Goal: Contribute content: Contribute content

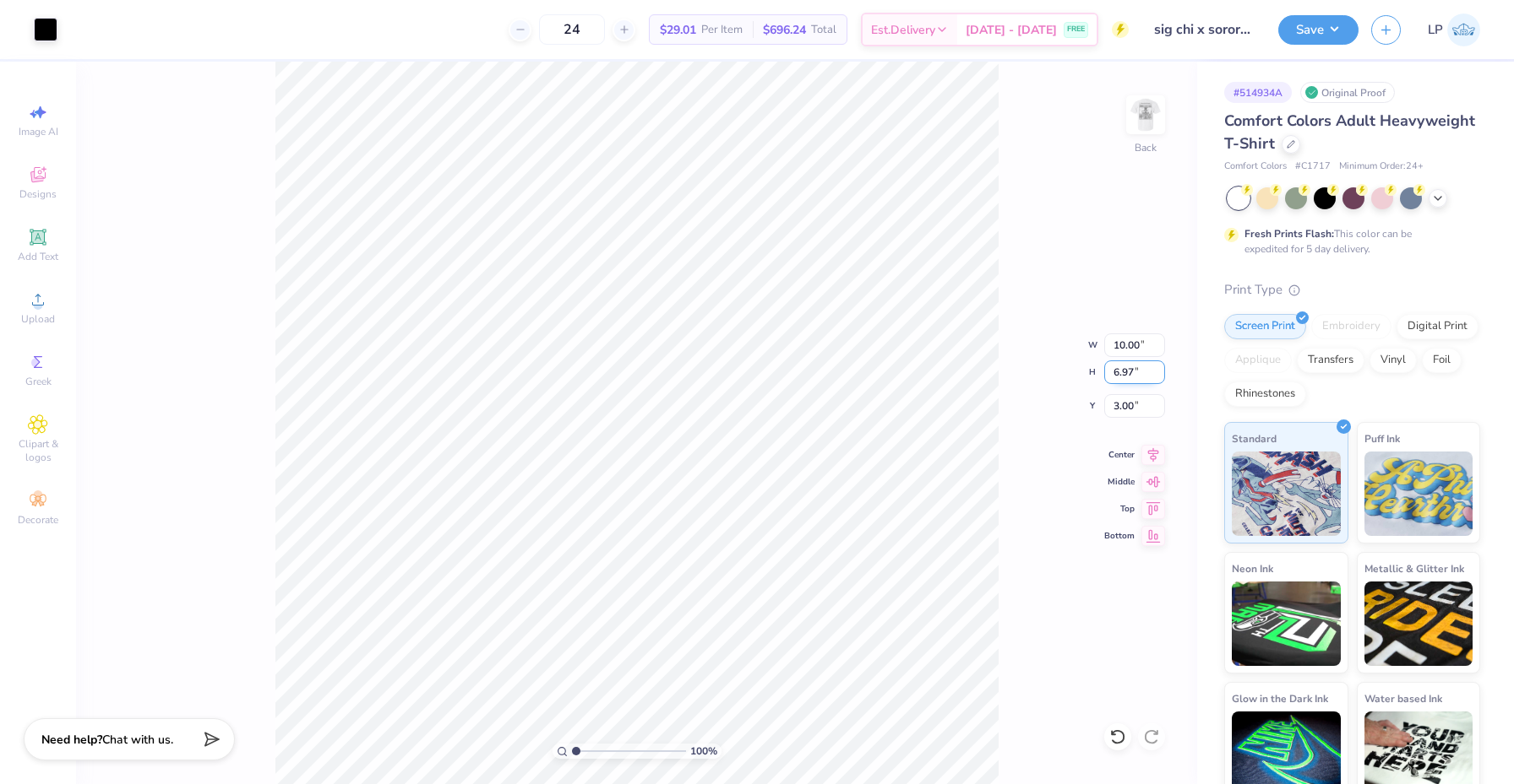
click at [1158, 375] on input "6.97" at bounding box center [1134, 372] width 61 height 24
click at [1158, 375] on input "6.96" at bounding box center [1134, 372] width 61 height 24
click at [1158, 376] on input "6.95" at bounding box center [1134, 372] width 61 height 24
type input "6"
type input "8.59"
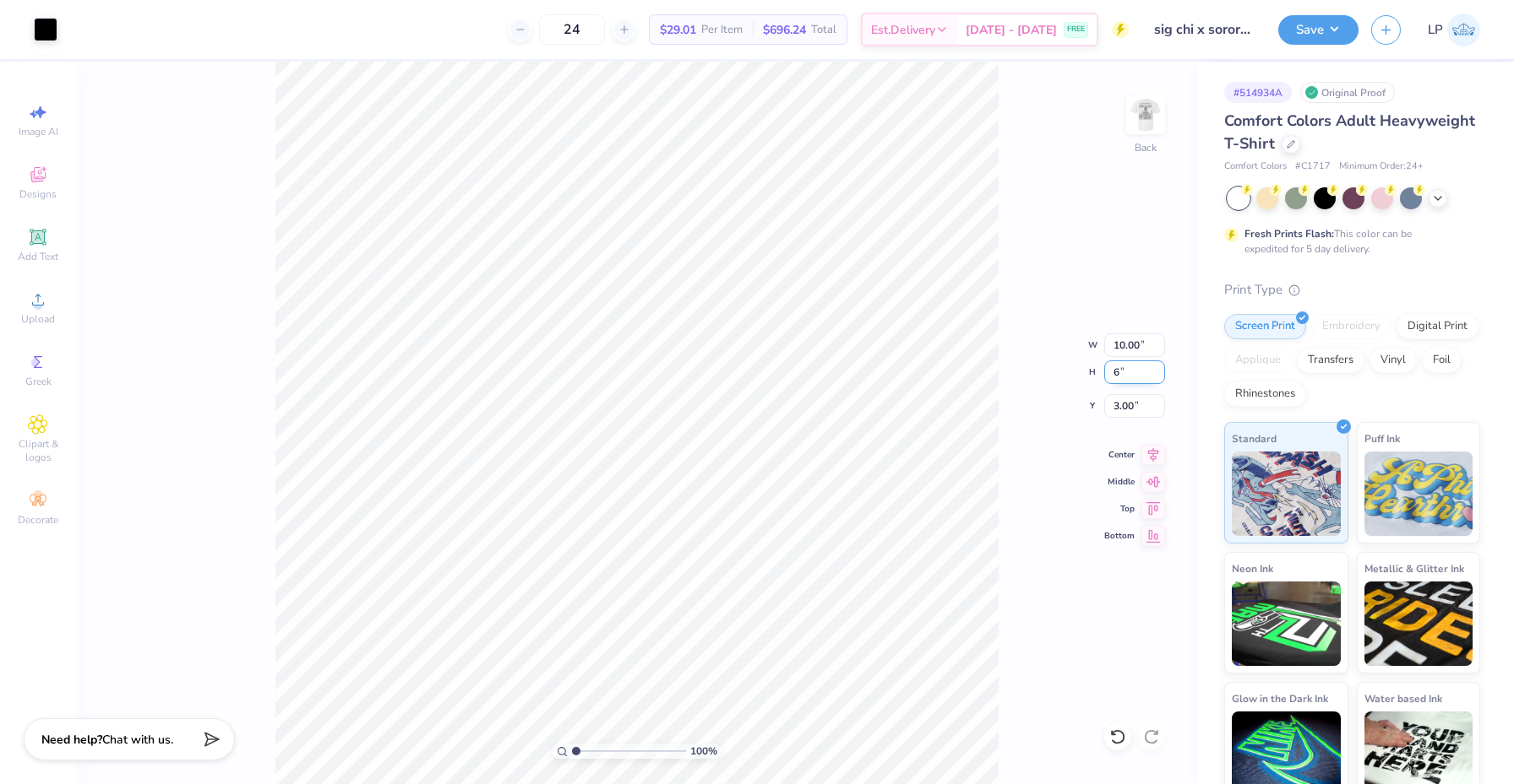
type input "6.00"
type input "3.49"
click at [1147, 107] on img at bounding box center [1145, 115] width 67 height 67
click at [45, 253] on span "Add Text" at bounding box center [38, 257] width 41 height 13
type input "5.69"
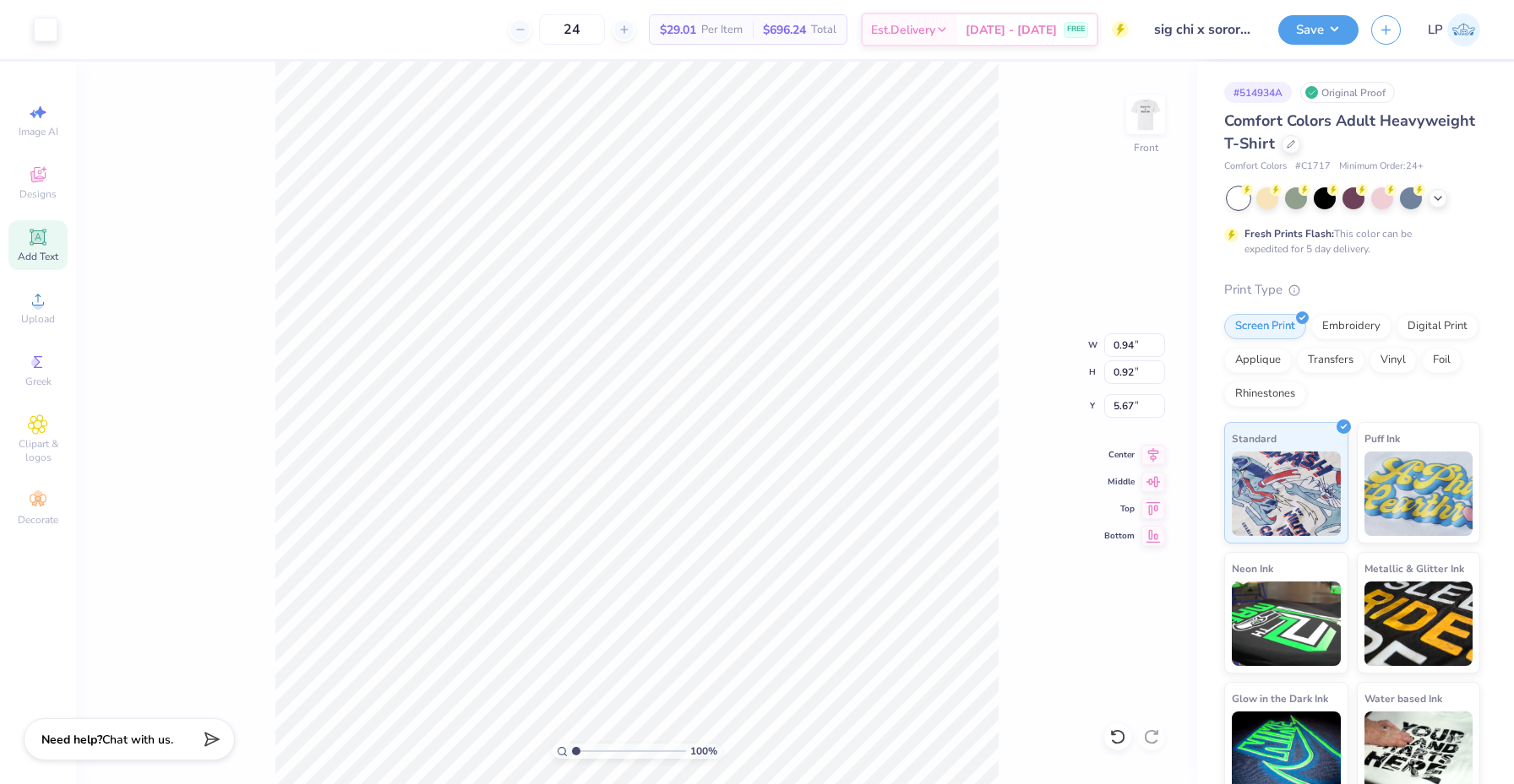
type input "1.65"
type input "12.93"
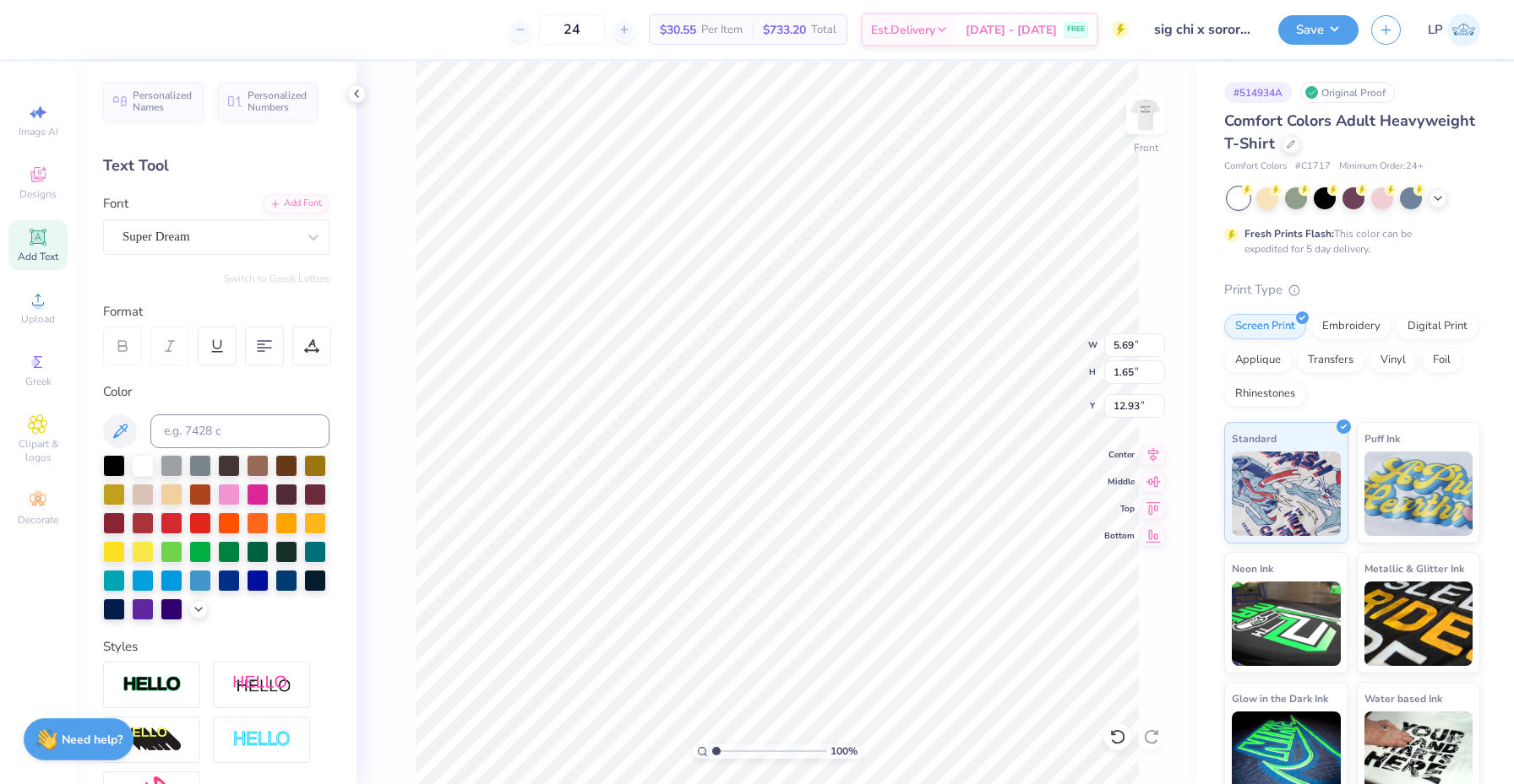
type input "0.82"
type input "0.89"
type input "5.68"
click at [1137, 115] on img at bounding box center [1145, 115] width 67 height 67
type input "3.57"
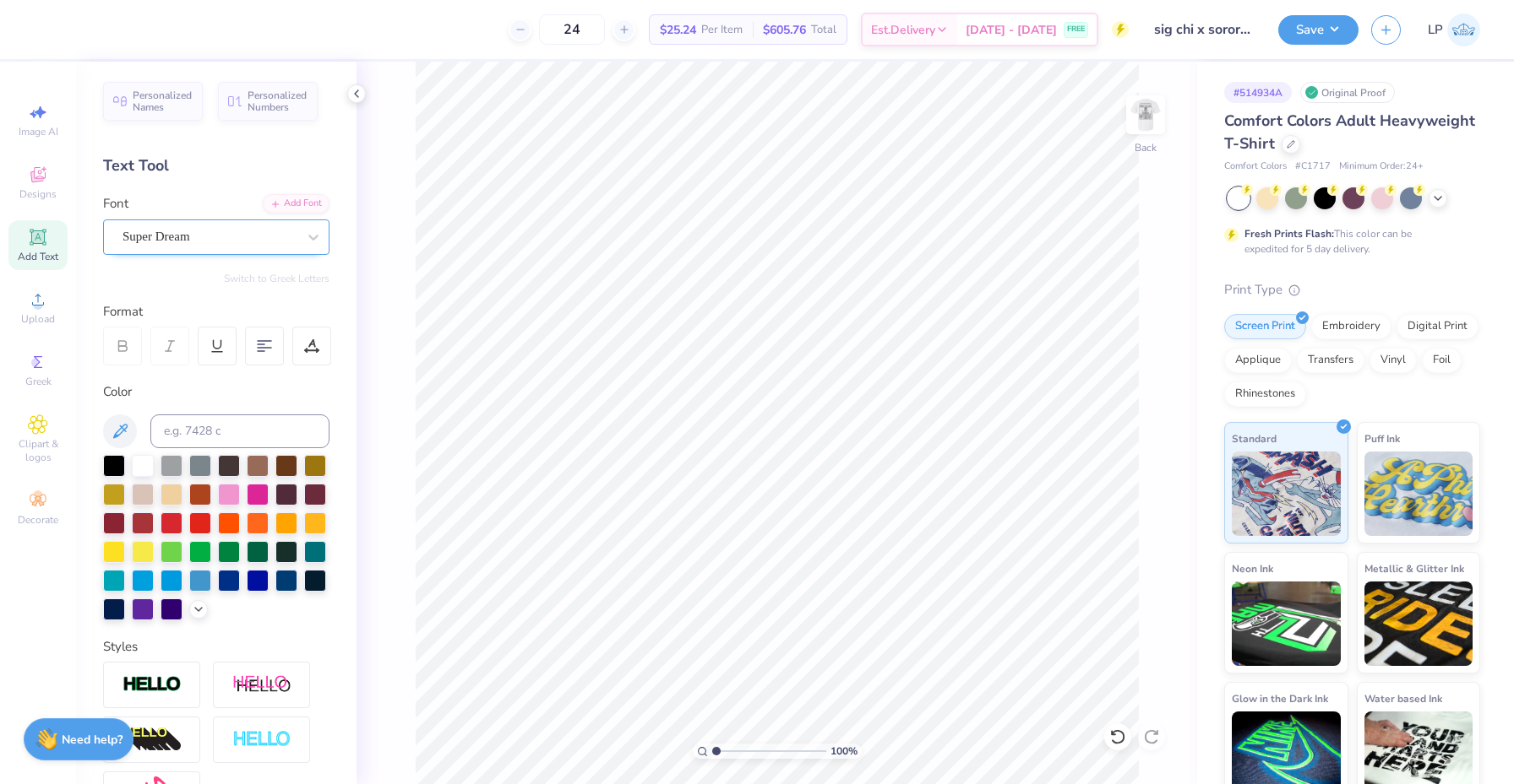
click at [231, 233] on div "Super Dream" at bounding box center [209, 237] width 177 height 27
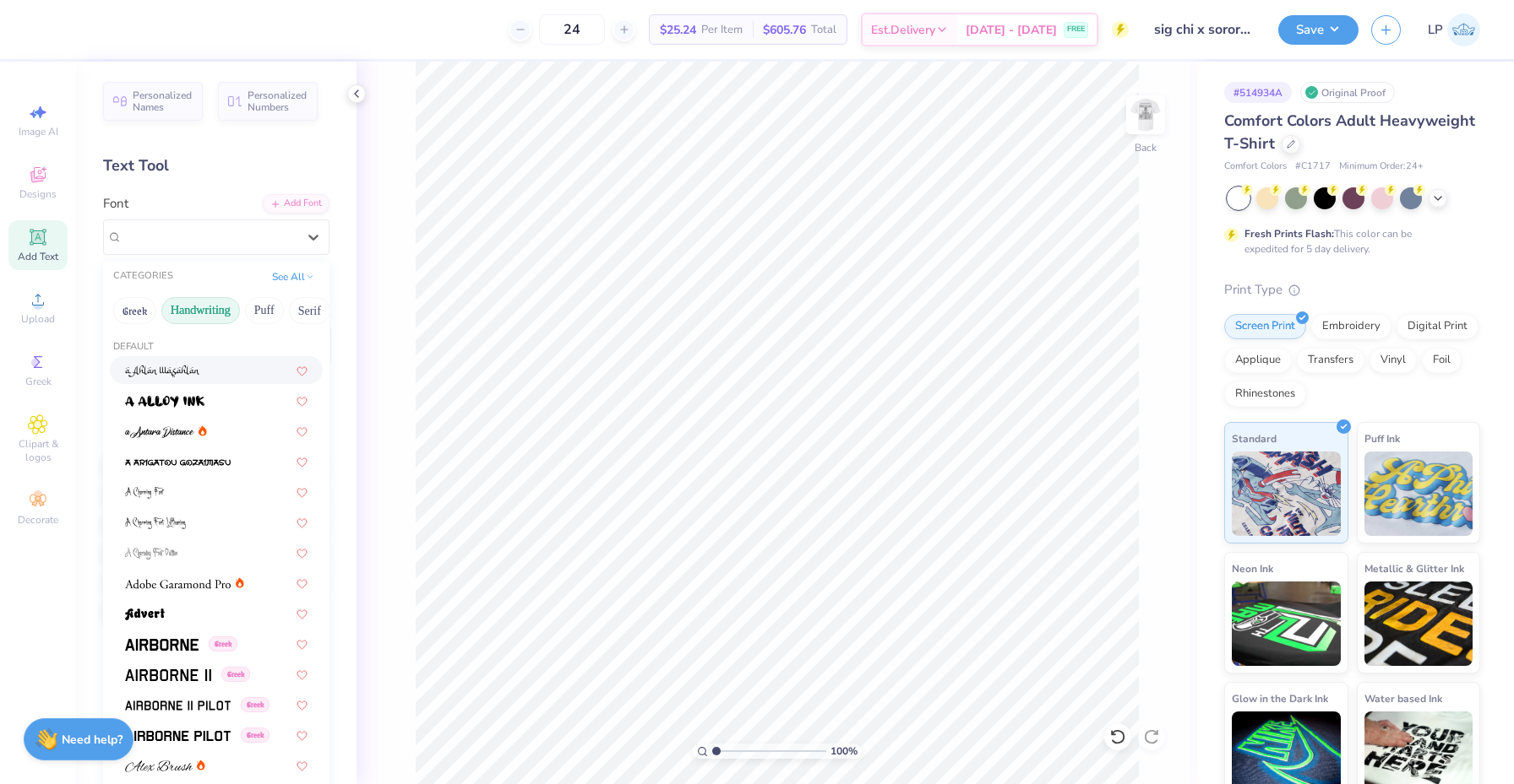
click at [215, 310] on button "Handwriting" at bounding box center [200, 311] width 79 height 27
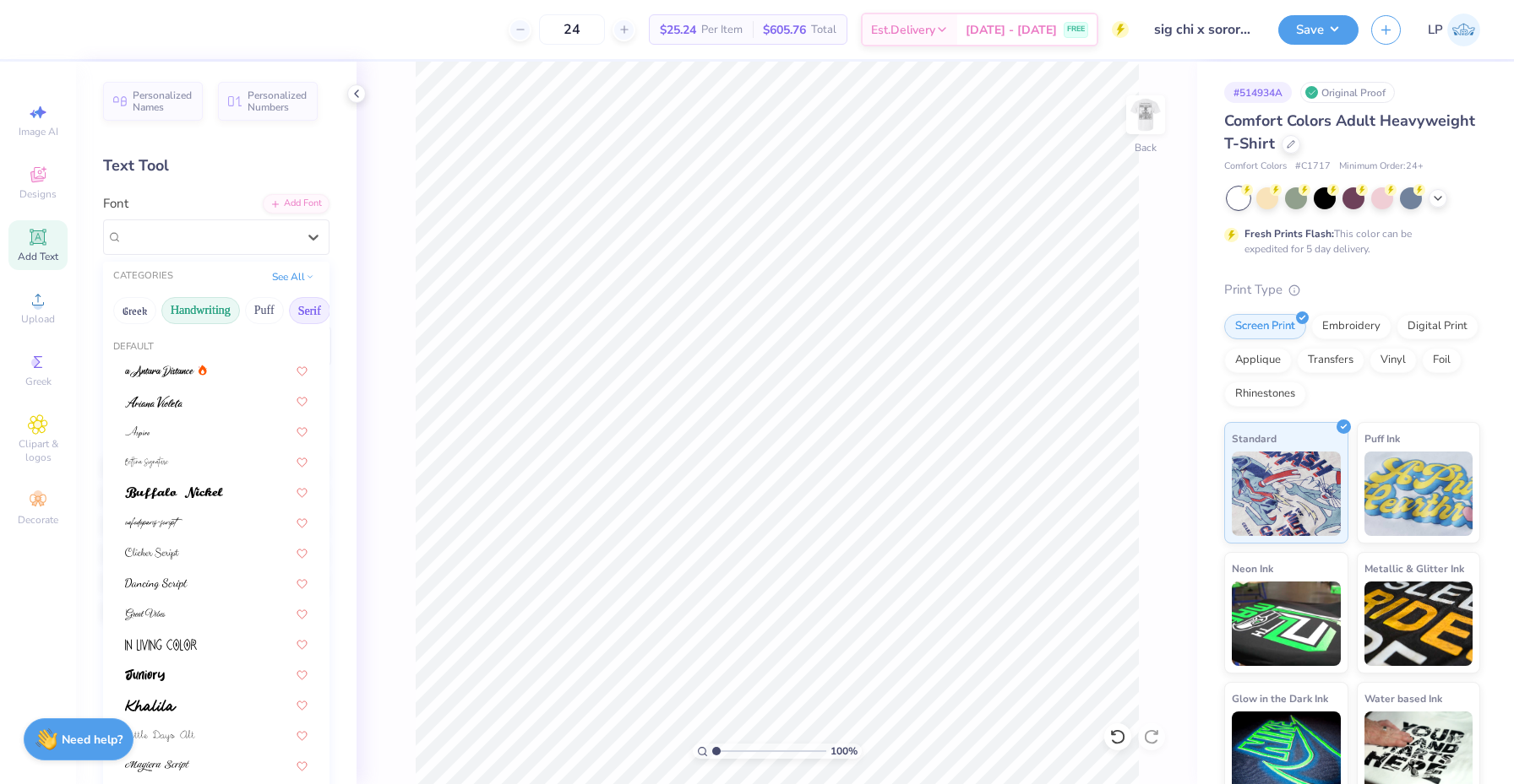
click at [313, 315] on button "Serif" at bounding box center [310, 311] width 42 height 27
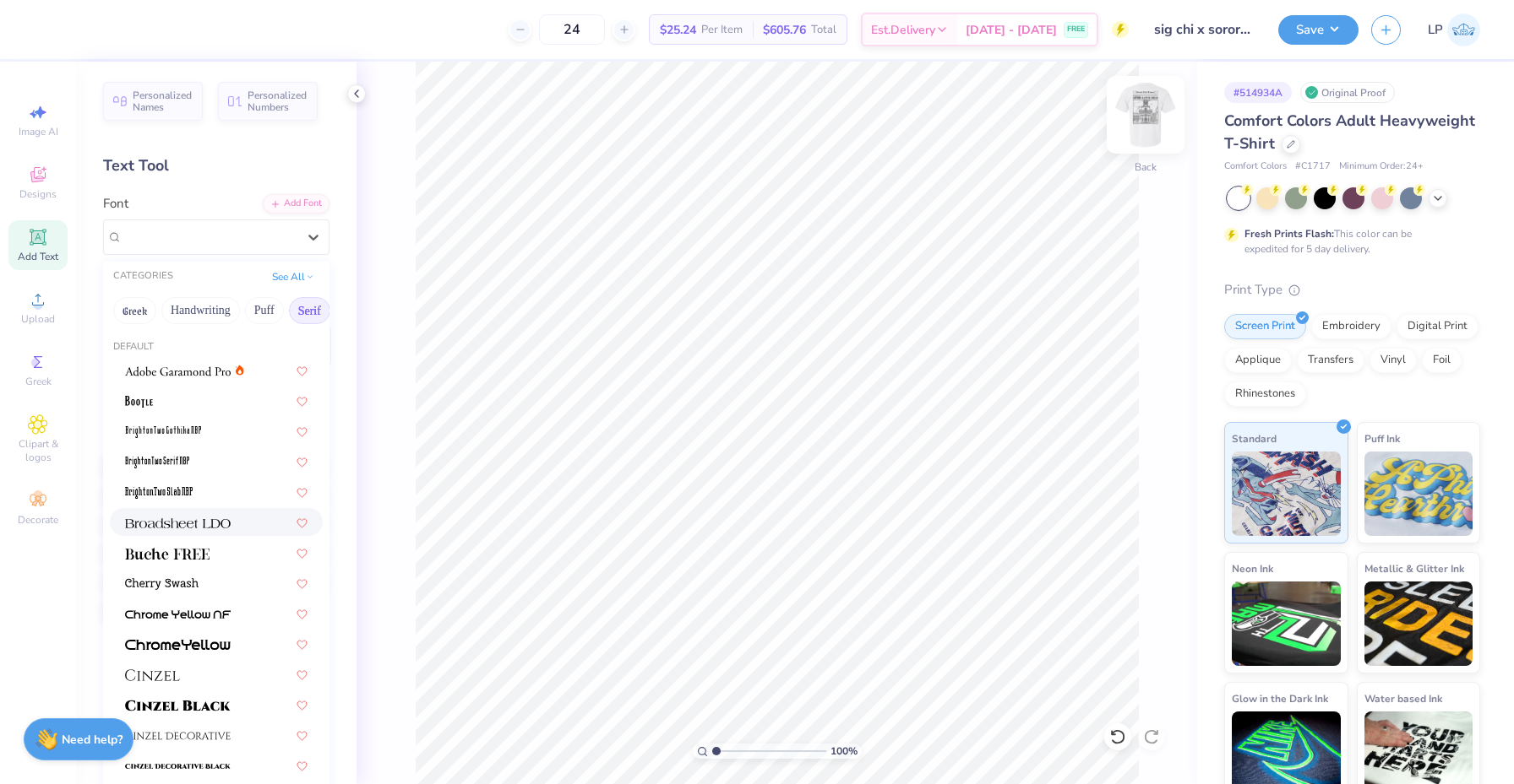
click at [1139, 117] on img at bounding box center [1145, 115] width 67 height 67
click at [244, 239] on div "Super Dream" at bounding box center [209, 237] width 177 height 27
click at [210, 371] on img at bounding box center [177, 371] width 105 height 11
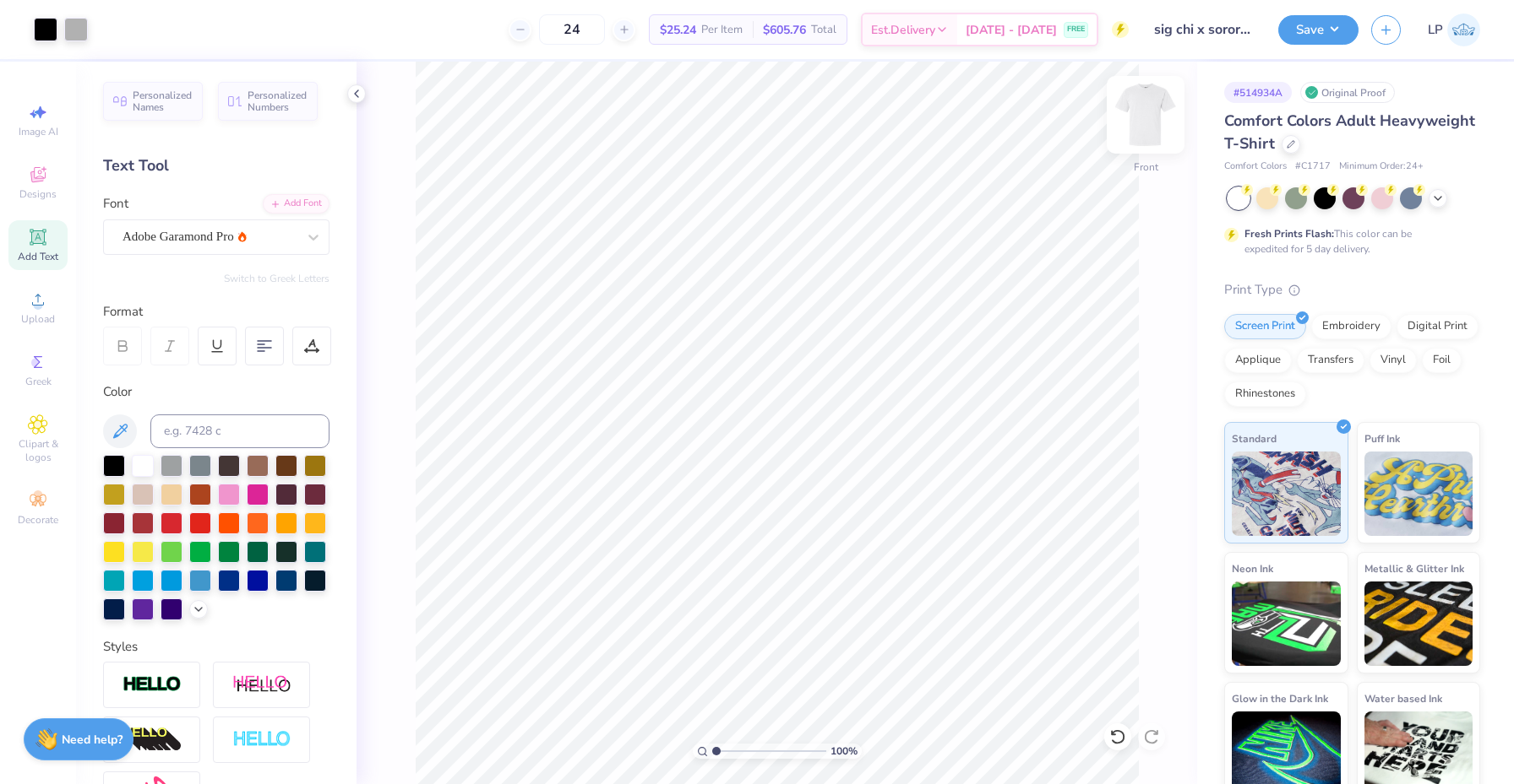
click at [1134, 98] on img at bounding box center [1145, 115] width 67 height 67
click at [1141, 113] on img at bounding box center [1145, 115] width 67 height 67
click at [1140, 116] on img at bounding box center [1145, 115] width 67 height 67
click at [1139, 119] on img at bounding box center [1145, 115] width 67 height 67
click at [1139, 118] on img at bounding box center [1145, 115] width 67 height 67
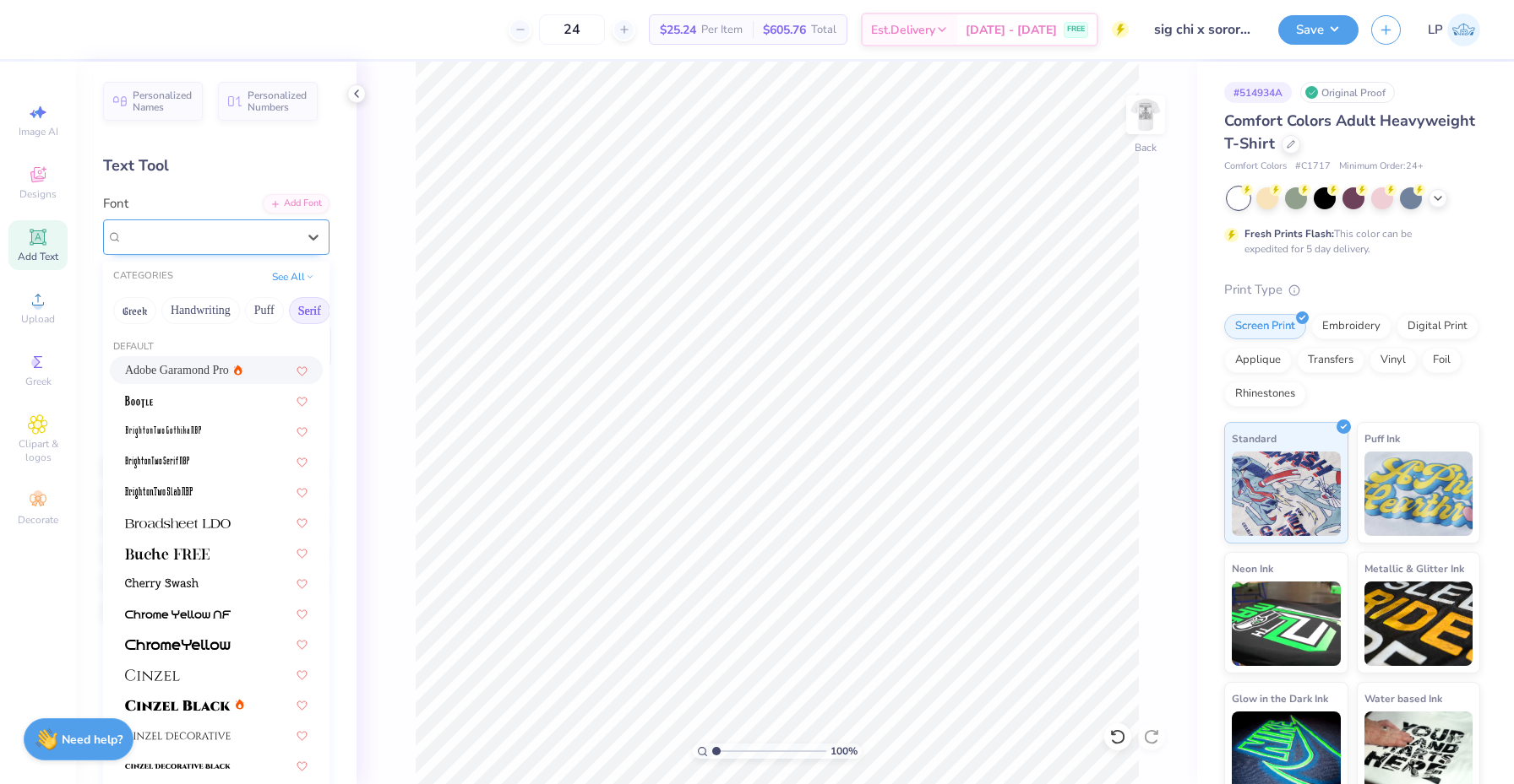
click at [261, 235] on div "Adobe Garamond Pro" at bounding box center [209, 237] width 177 height 27
click at [131, 312] on button "Greek" at bounding box center [134, 311] width 43 height 27
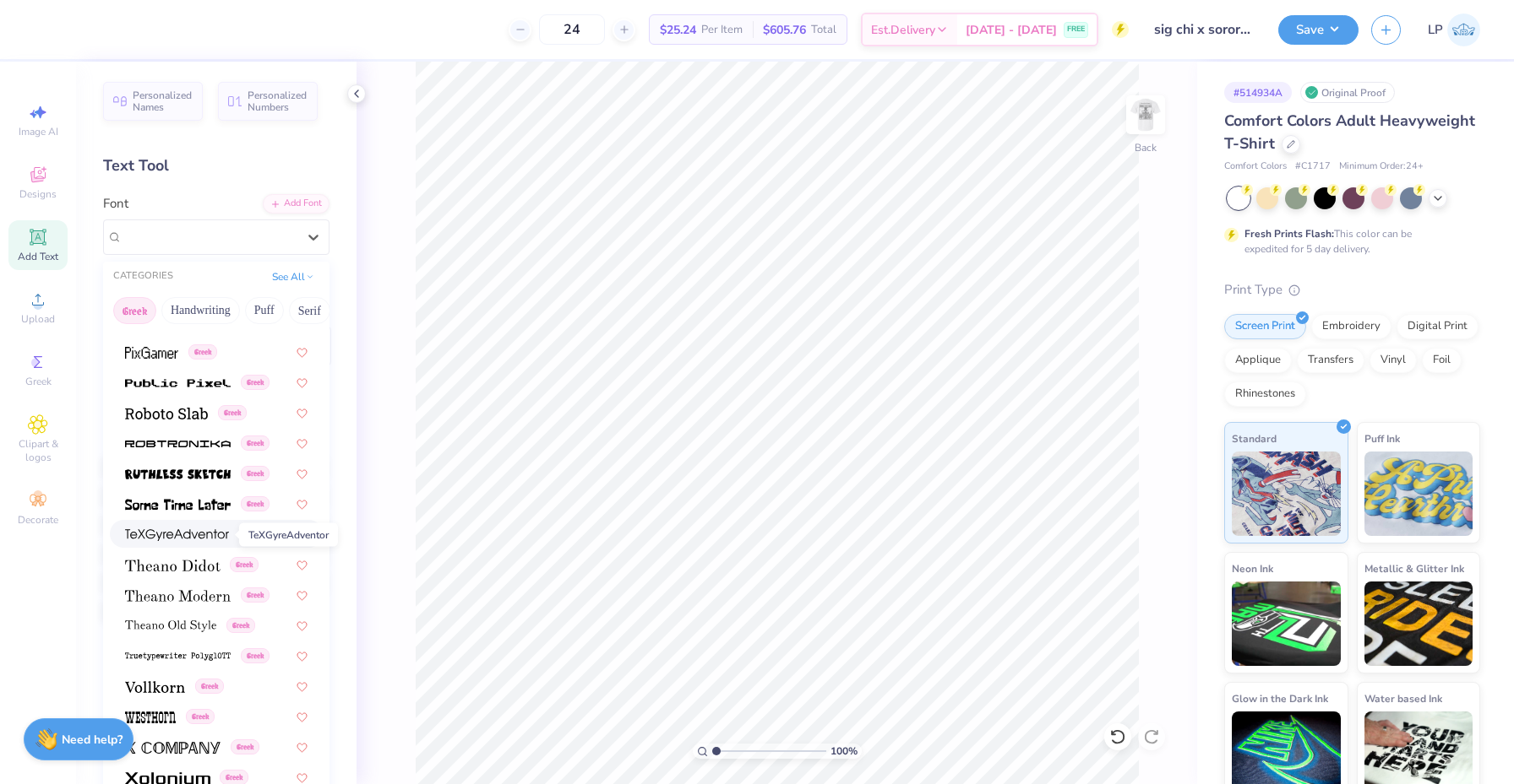
scroll to position [1021, 0]
click at [206, 596] on img at bounding box center [177, 597] width 105 height 11
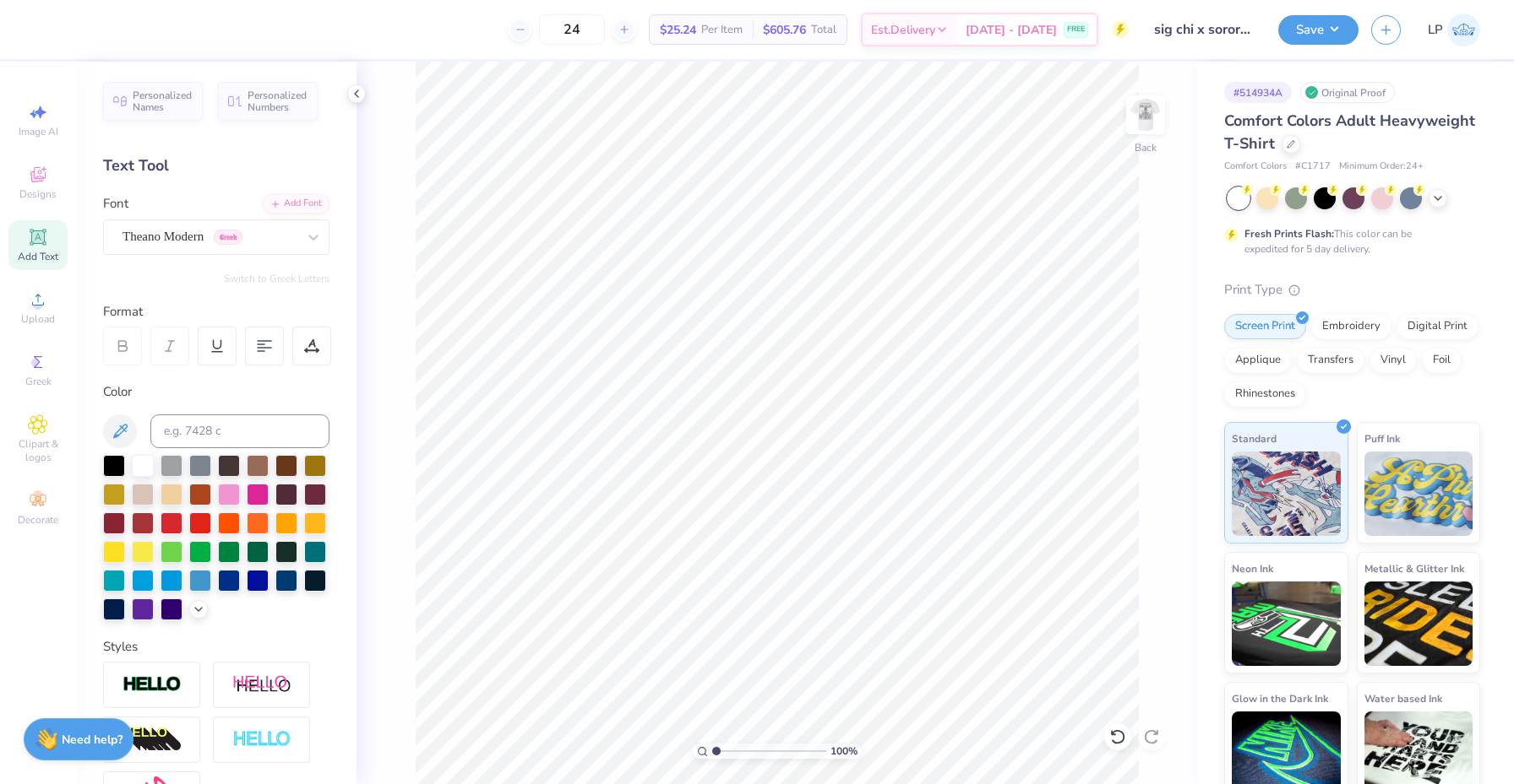
click at [51, 234] on div "Add Text" at bounding box center [38, 245] width 59 height 50
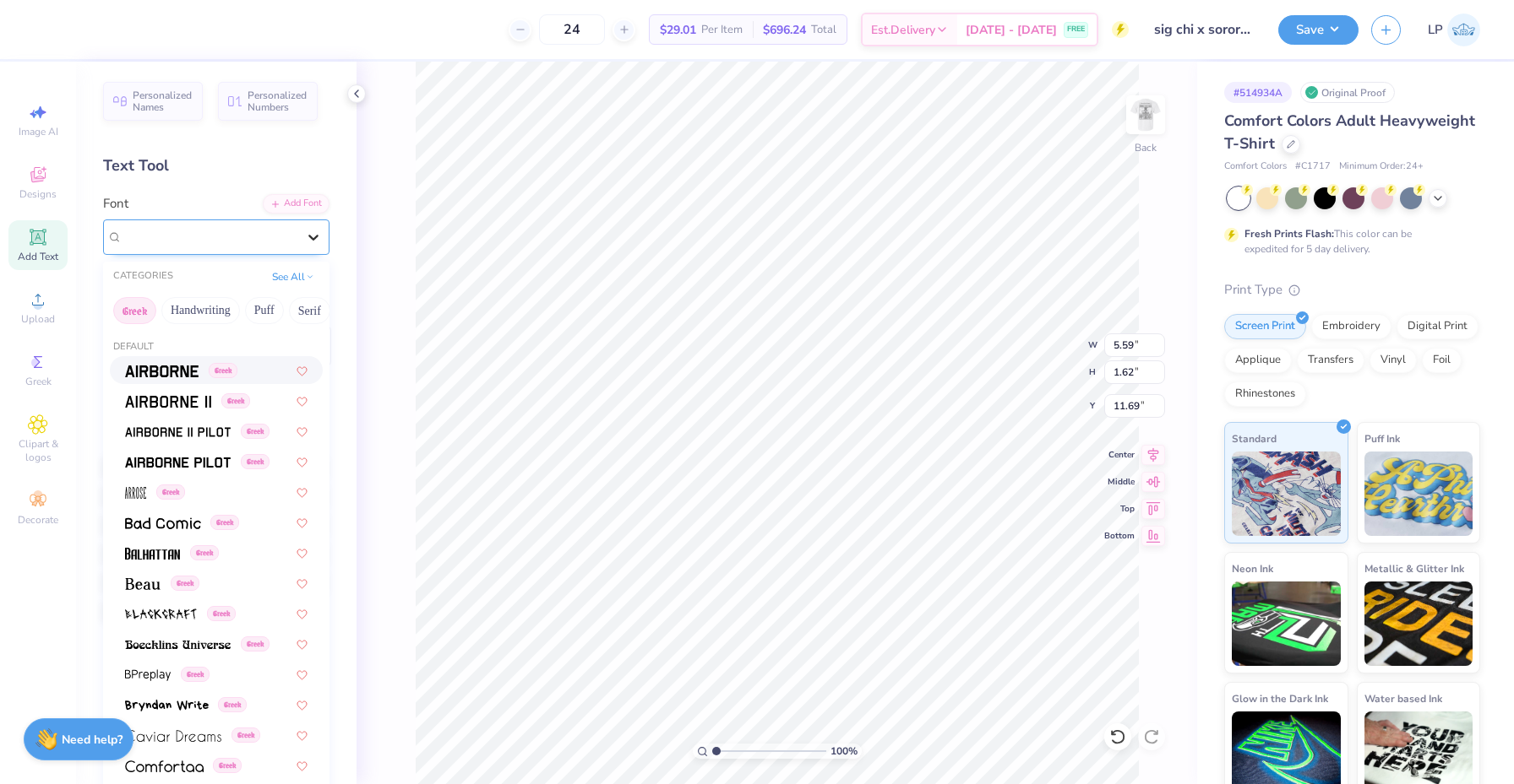
click at [300, 243] on div at bounding box center [314, 237] width 30 height 30
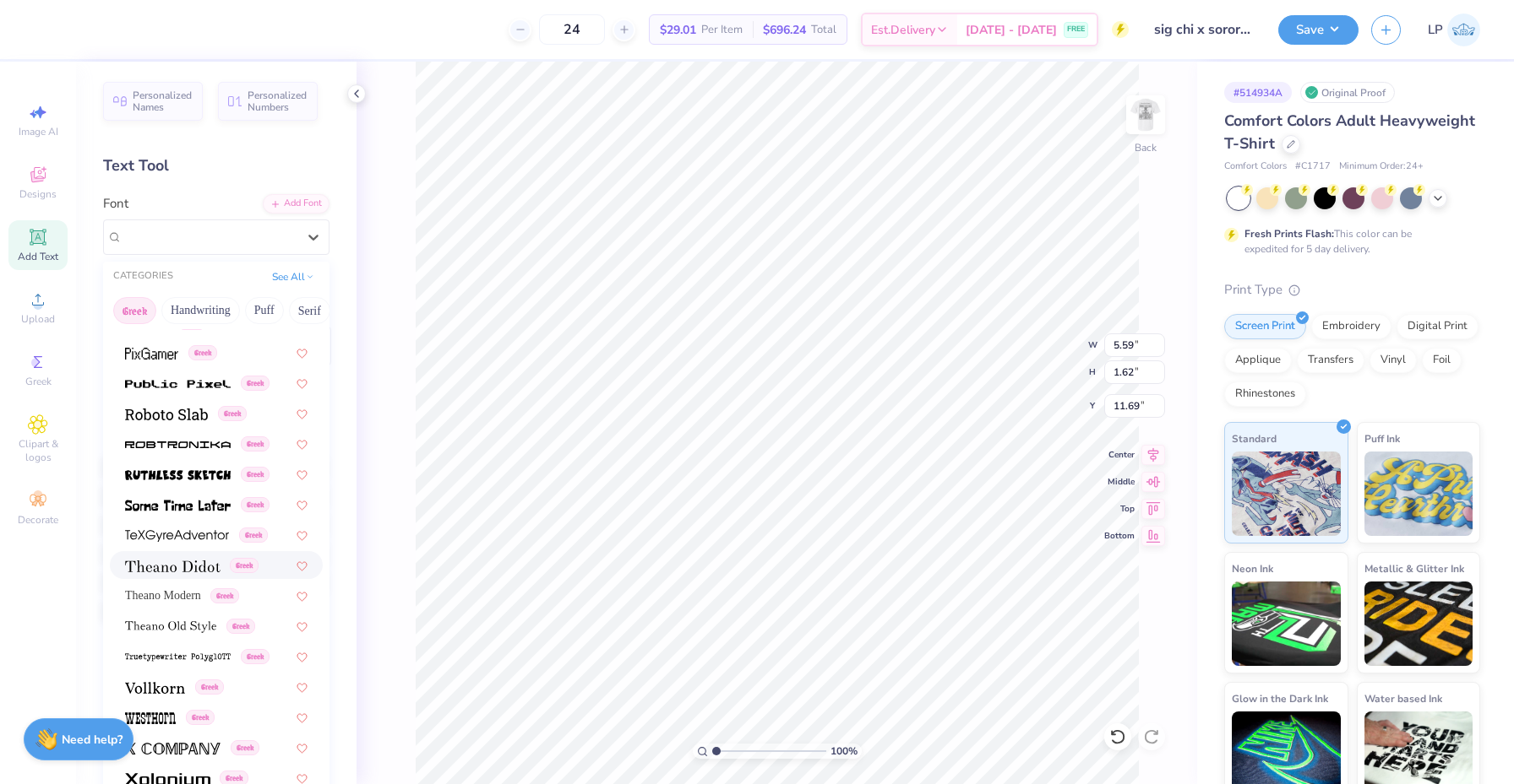
click at [183, 569] on img at bounding box center [172, 566] width 96 height 11
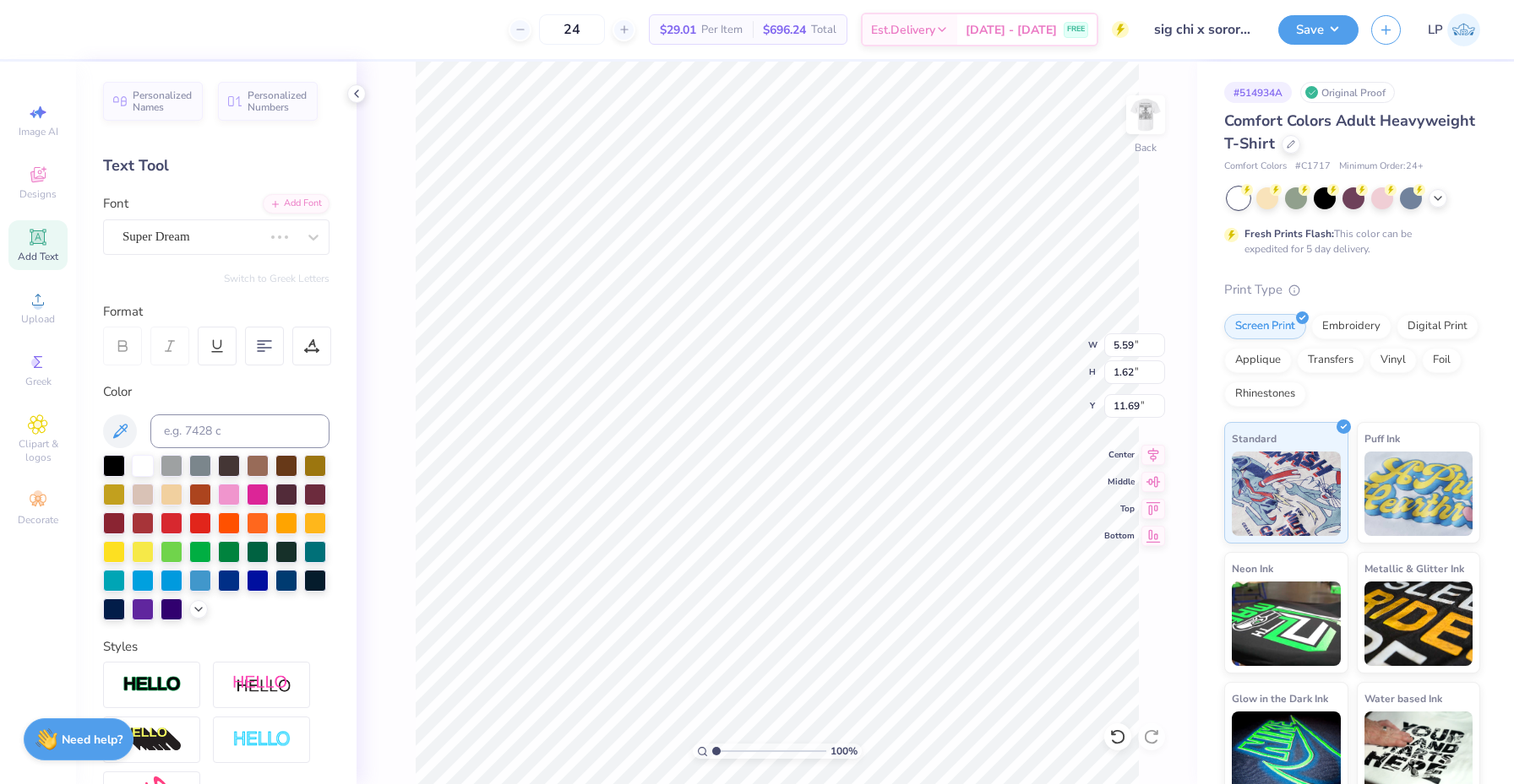
type input "6.67"
click at [113, 466] on div at bounding box center [114, 464] width 22 height 22
type textarea "Sigma Chi & Alpha Phi"
type input "3.00"
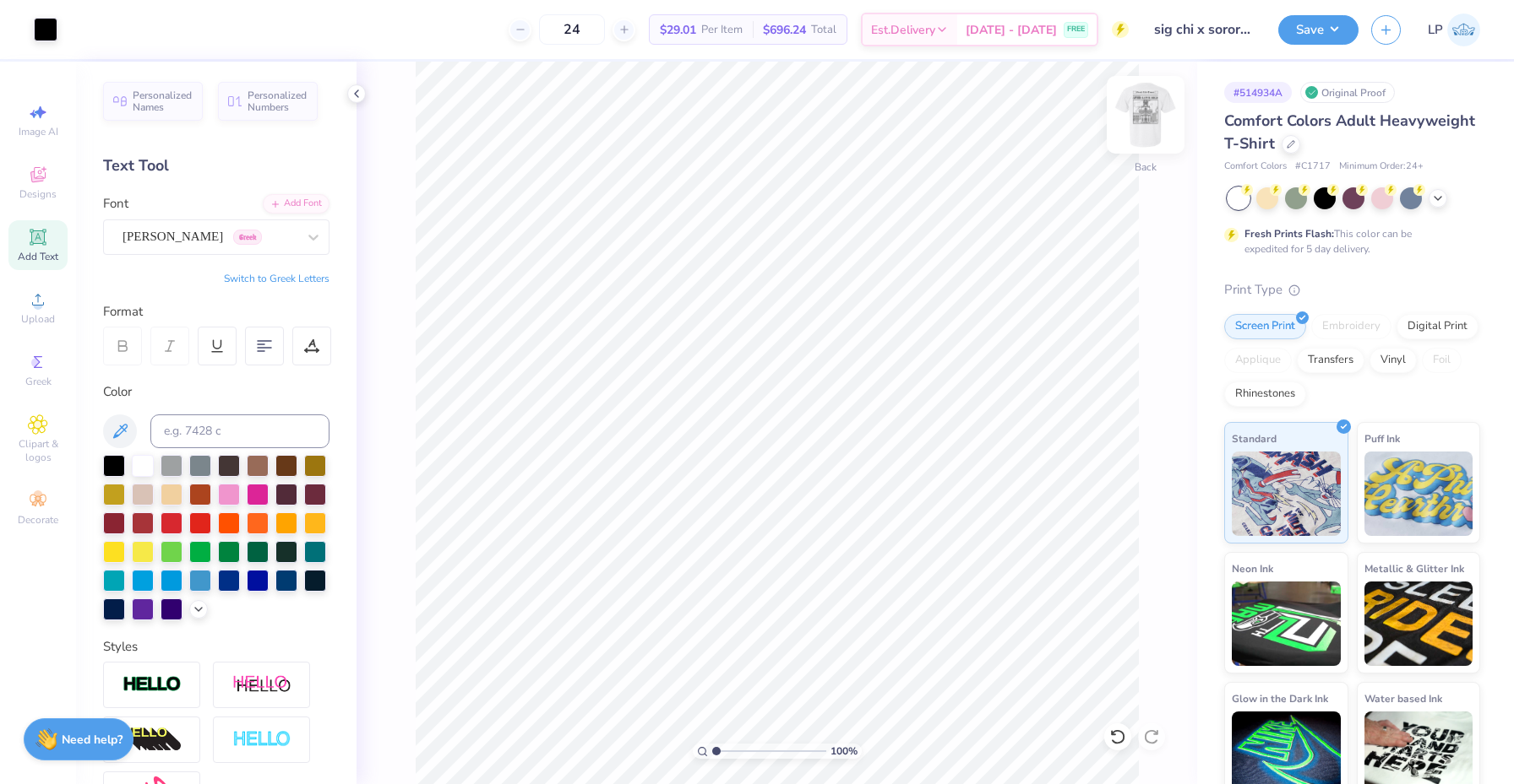
click at [1158, 120] on img at bounding box center [1145, 115] width 67 height 67
click at [1151, 124] on img at bounding box center [1145, 115] width 67 height 67
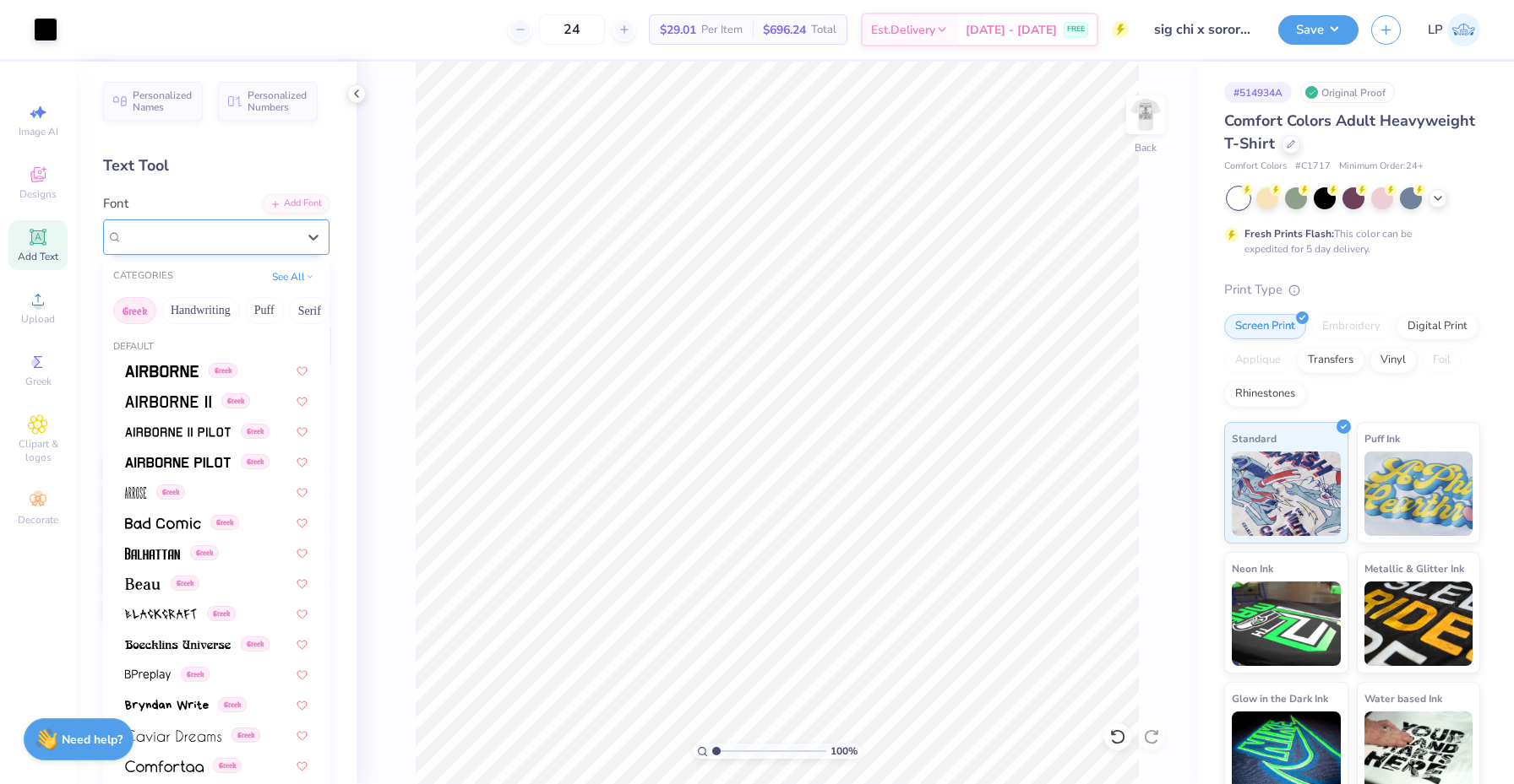
click at [273, 230] on div "Theano Didot Greek" at bounding box center [209, 237] width 177 height 27
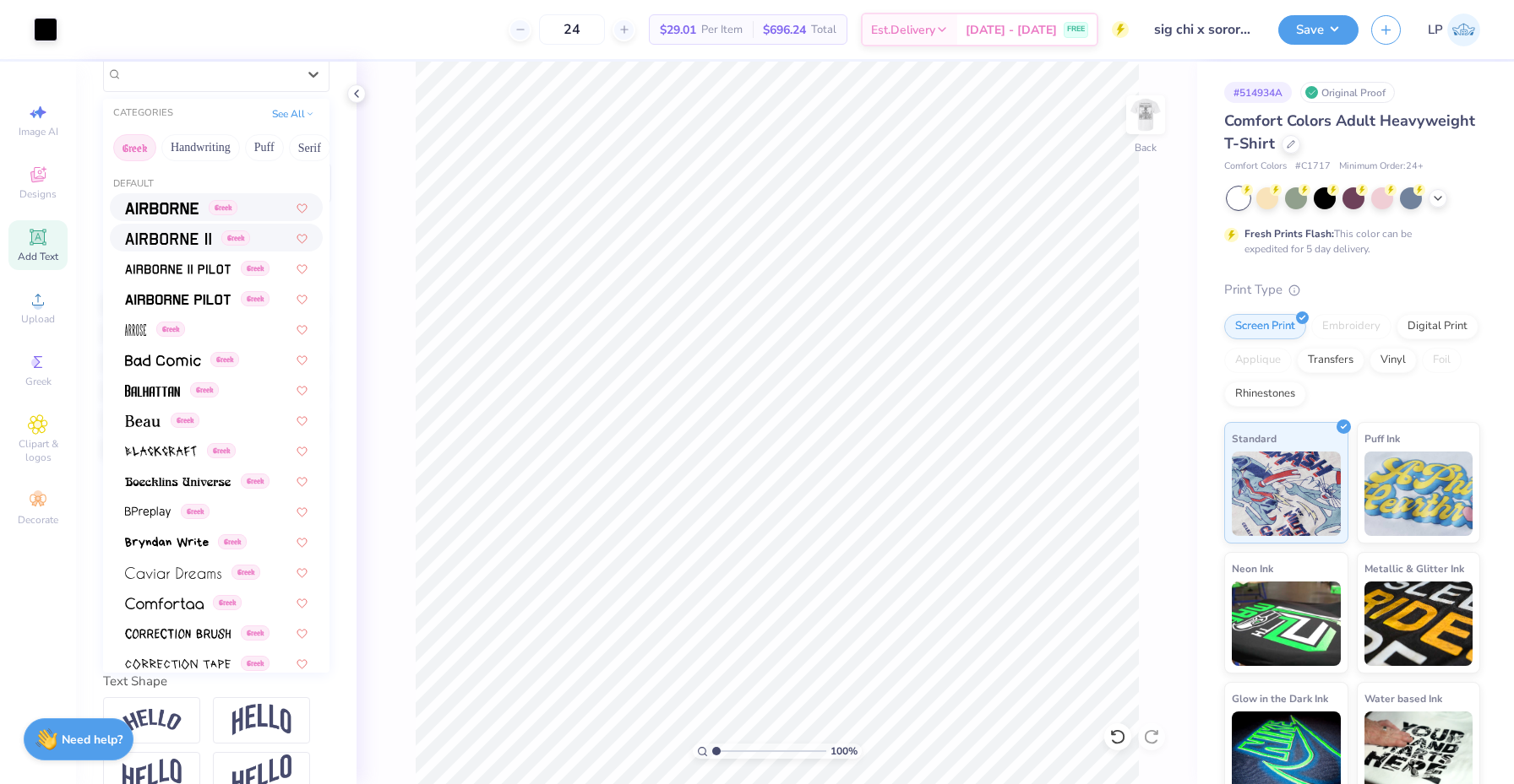
scroll to position [0, 0]
click at [214, 155] on button "Handwriting" at bounding box center [200, 148] width 79 height 27
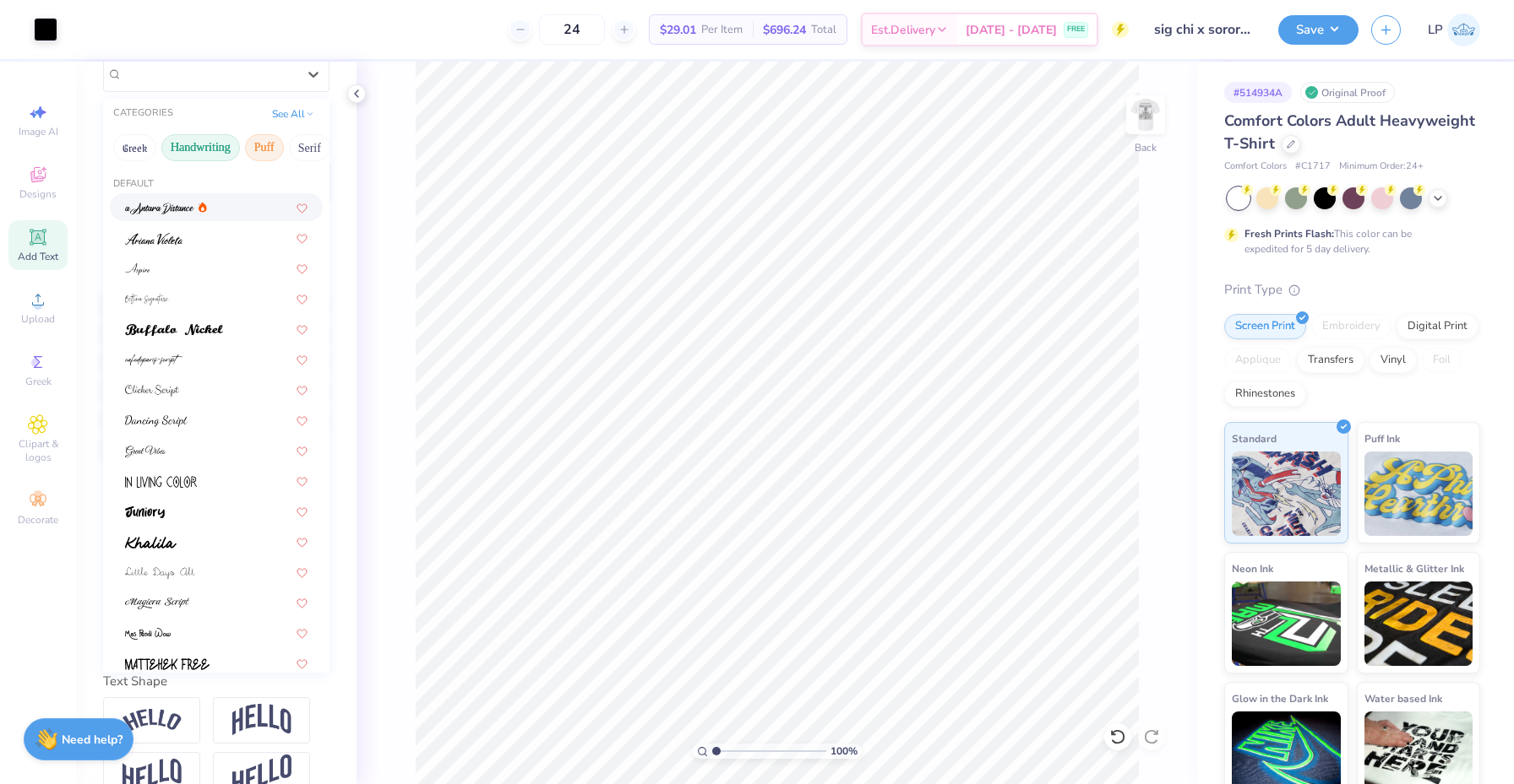
click at [269, 145] on button "Puff" at bounding box center [264, 148] width 39 height 27
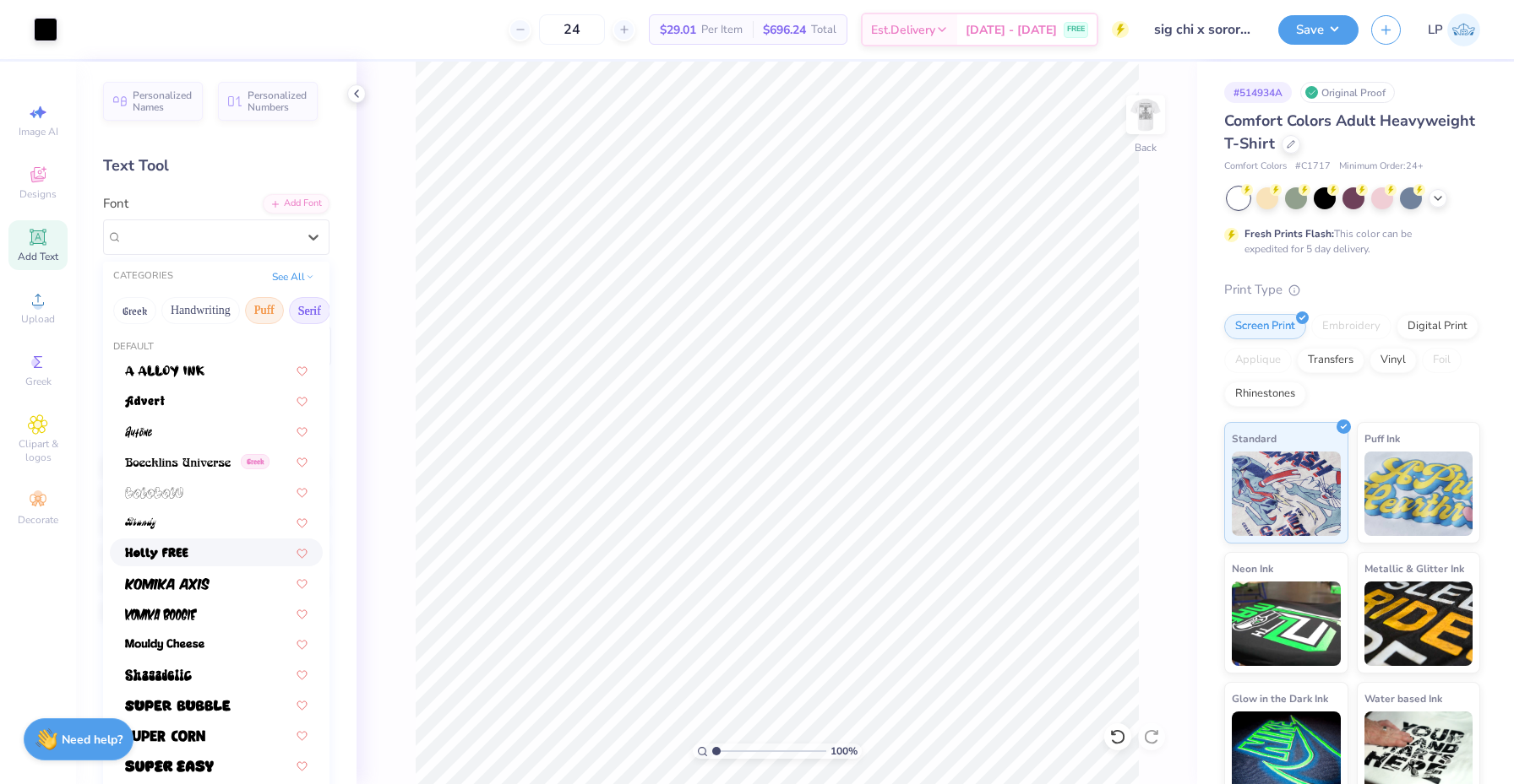
click at [301, 321] on button "Serif" at bounding box center [310, 311] width 42 height 27
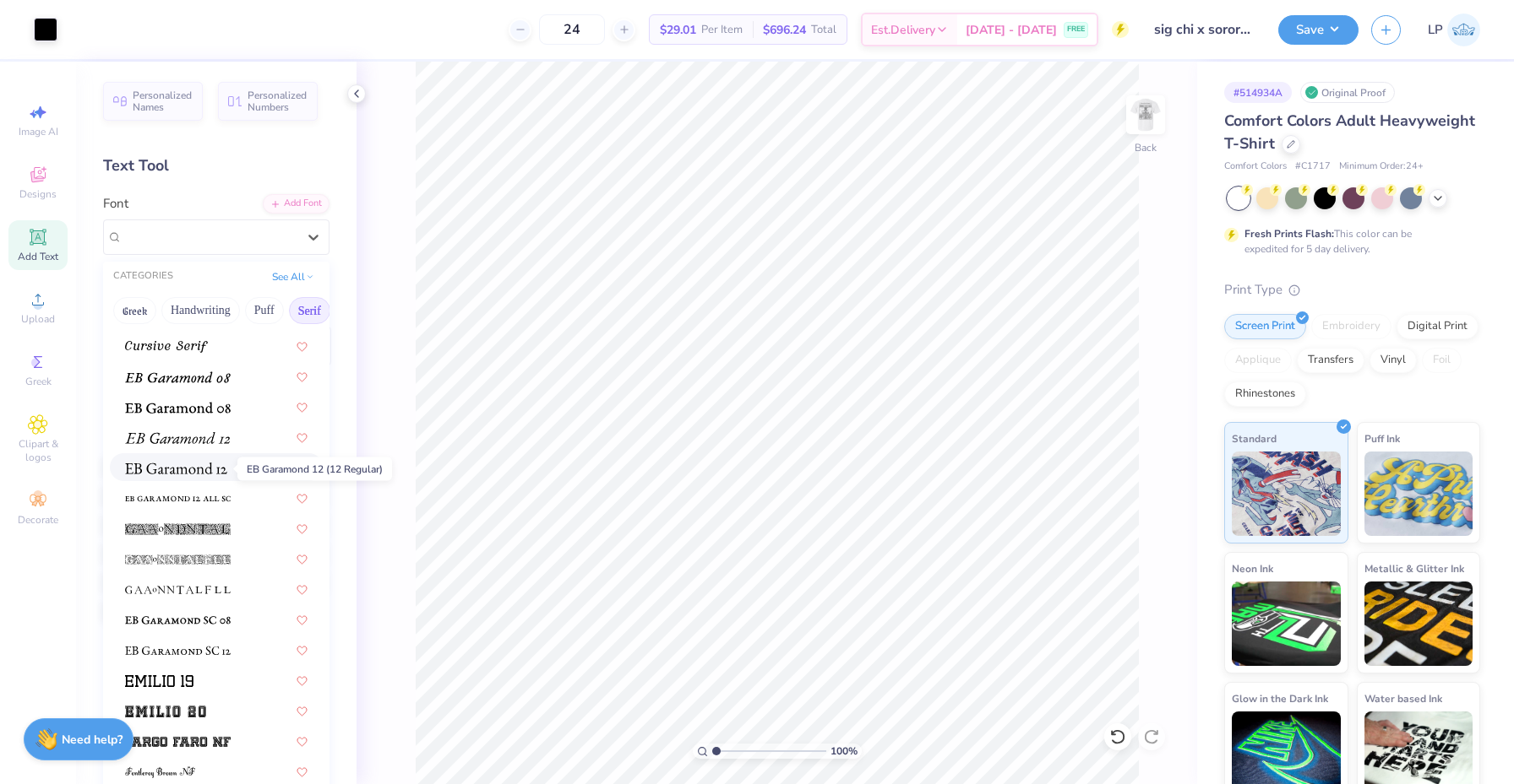
scroll to position [1019, 0]
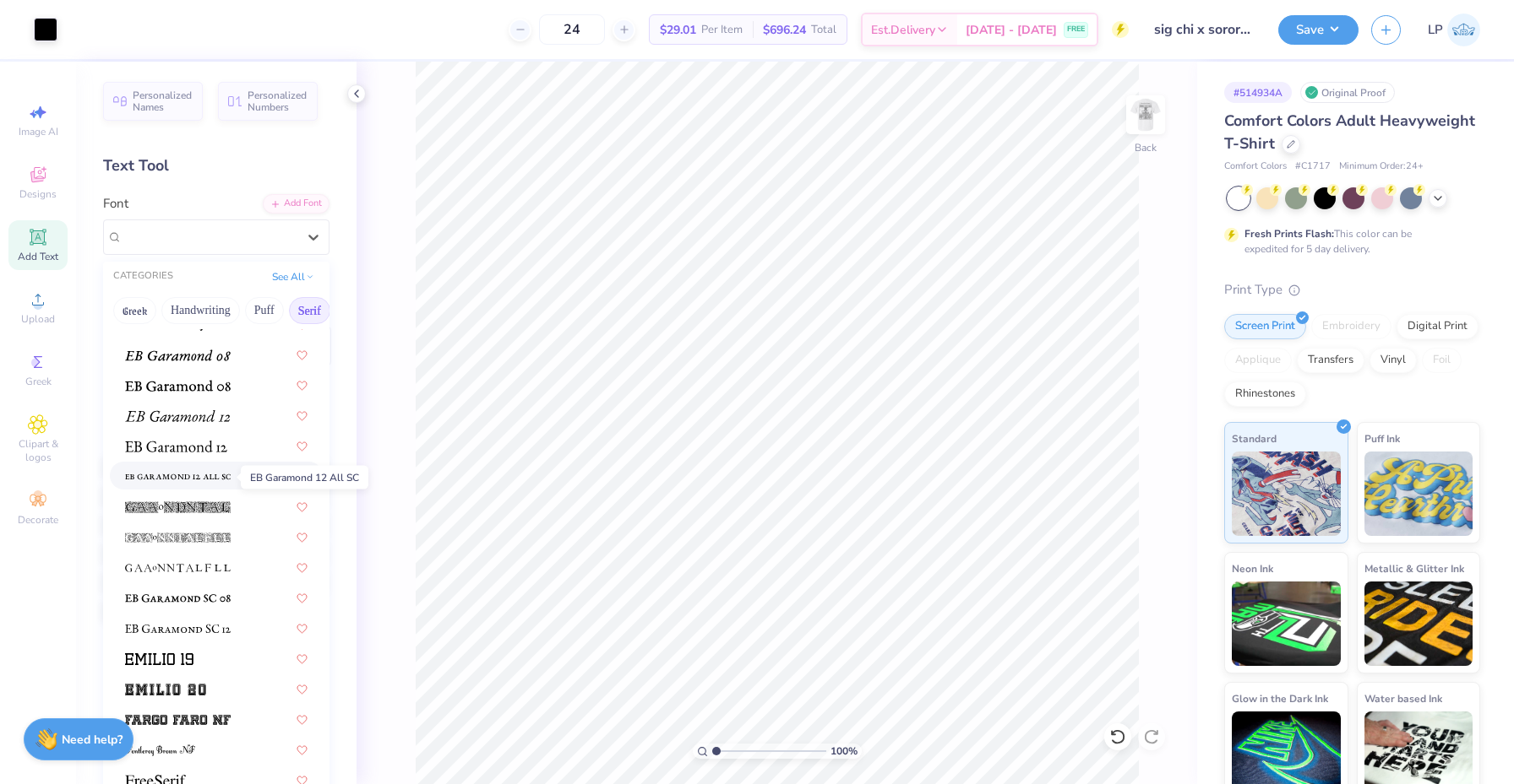
click at [176, 473] on img at bounding box center [177, 477] width 105 height 11
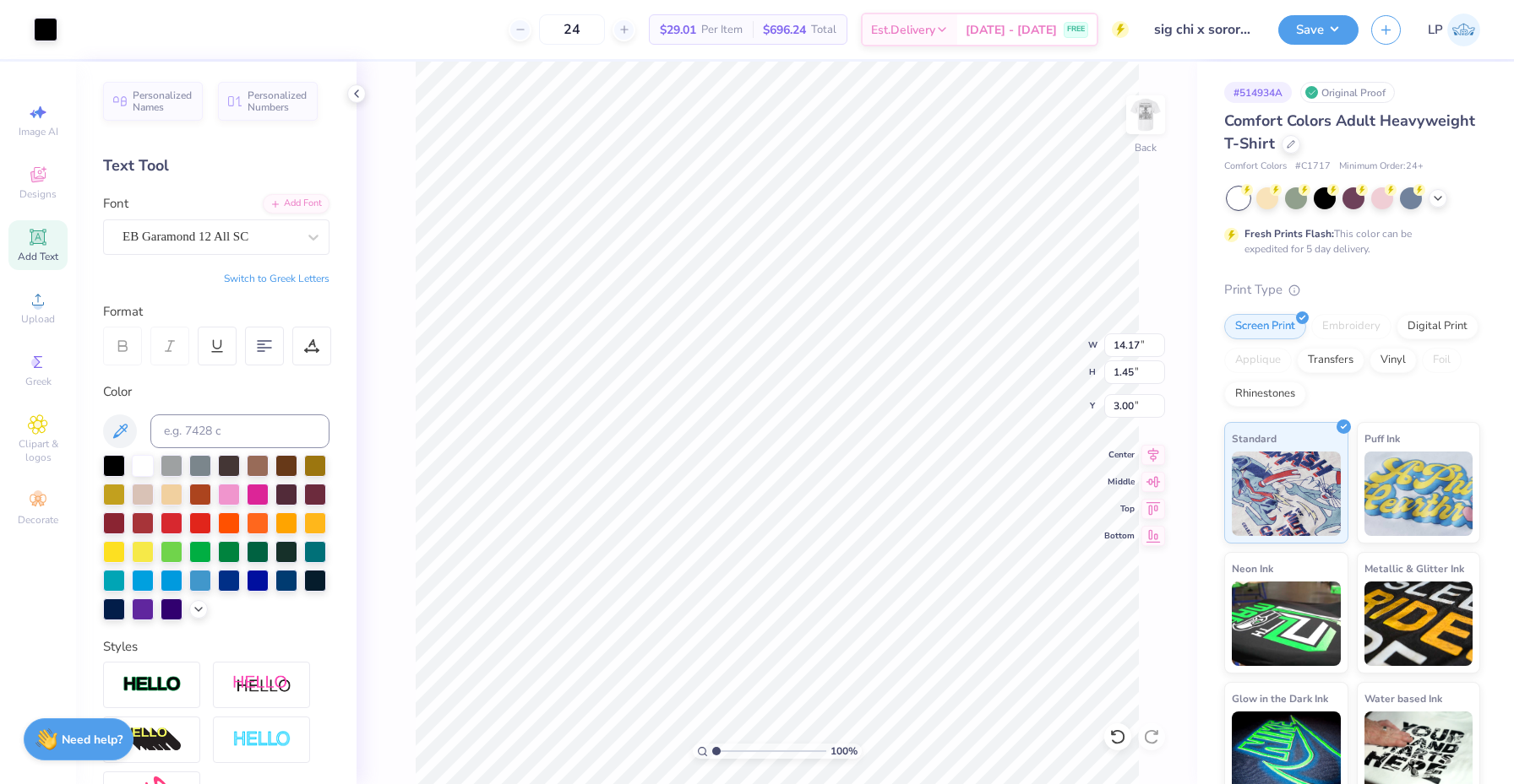
type input "12.95"
type input "0.85"
type input "3.30"
type input "10.78"
type input "0.71"
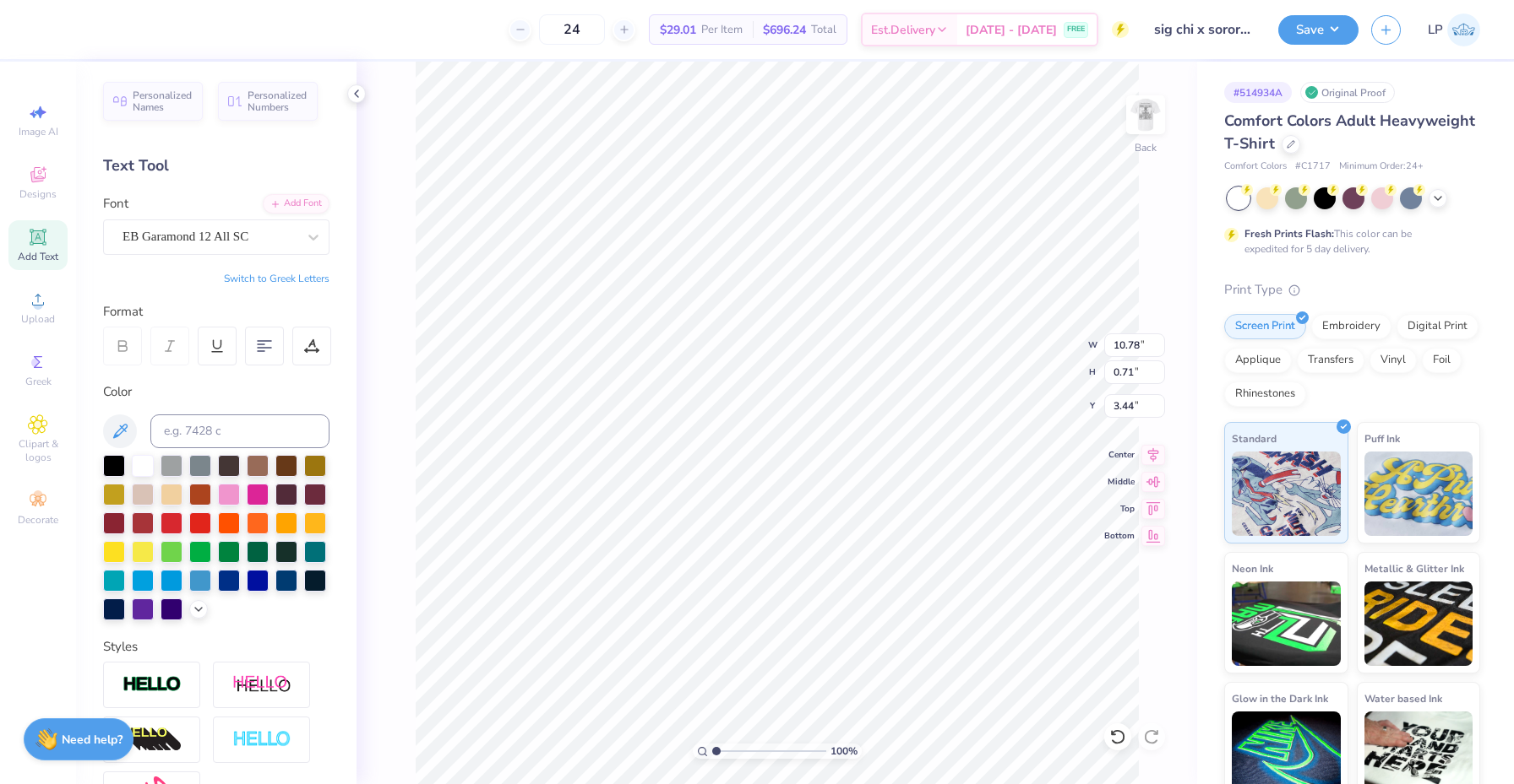
type input "3.00"
click at [1160, 114] on img at bounding box center [1145, 115] width 67 height 67
type input "5.68"
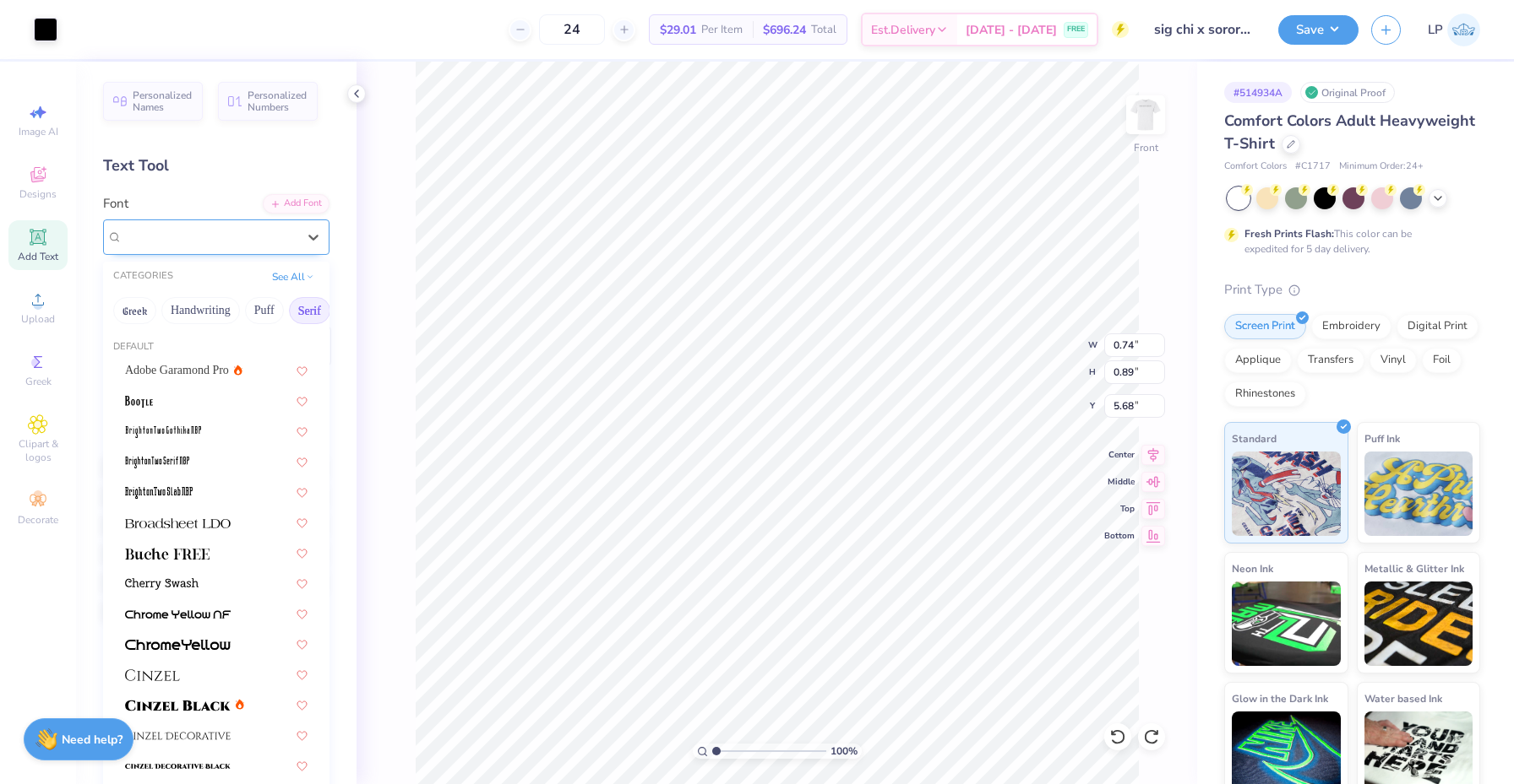
click at [284, 235] on div "EB Garamond 12 All SC" at bounding box center [209, 237] width 177 height 27
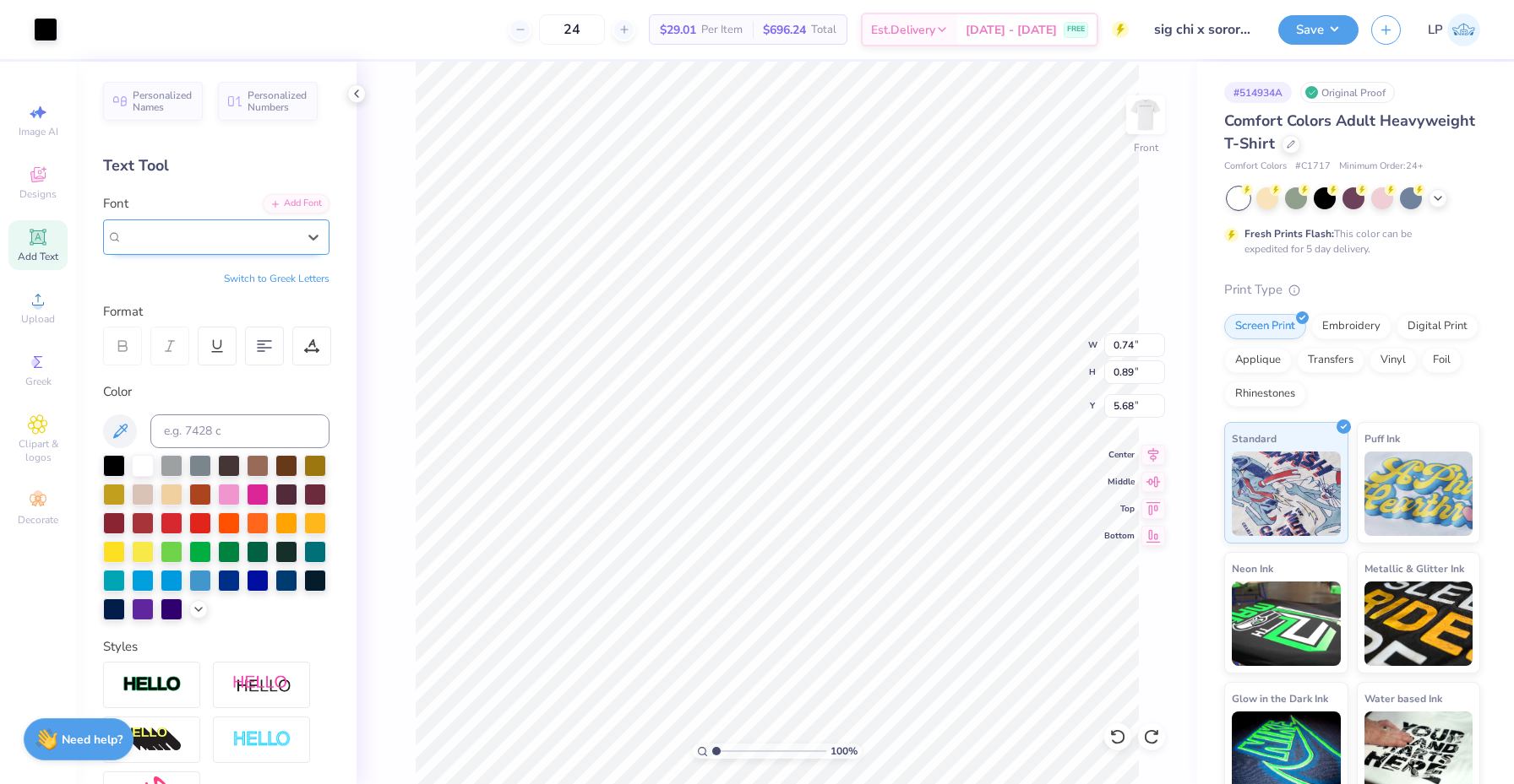
click at [159, 232] on span "EB Garamond 12 All SC" at bounding box center [185, 237] width 126 height 20
type input "v"
click at [315, 245] on div at bounding box center [314, 237] width 30 height 30
click at [377, 145] on div "100 % Front W 0.74 0.74 " H 0.89 0.89 " Y 5.68 5.68 " Center Middle Top Bottom" at bounding box center [776, 422] width 840 height 722
click at [1132, 105] on img at bounding box center [1145, 115] width 67 height 67
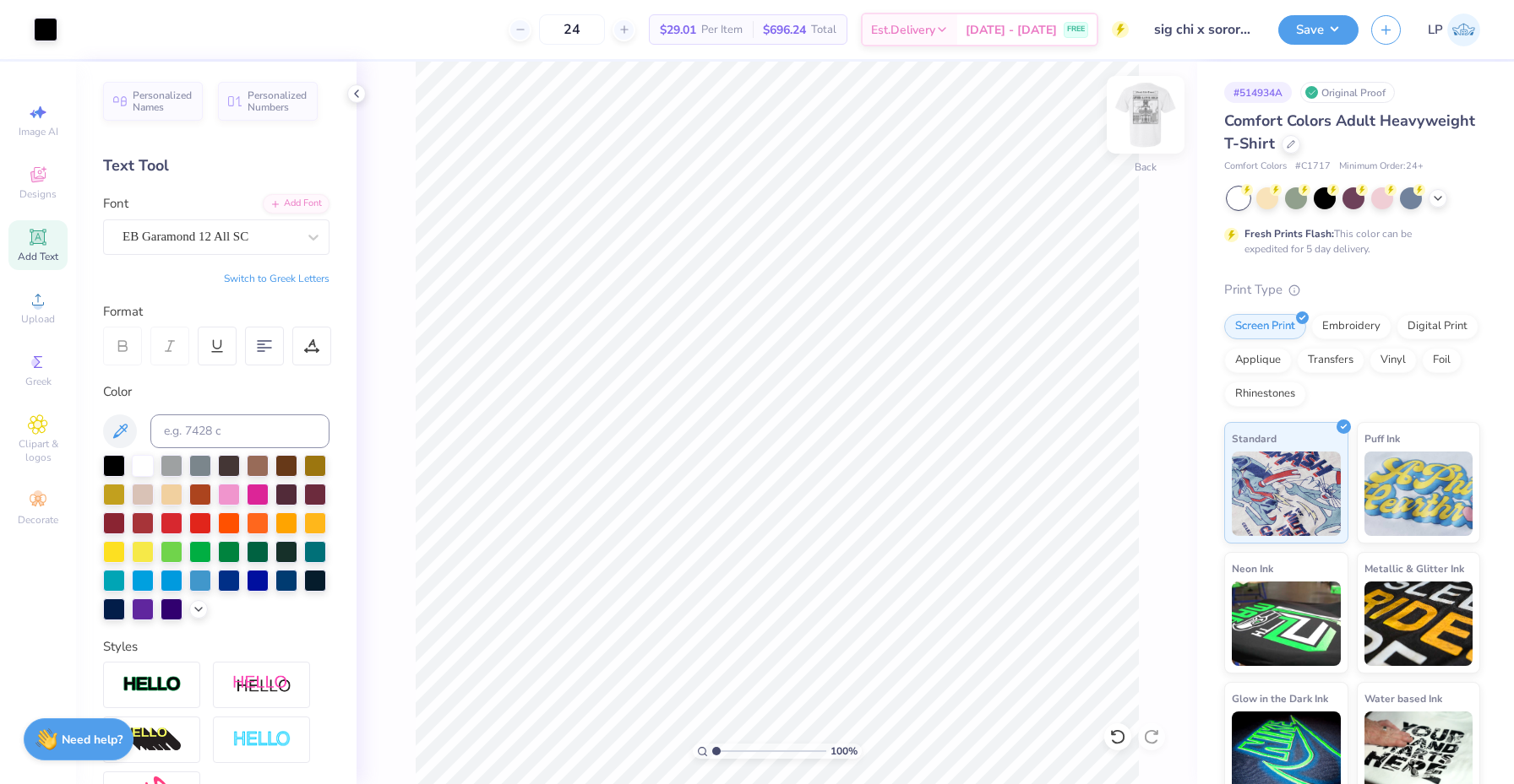
click at [1146, 121] on img at bounding box center [1145, 115] width 67 height 67
click at [1146, 124] on img at bounding box center [1145, 115] width 67 height 67
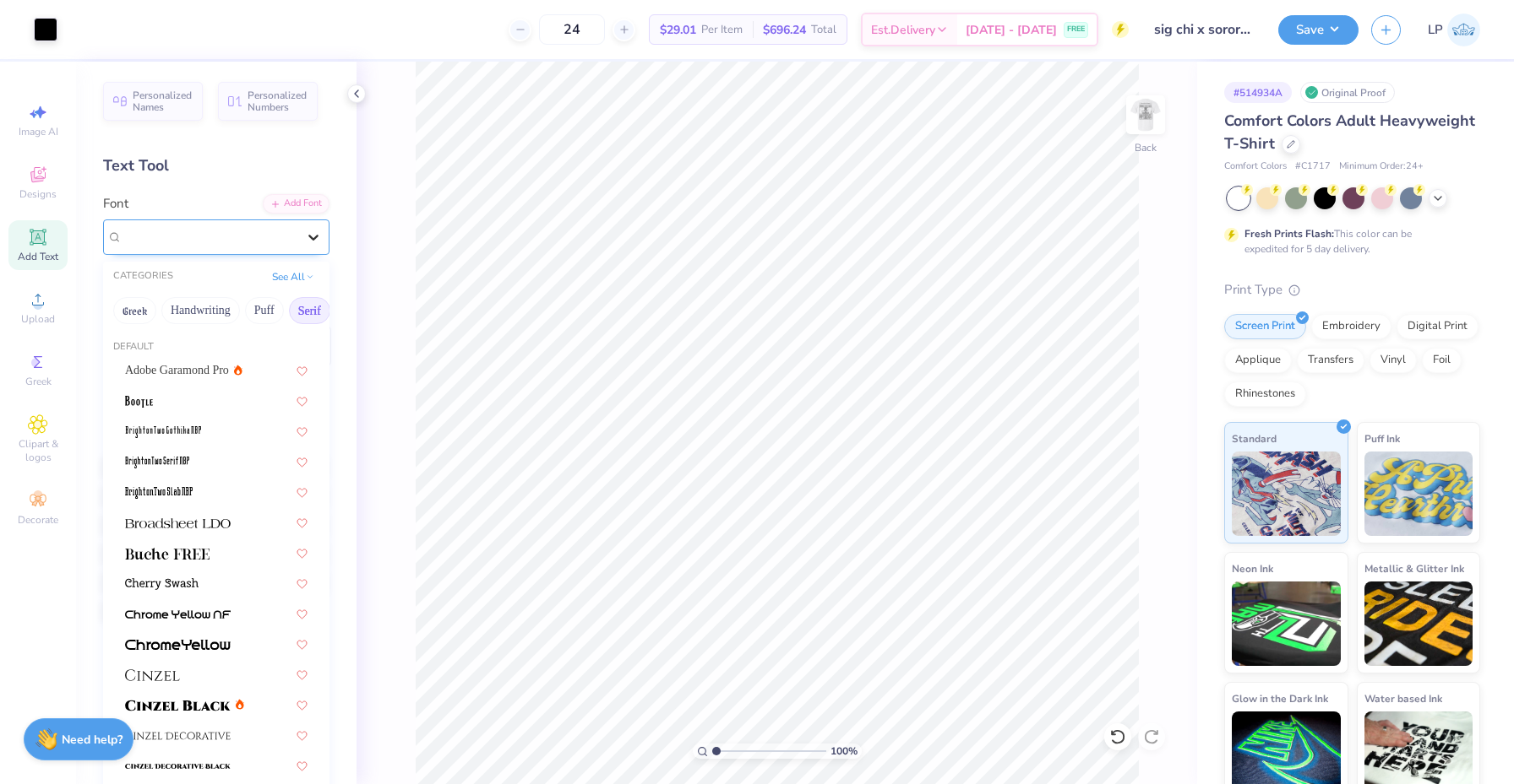
click at [319, 234] on icon at bounding box center [314, 238] width 17 height 17
click at [289, 236] on div "EB Garamond 12 All SC" at bounding box center [209, 237] width 177 height 27
click at [227, 550] on div at bounding box center [216, 552] width 183 height 18
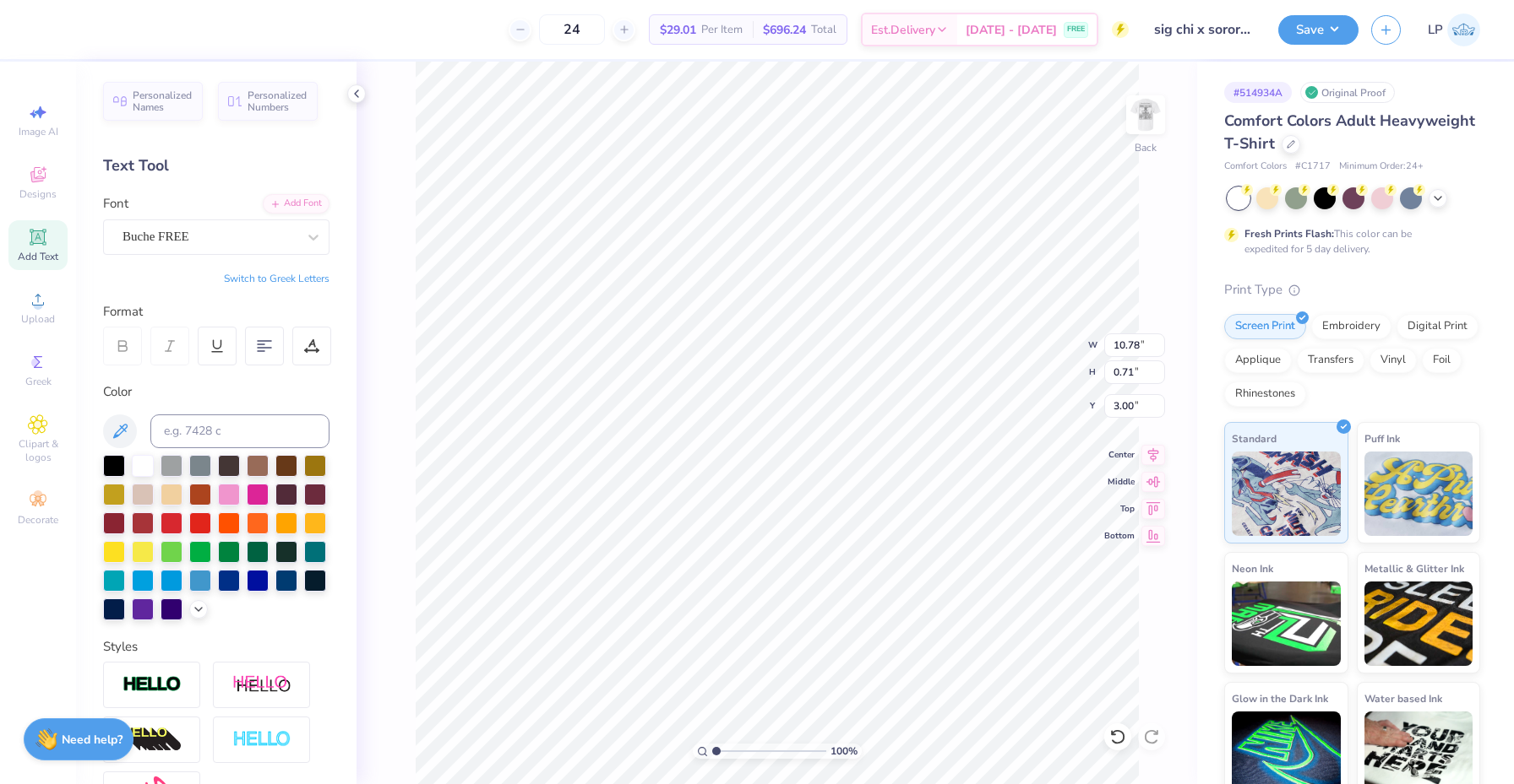
type input "11.10"
type input "1.17"
type input "2.77"
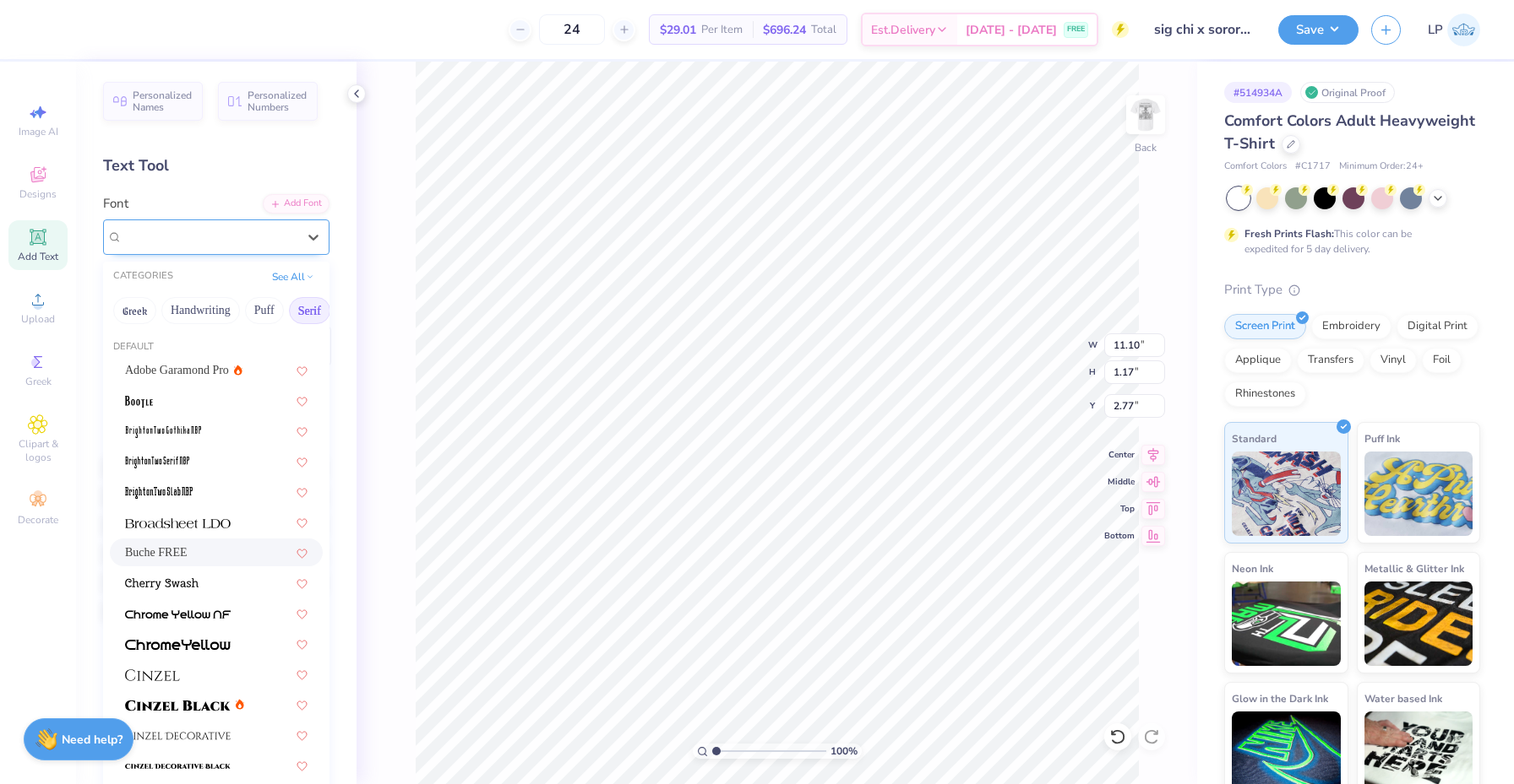
click at [285, 239] on div "Buche FREE" at bounding box center [209, 237] width 177 height 27
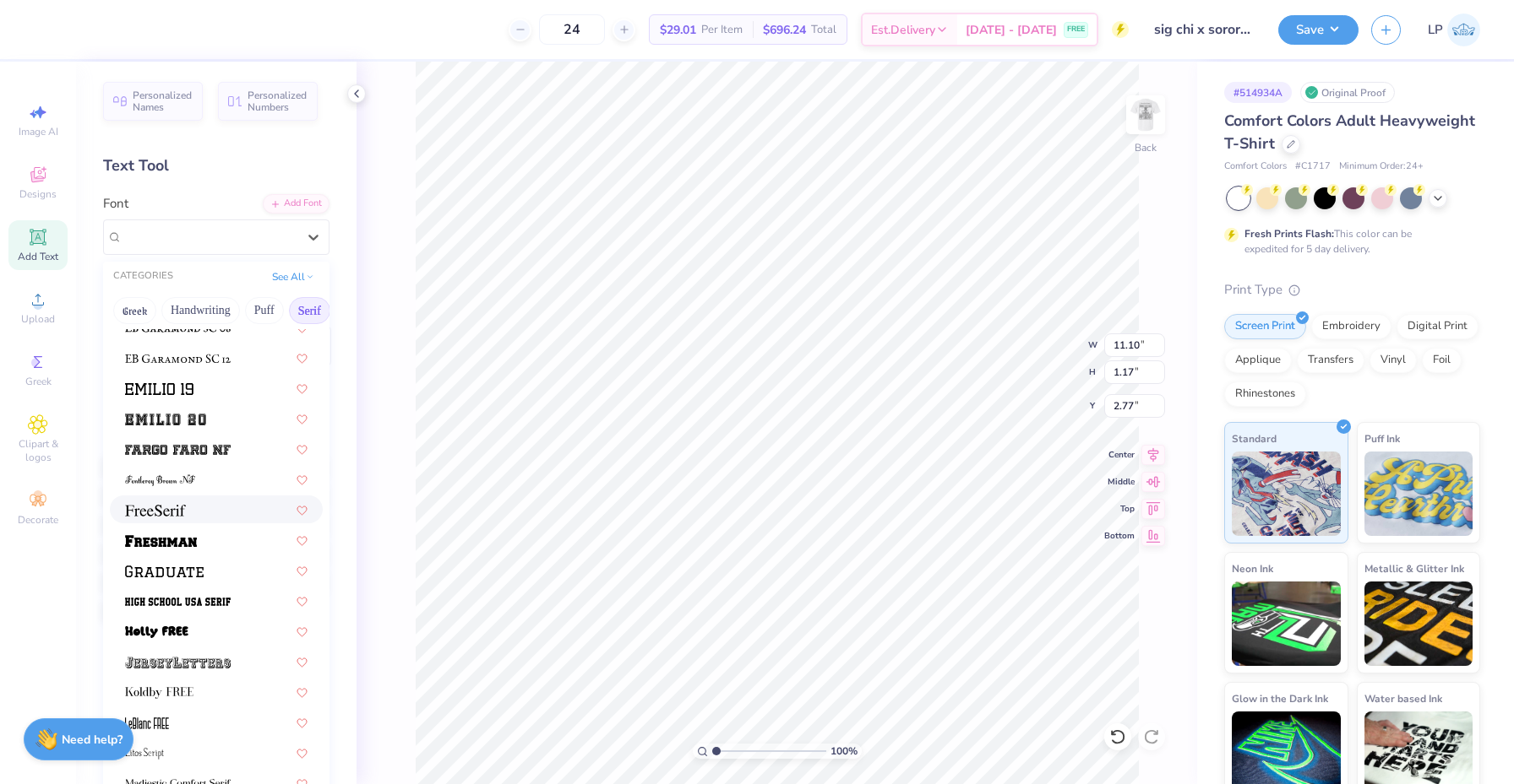
scroll to position [1292, 0]
click at [237, 500] on div at bounding box center [216, 506] width 183 height 18
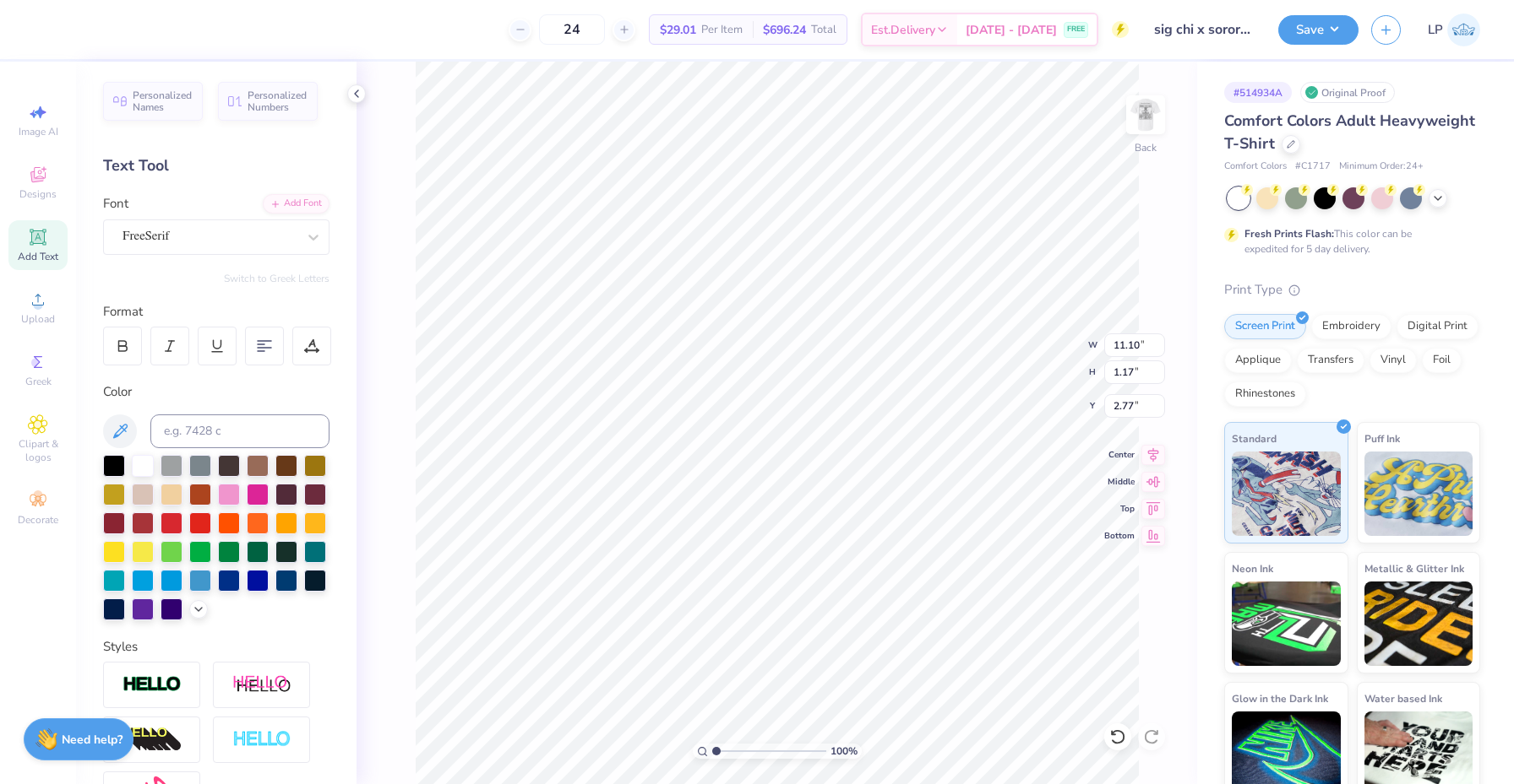
type input "9.75"
type input "1.04"
type input "2.84"
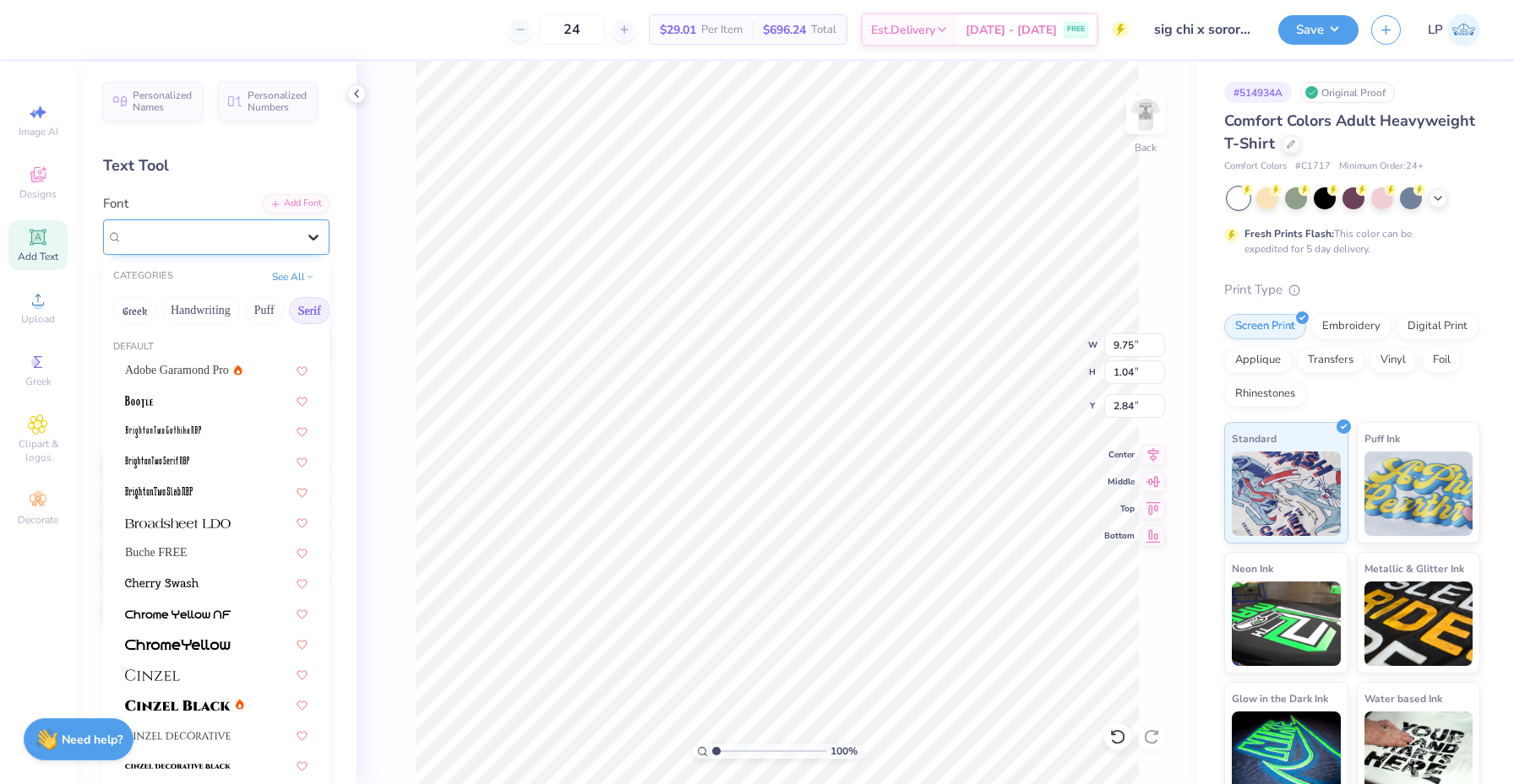
click at [301, 237] on div at bounding box center [314, 237] width 30 height 30
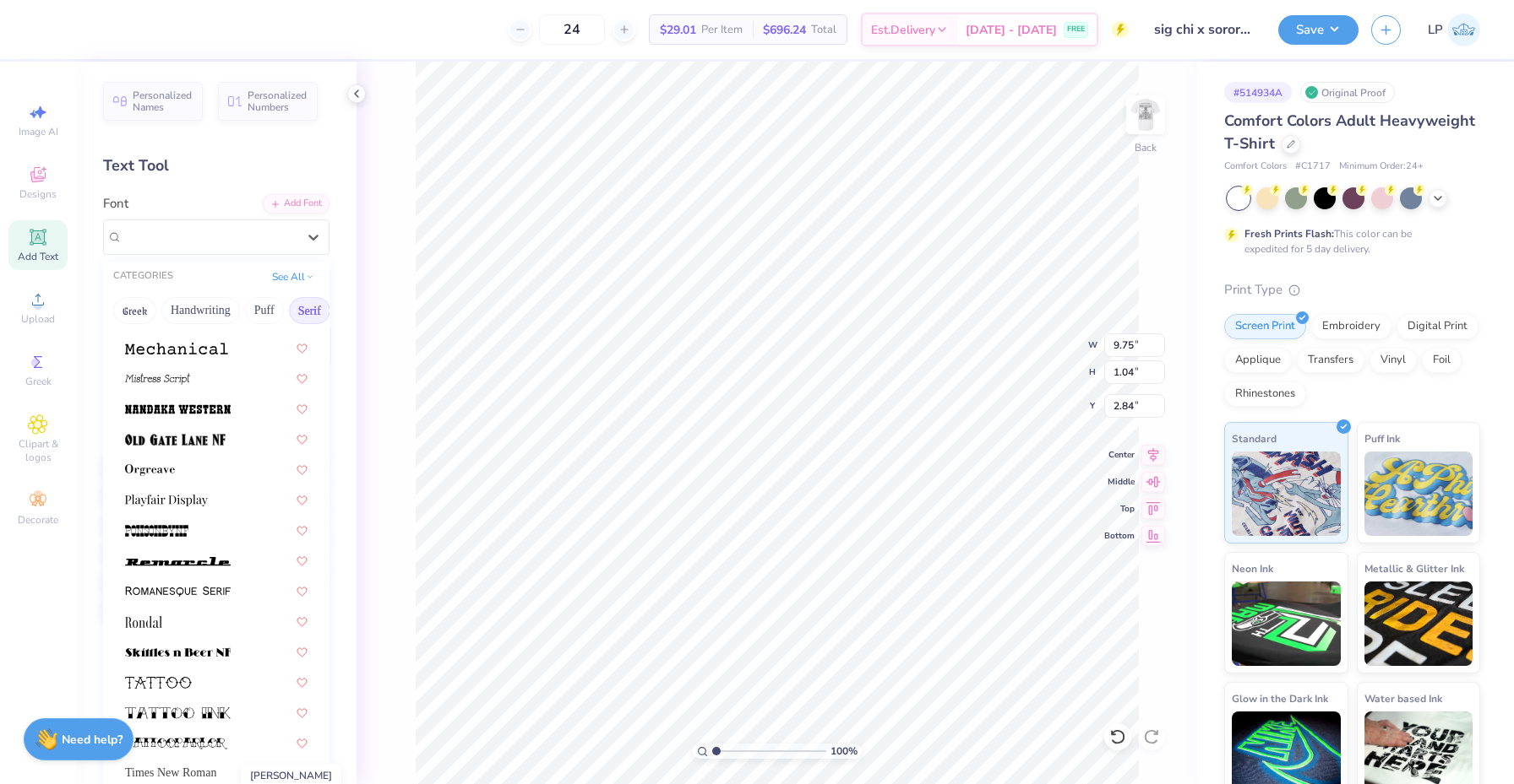
scroll to position [1751, 0]
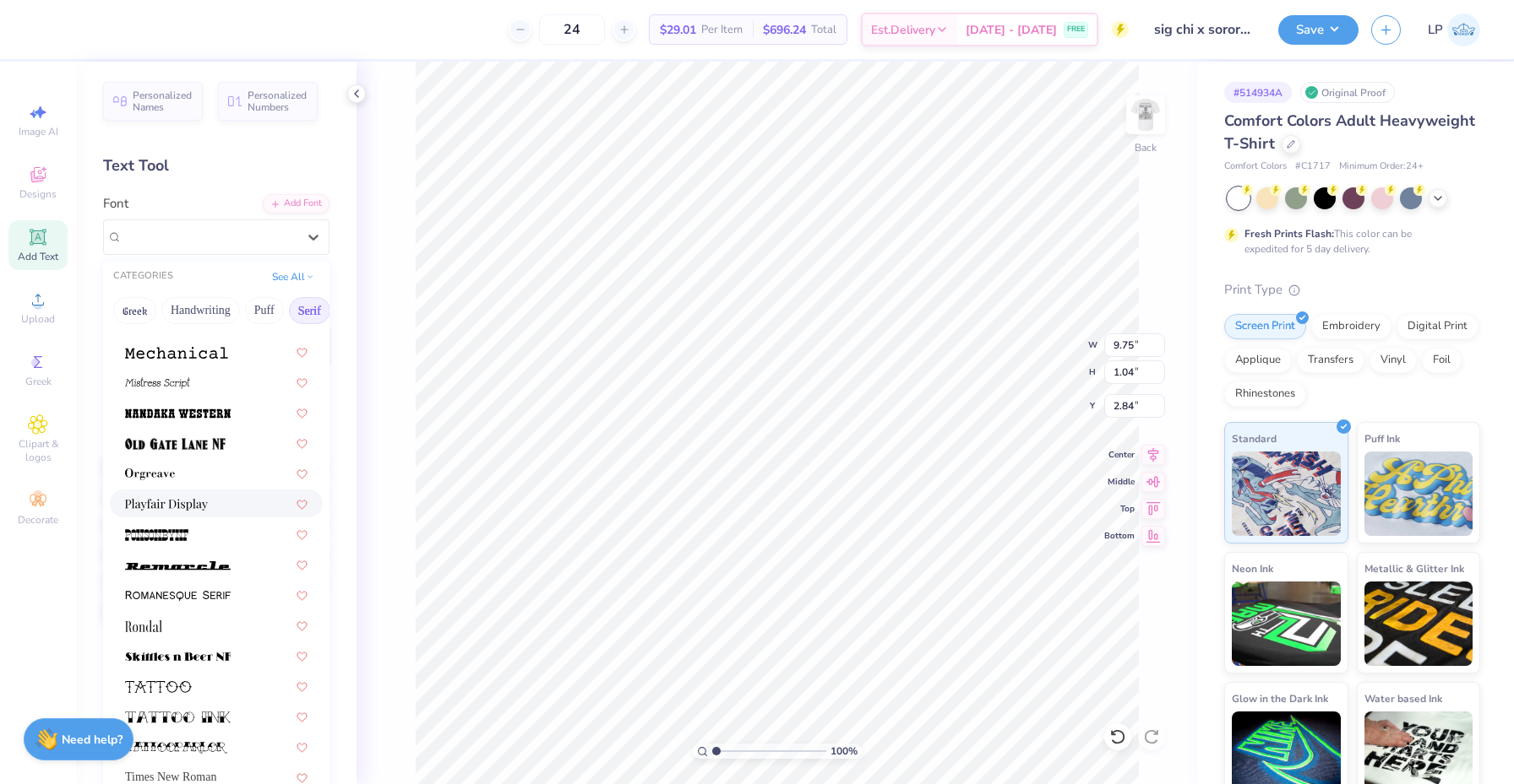
click at [217, 505] on div at bounding box center [216, 503] width 183 height 18
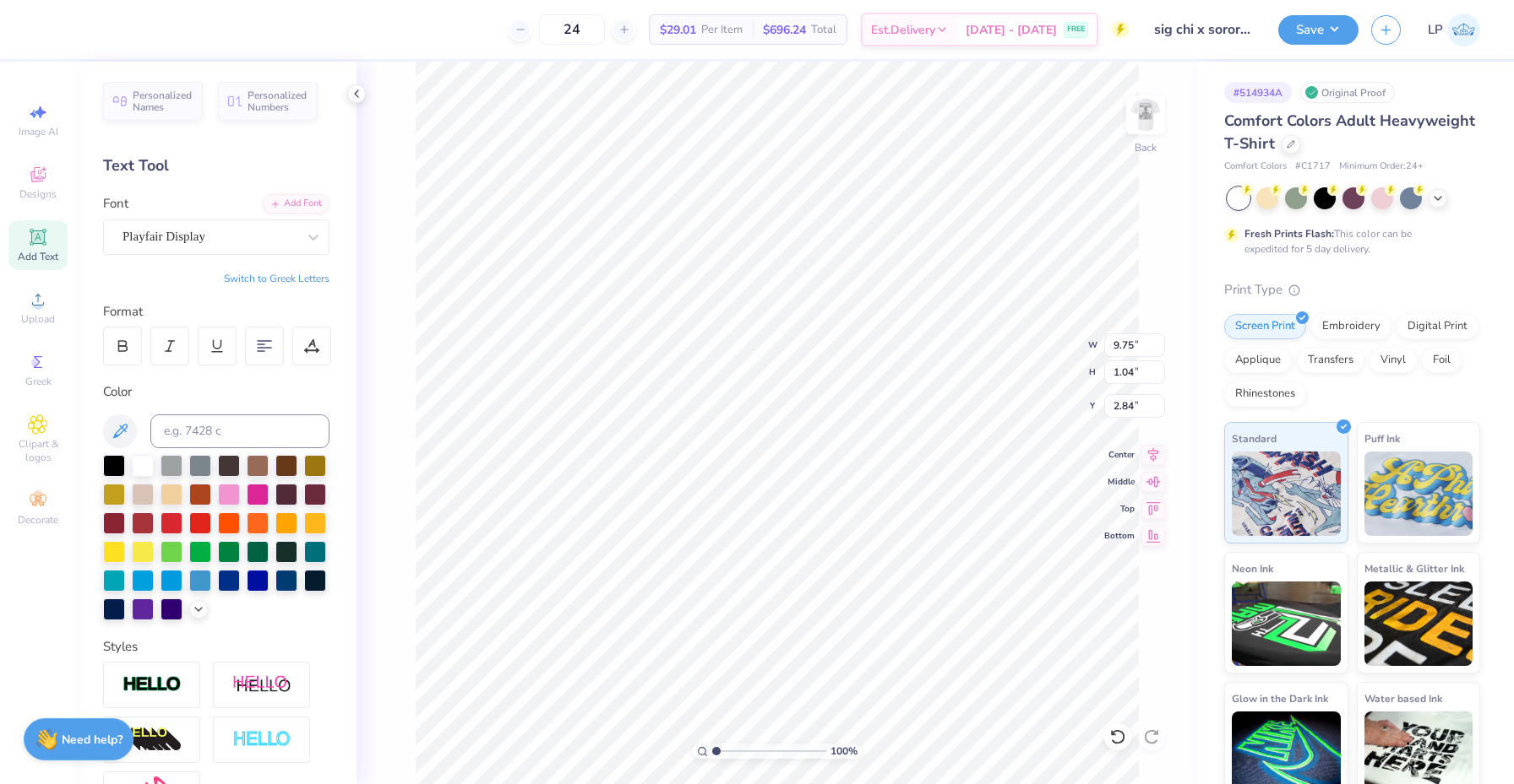
type input "10.60"
type input "1.12"
type input "2.80"
click at [1139, 119] on img at bounding box center [1145, 115] width 67 height 67
click at [1139, 119] on img at bounding box center [1145, 115] width 34 height 34
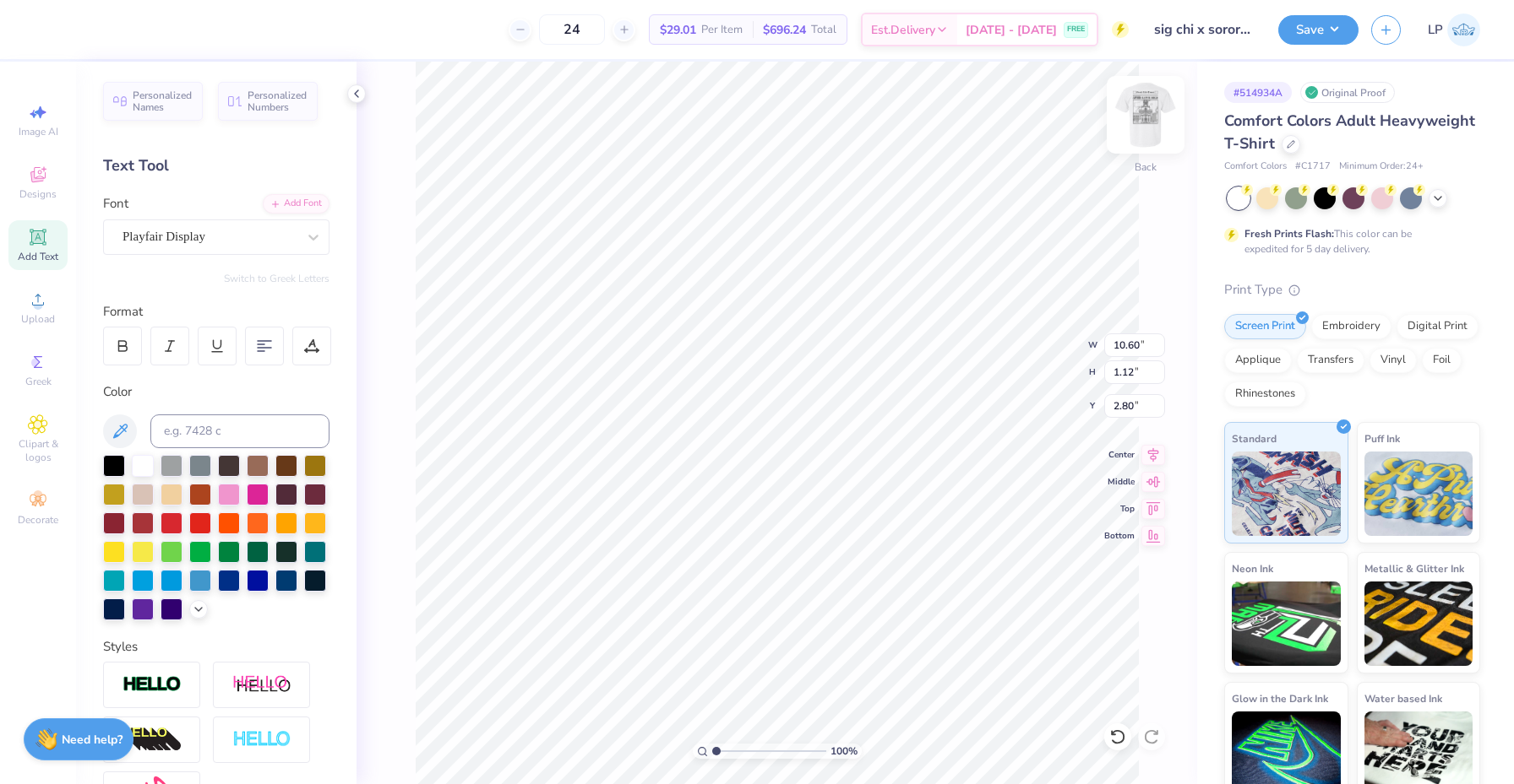
type input "3.00"
type textarea "Sigma Chi & Alpha Phi"
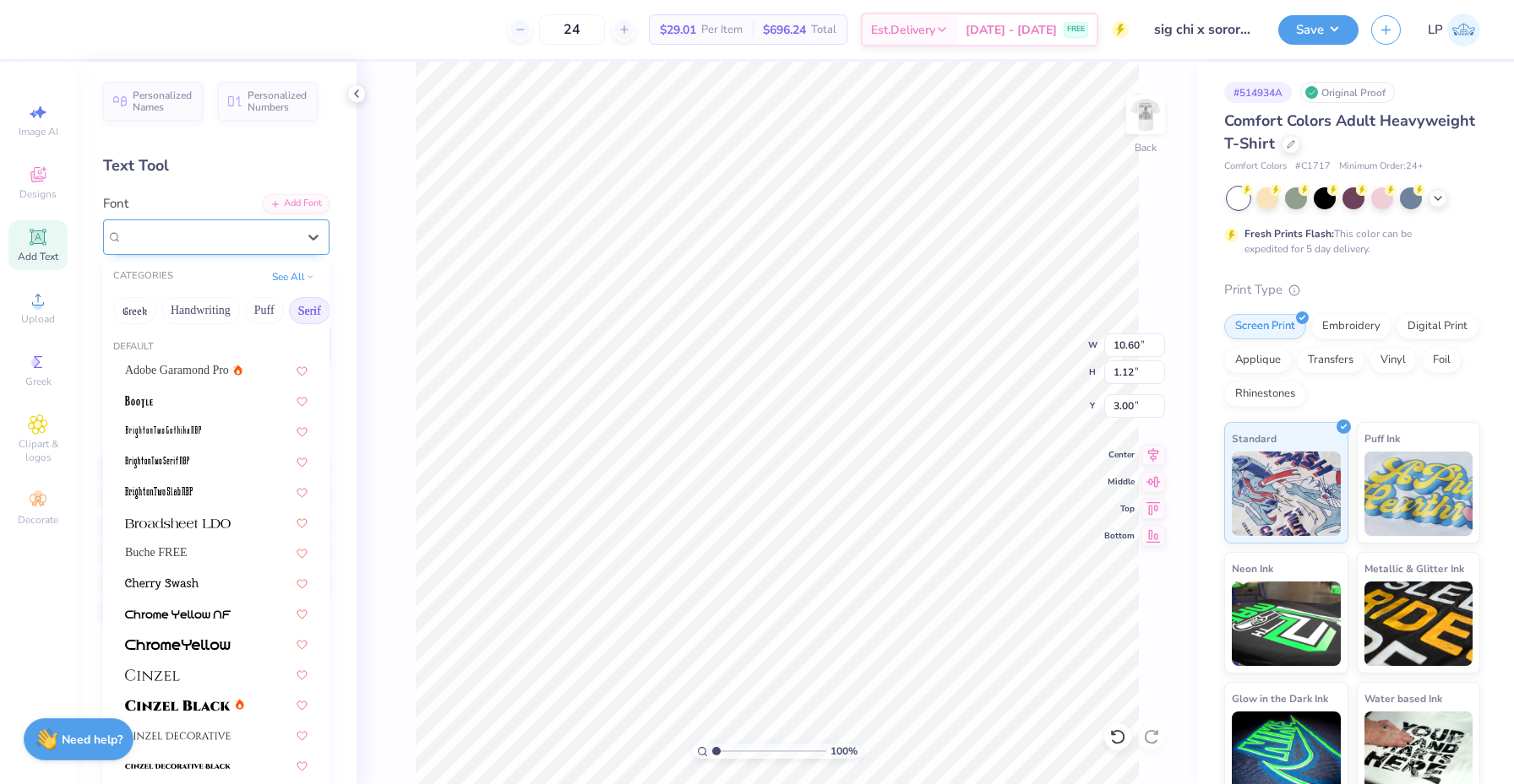
click at [259, 245] on div at bounding box center [209, 237] width 174 height 23
click at [204, 368] on span "Adobe Garamond Pro" at bounding box center [177, 370] width 104 height 18
click at [260, 249] on div "Adobe Garamond Pro" at bounding box center [209, 237] width 177 height 27
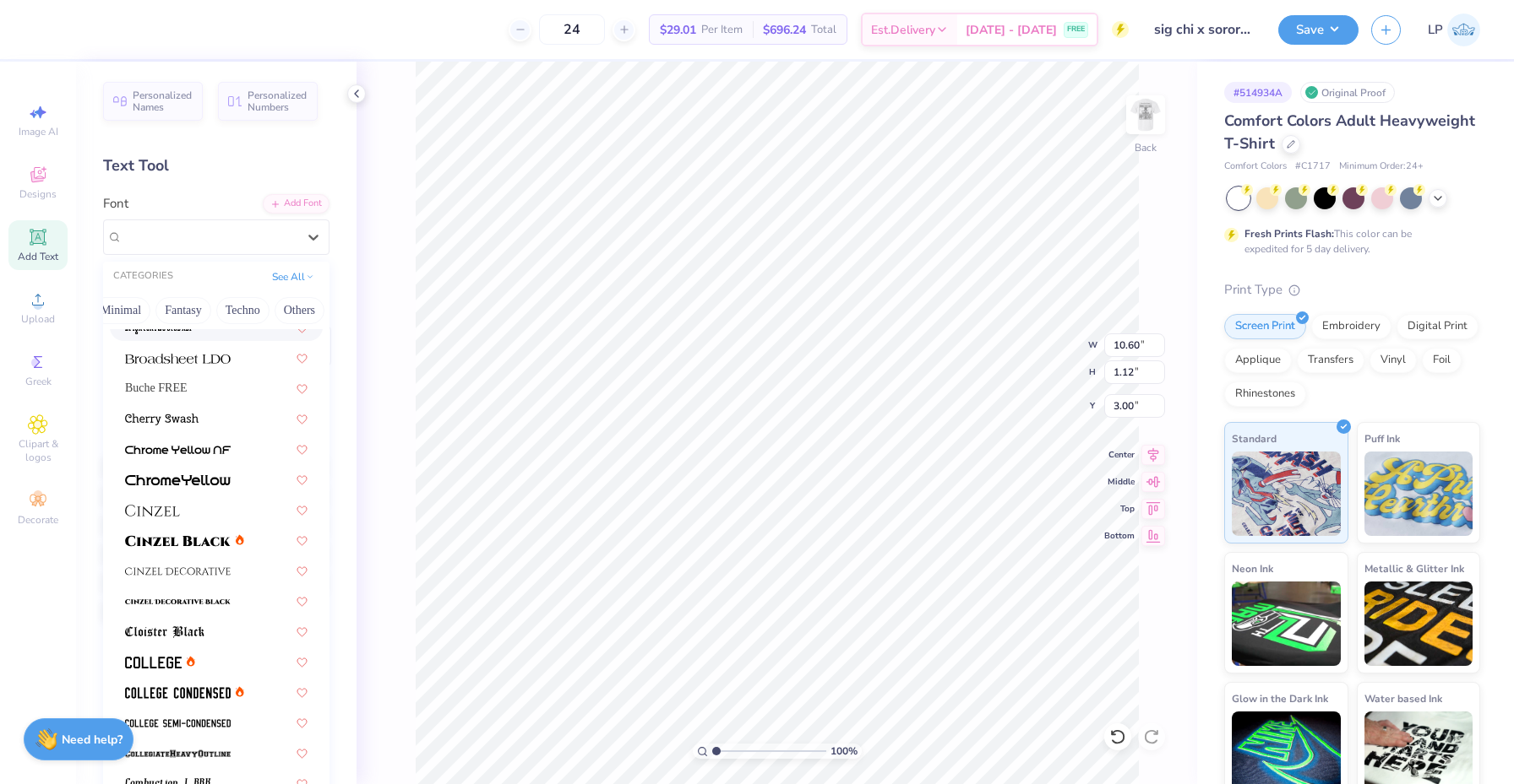
scroll to position [0, 497]
click at [169, 312] on button "Fantasy" at bounding box center [184, 311] width 56 height 27
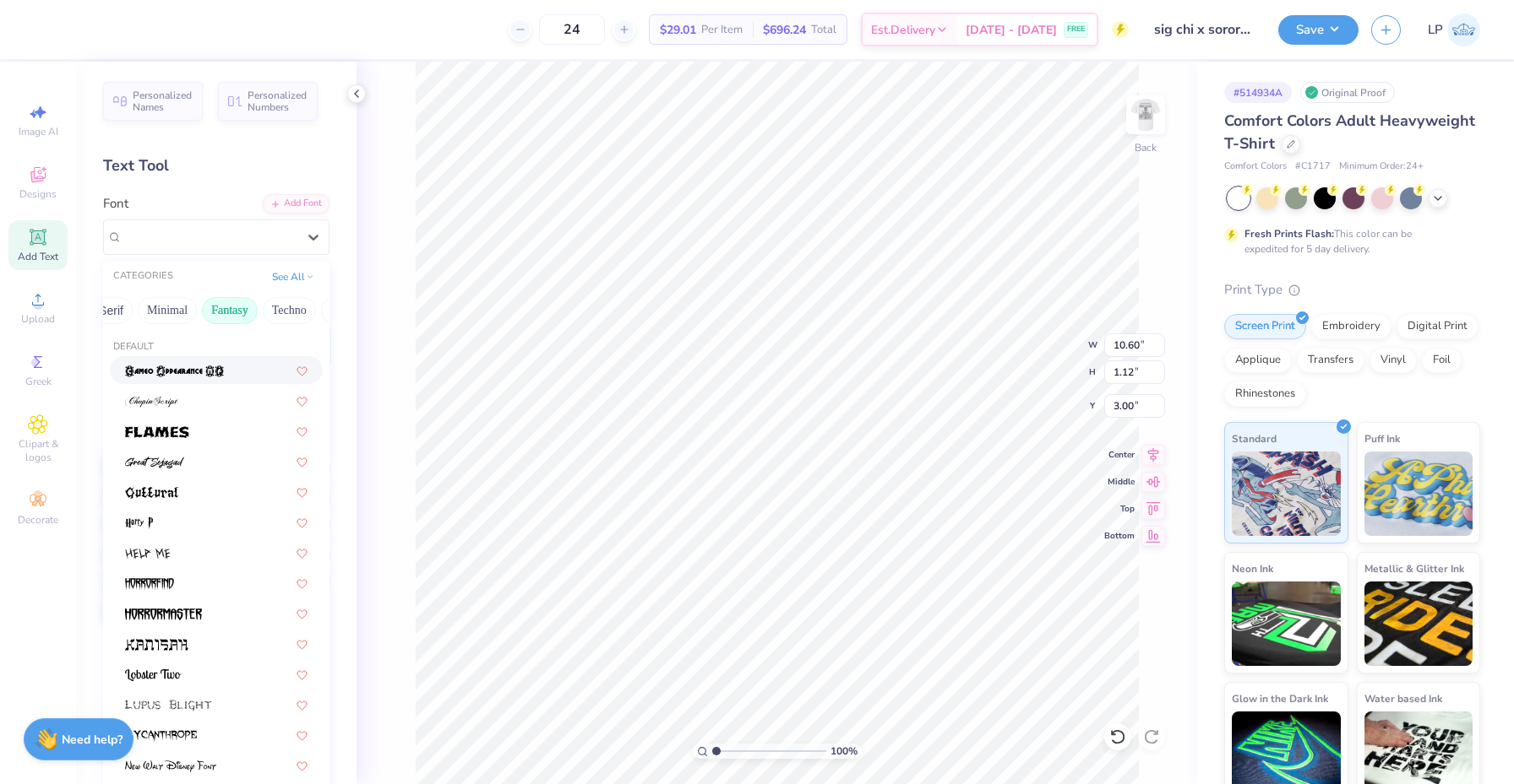
scroll to position [0, 409]
click at [200, 315] on button "Minimal" at bounding box center [210, 311] width 59 height 27
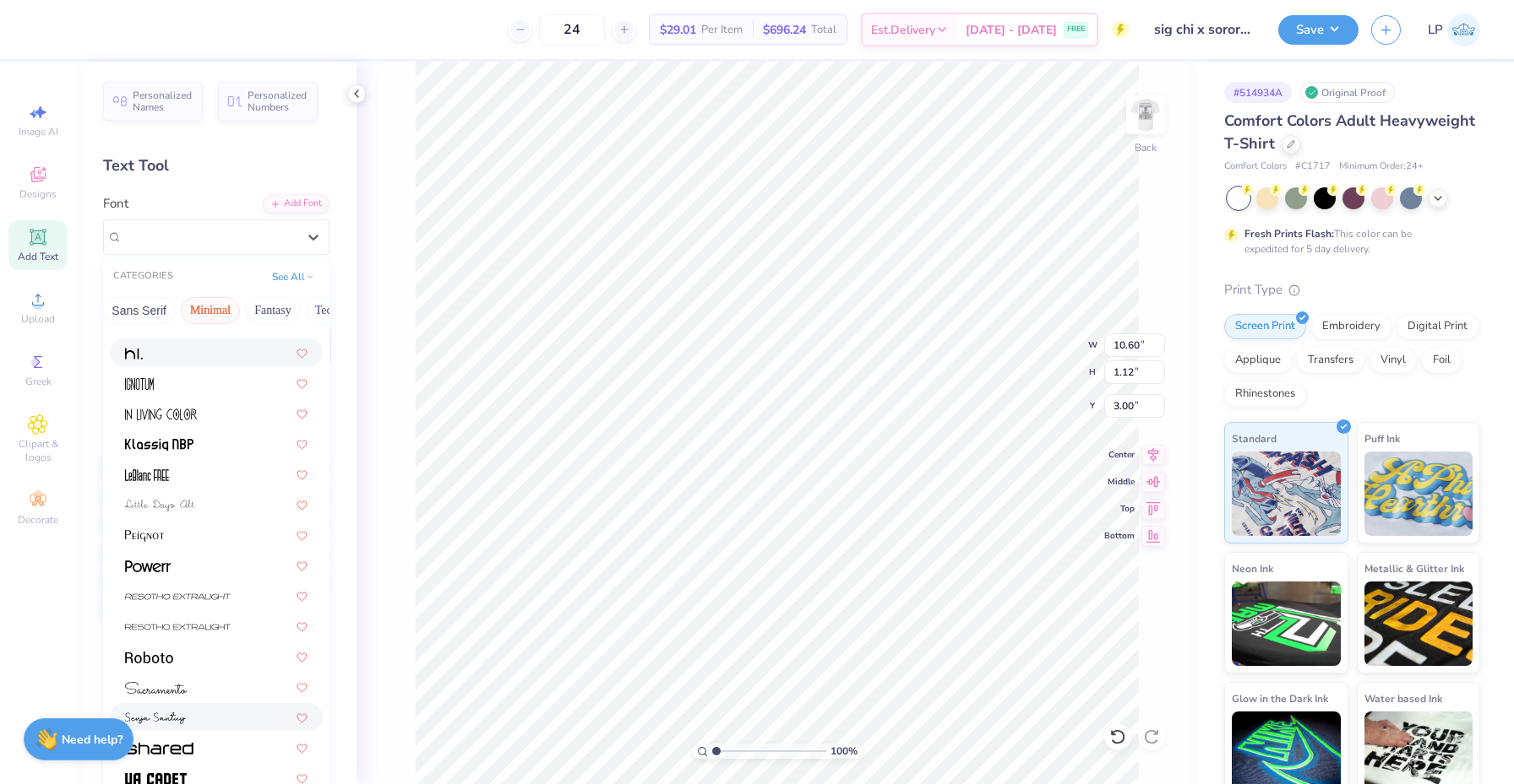
scroll to position [0, 0]
click at [154, 308] on button "Sans Serif" at bounding box center [139, 311] width 74 height 27
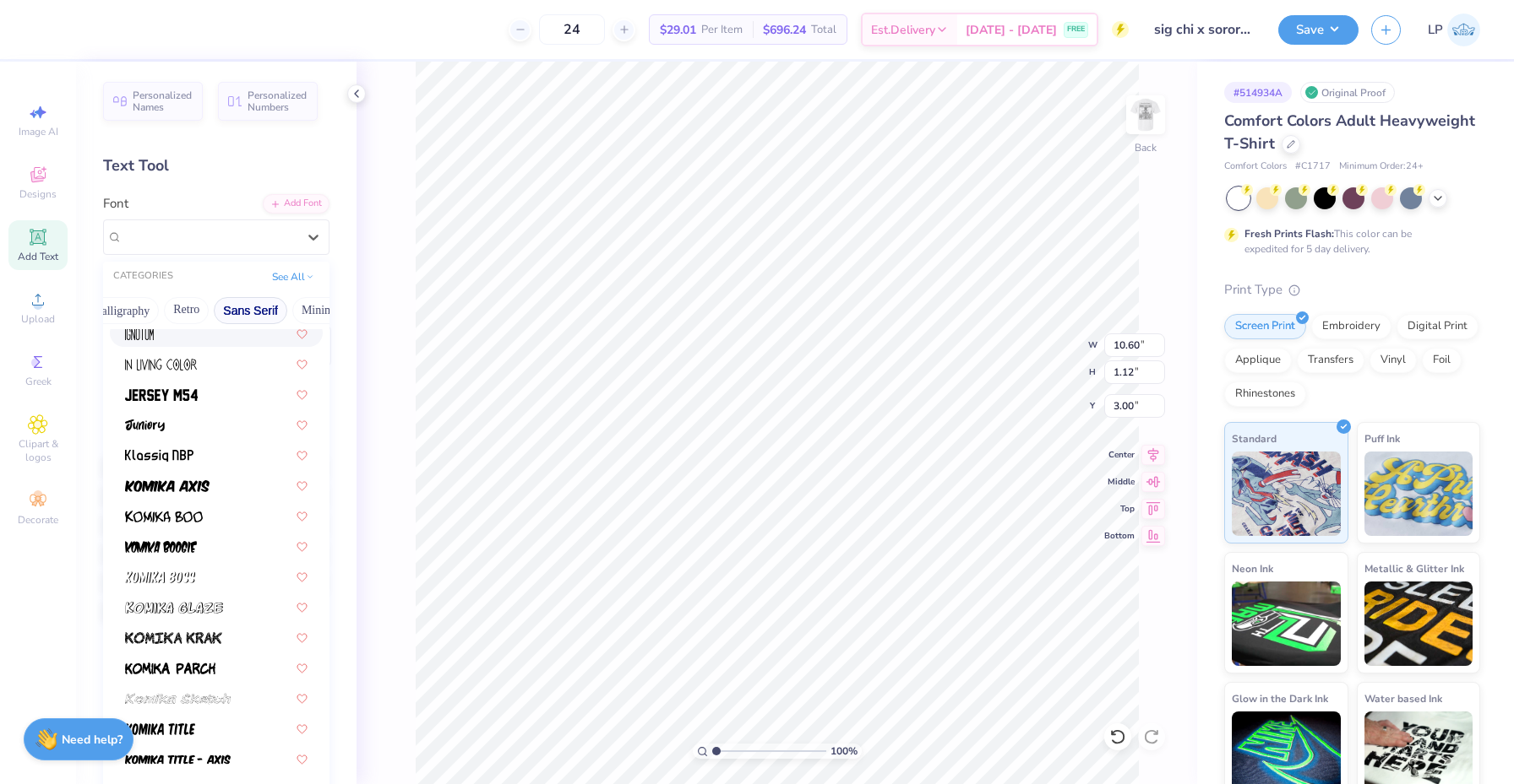
scroll to position [0, 297]
click at [194, 312] on button "Retro" at bounding box center [186, 311] width 45 height 27
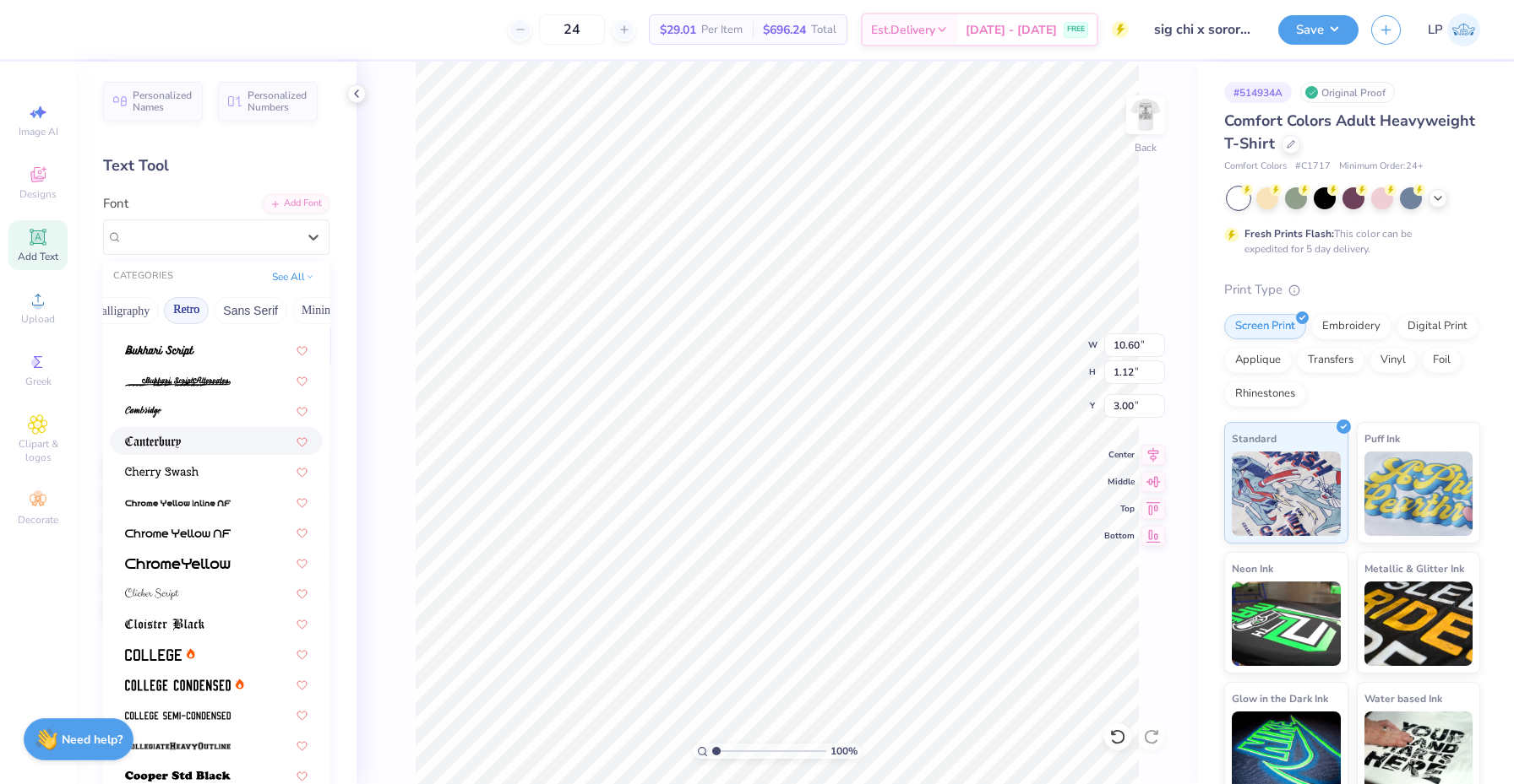
scroll to position [386, 0]
click at [219, 445] on div at bounding box center [216, 439] width 183 height 18
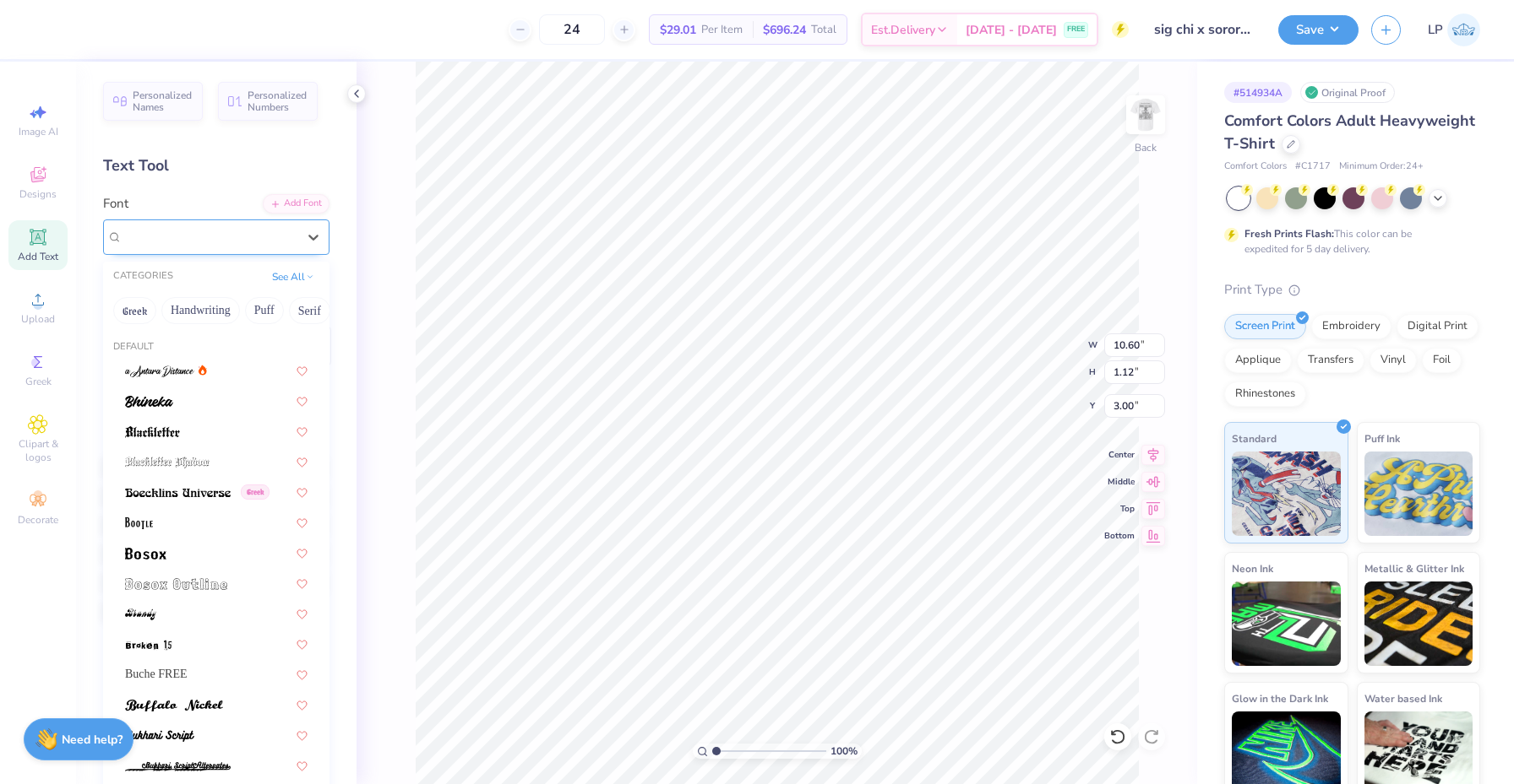
click at [230, 240] on div "Canterbury" at bounding box center [209, 237] width 177 height 27
click at [234, 246] on div at bounding box center [209, 237] width 174 height 23
click at [240, 244] on div "Canterbury" at bounding box center [209, 237] width 174 height 20
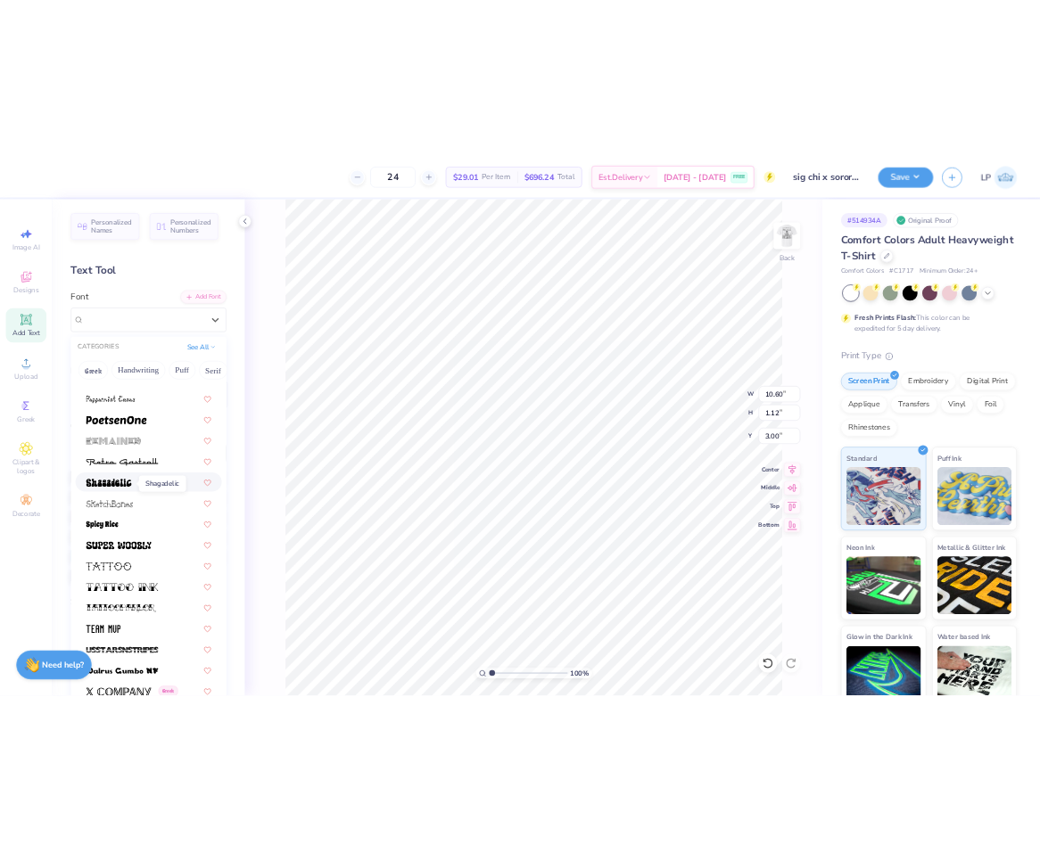
scroll to position [2266, 0]
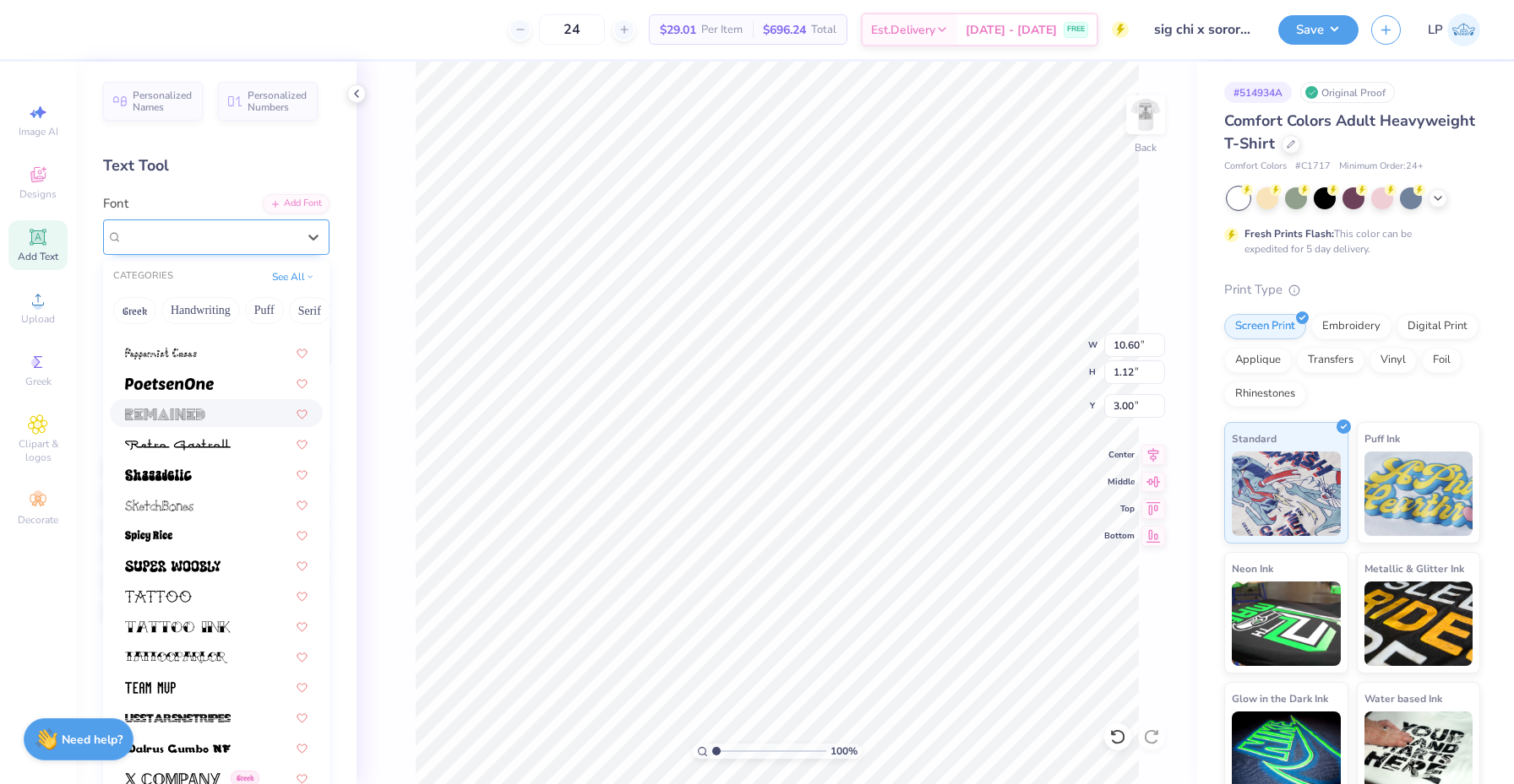
click at [263, 232] on div "Canterbury" at bounding box center [209, 237] width 174 height 20
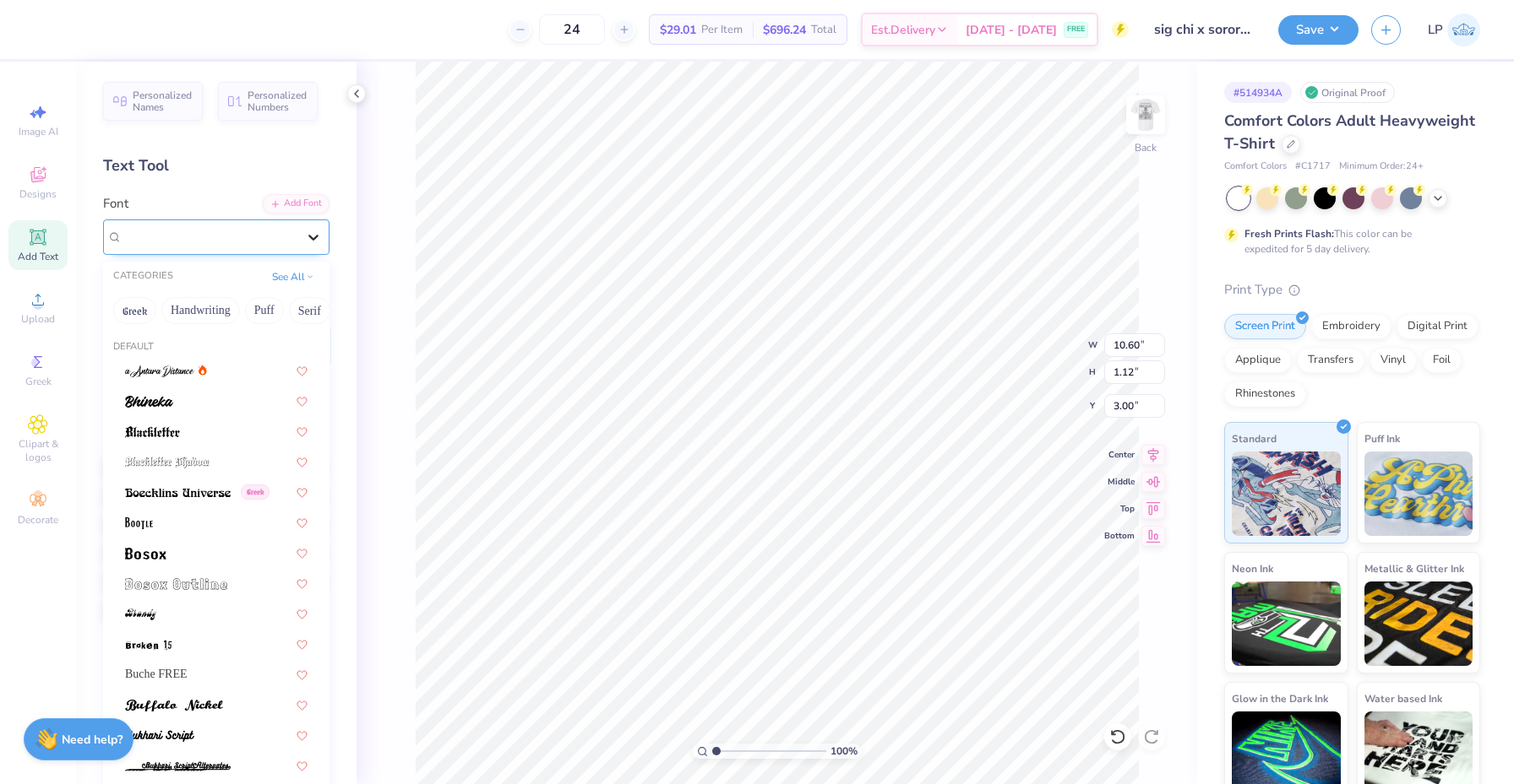
click at [323, 233] on div at bounding box center [314, 237] width 30 height 30
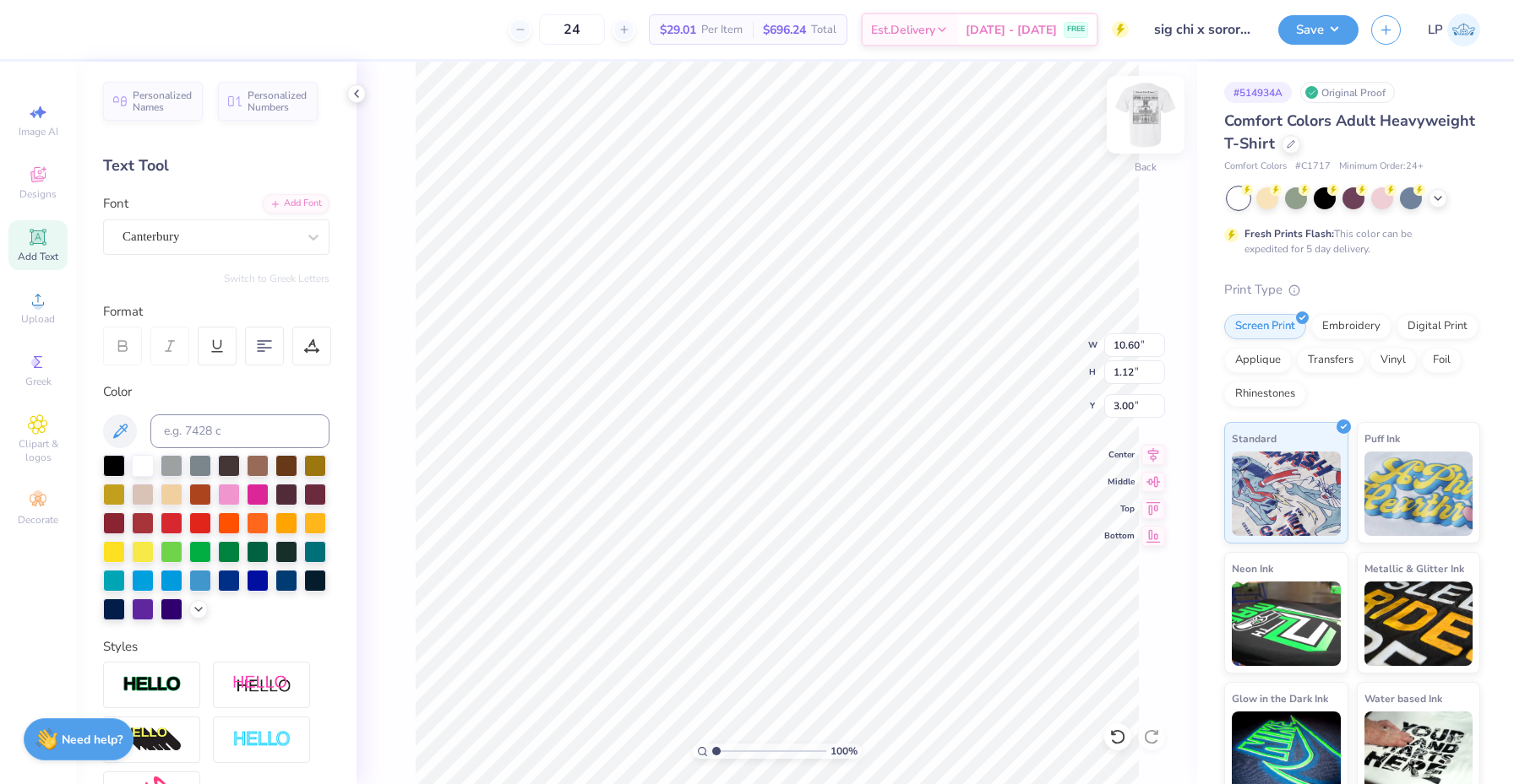
click at [1145, 118] on img at bounding box center [1145, 115] width 67 height 67
click at [1143, 129] on img at bounding box center [1145, 115] width 67 height 67
click at [1143, 131] on img at bounding box center [1145, 115] width 34 height 34
click at [1143, 133] on img at bounding box center [1145, 115] width 67 height 67
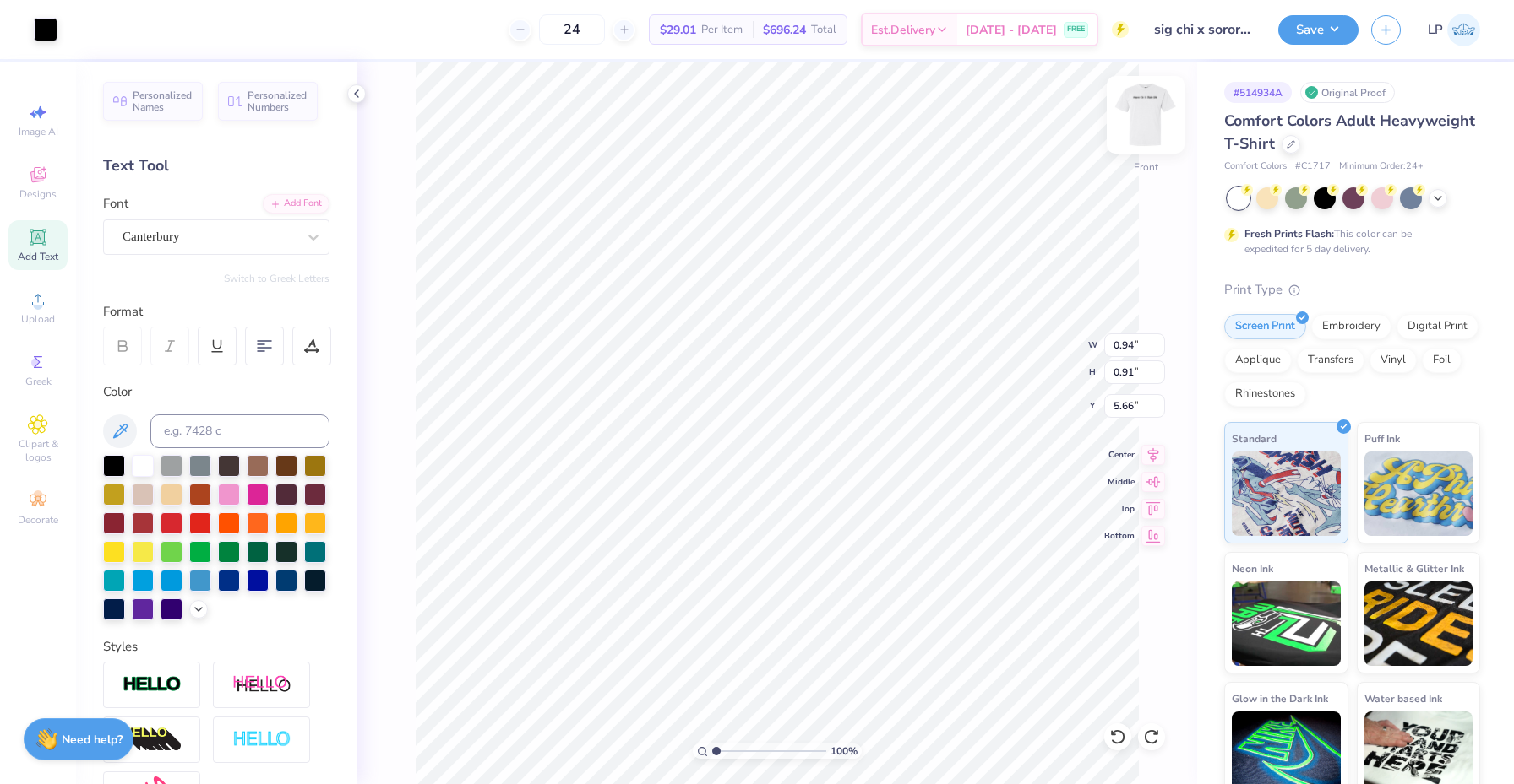
click at [1138, 113] on img at bounding box center [1145, 115] width 67 height 67
type input "8.21"
type input "6.34"
type input "6.09"
type input "1.56"
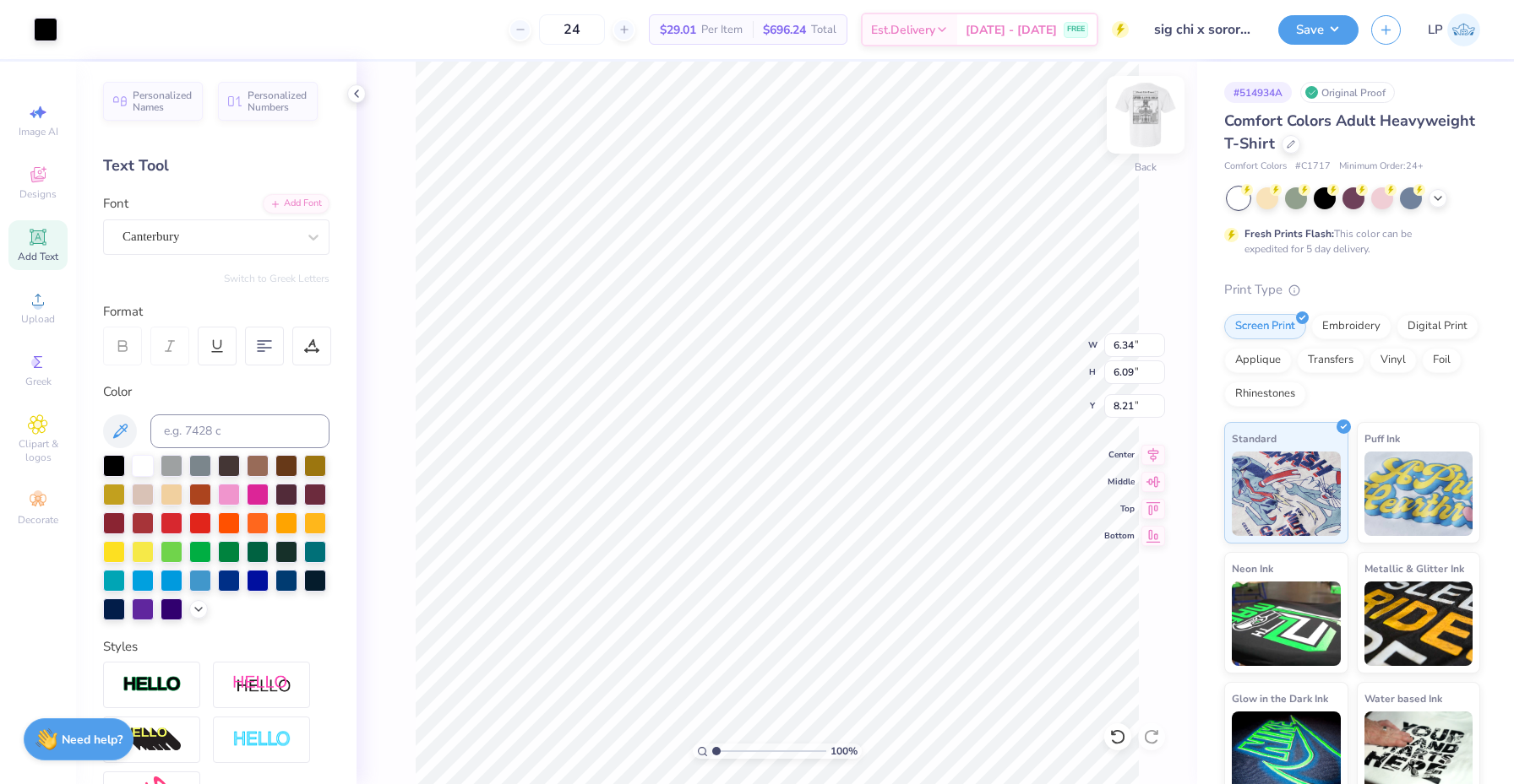
type input "1.50"
click at [1140, 110] on img at bounding box center [1145, 115] width 67 height 67
click at [1137, 113] on img at bounding box center [1145, 115] width 67 height 67
type input "5.15"
click at [79, 740] on strong "Need help?" at bounding box center [92, 737] width 61 height 16
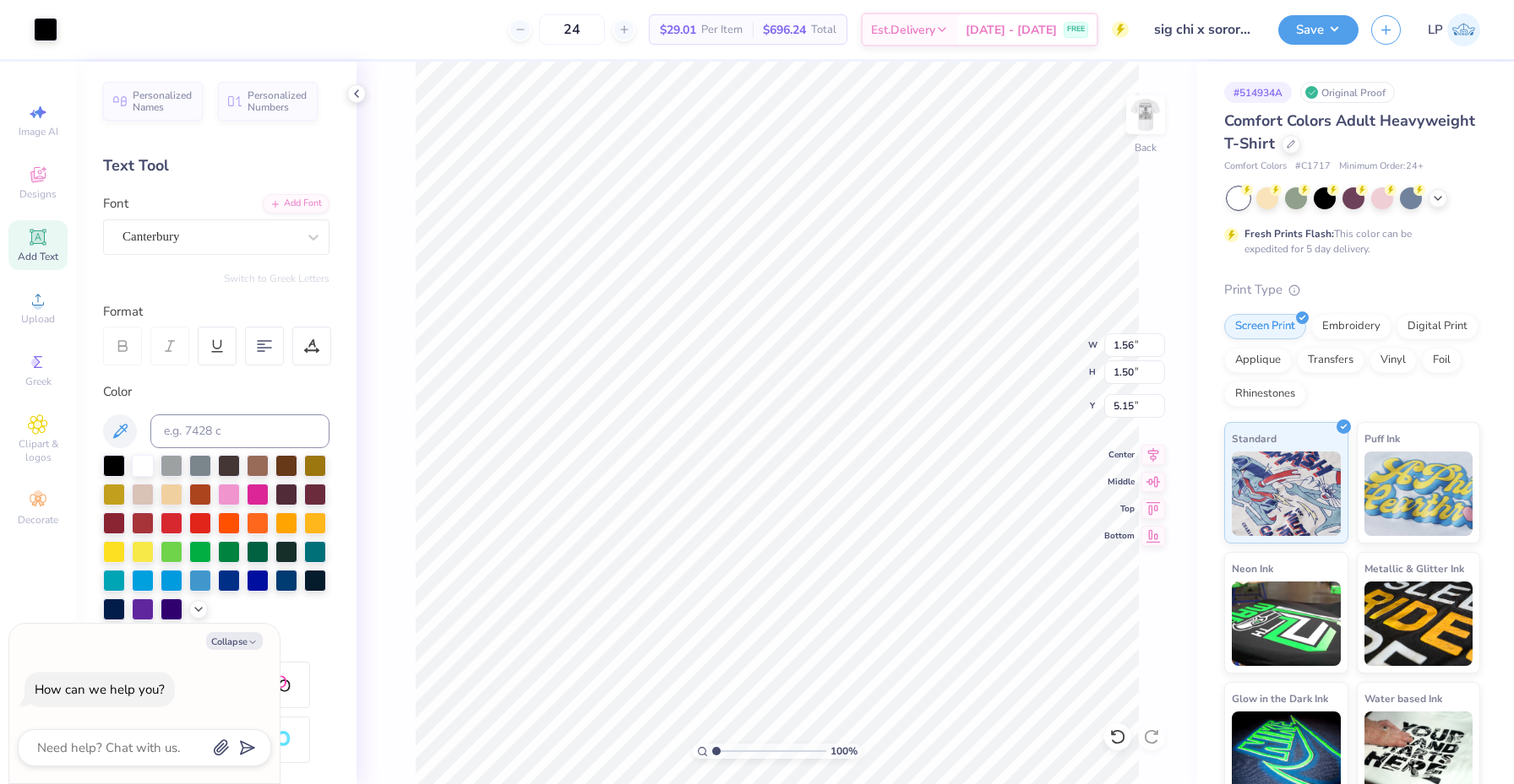
click at [98, 772] on div "Collapse How can we help you?" at bounding box center [144, 704] width 270 height 160
click at [87, 752] on textarea at bounding box center [120, 747] width 171 height 22
type textarea "w"
type textarea "x"
type textarea "wh"
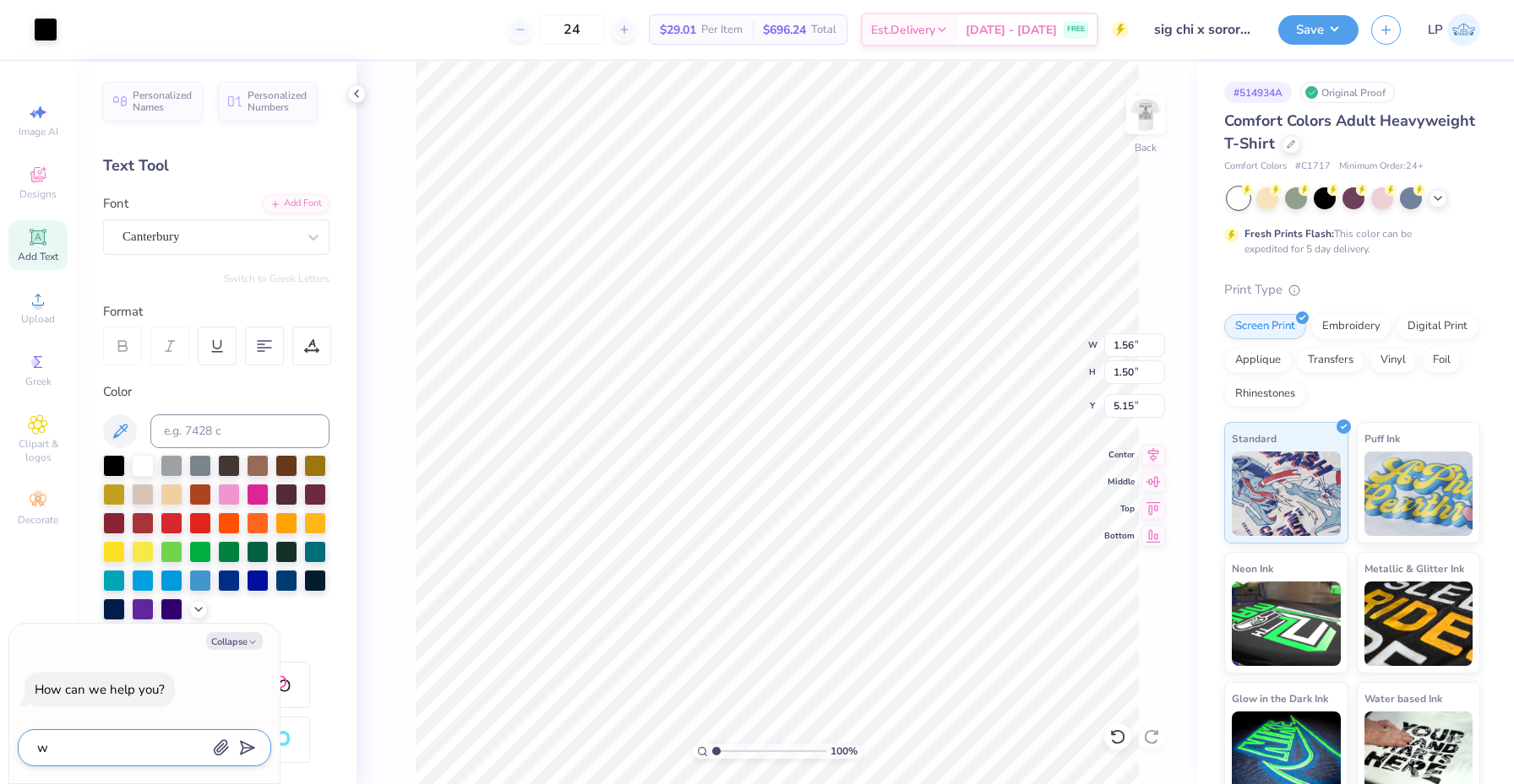
type textarea "x"
type textarea "wha"
type textarea "x"
type textarea "what"
type textarea "x"
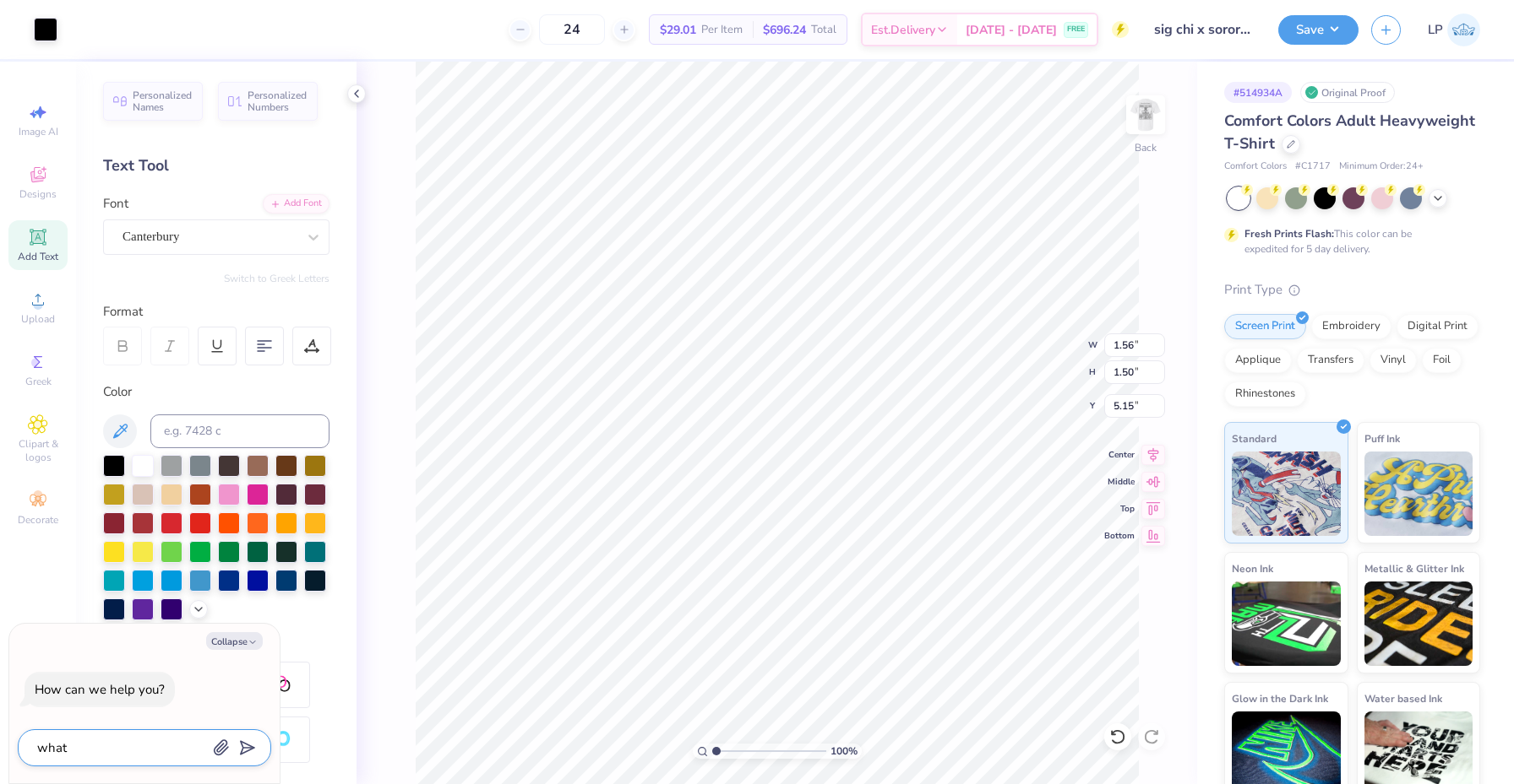
type textarea "what"
type textarea "x"
type textarea "what f"
type textarea "x"
type textarea "what fo"
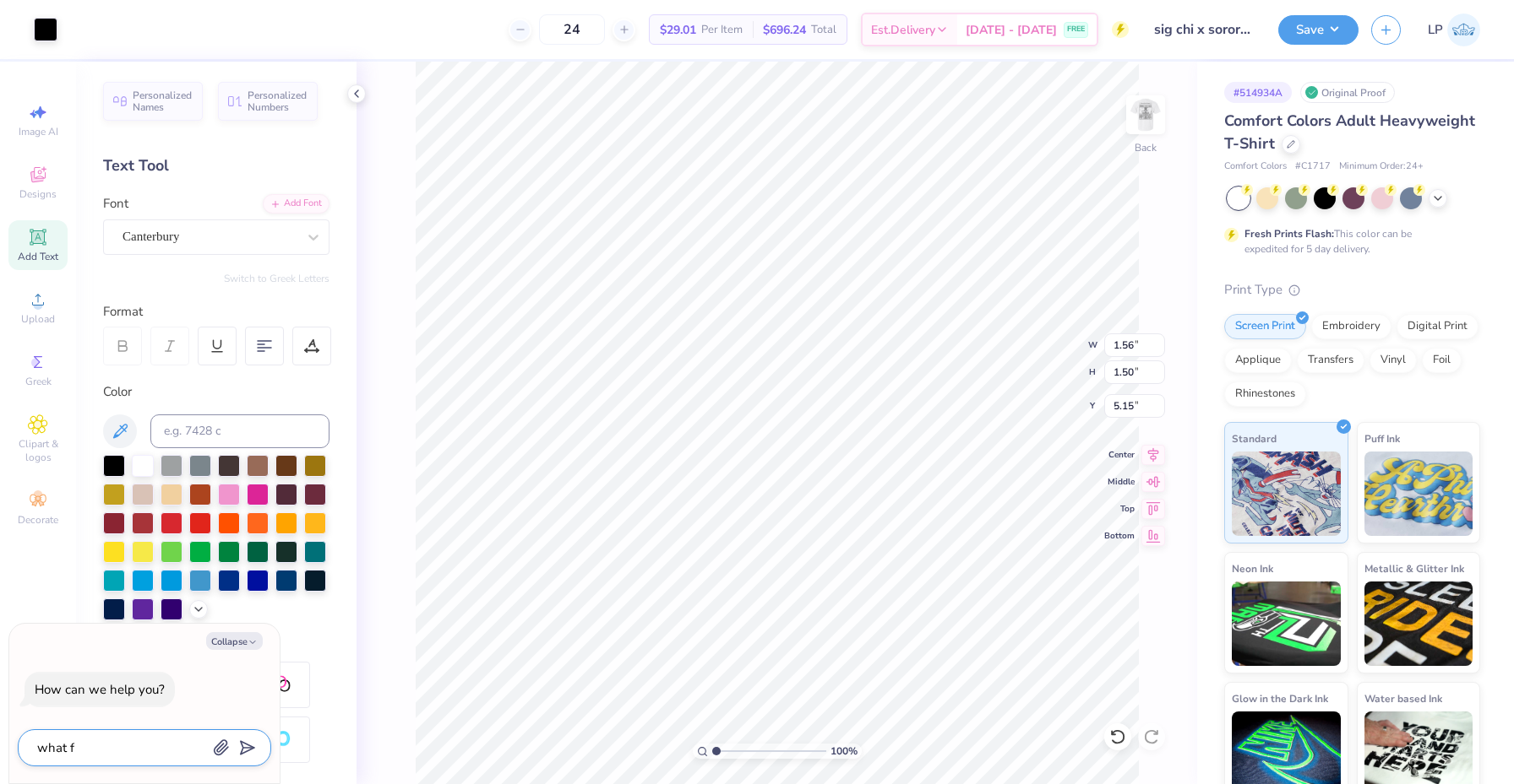
type textarea "x"
type textarea "what fon"
type textarea "x"
type textarea "what font"
type textarea "x"
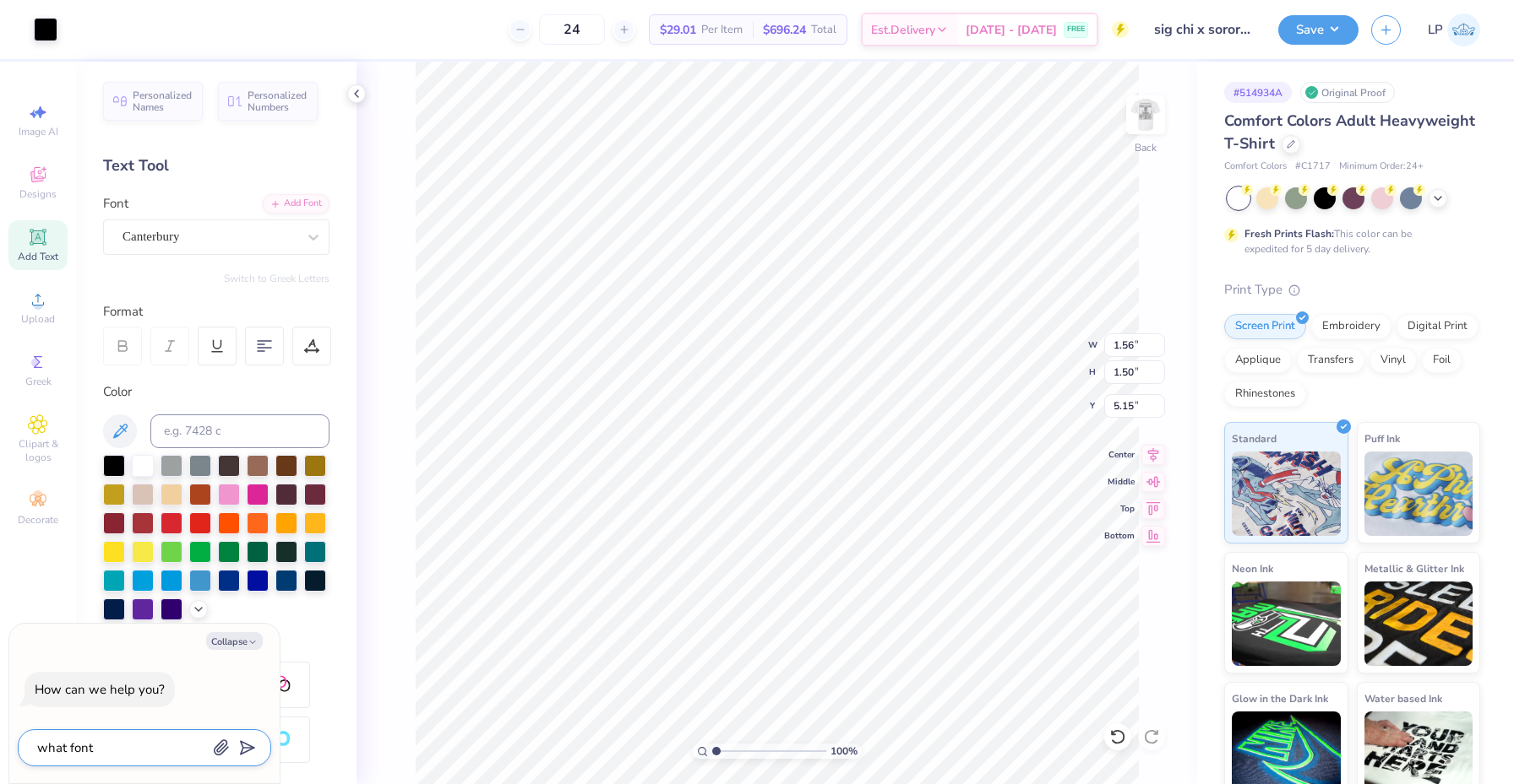
type textarea "what font"
type textarea "x"
type textarea "what font i"
type textarea "x"
type textarea "what font is"
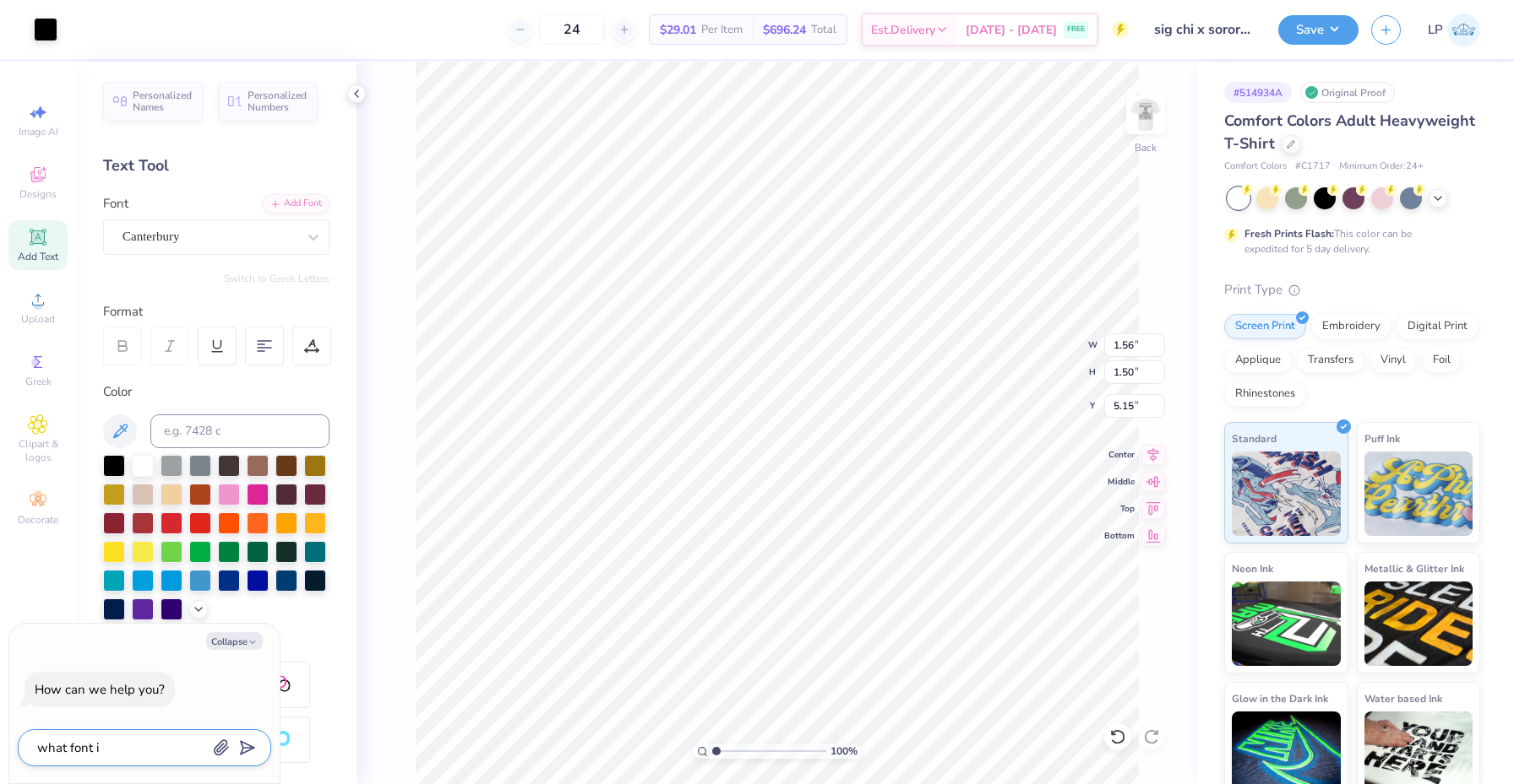
type textarea "x"
type textarea "what font is"
type textarea "x"
type textarea "what font is t"
type textarea "x"
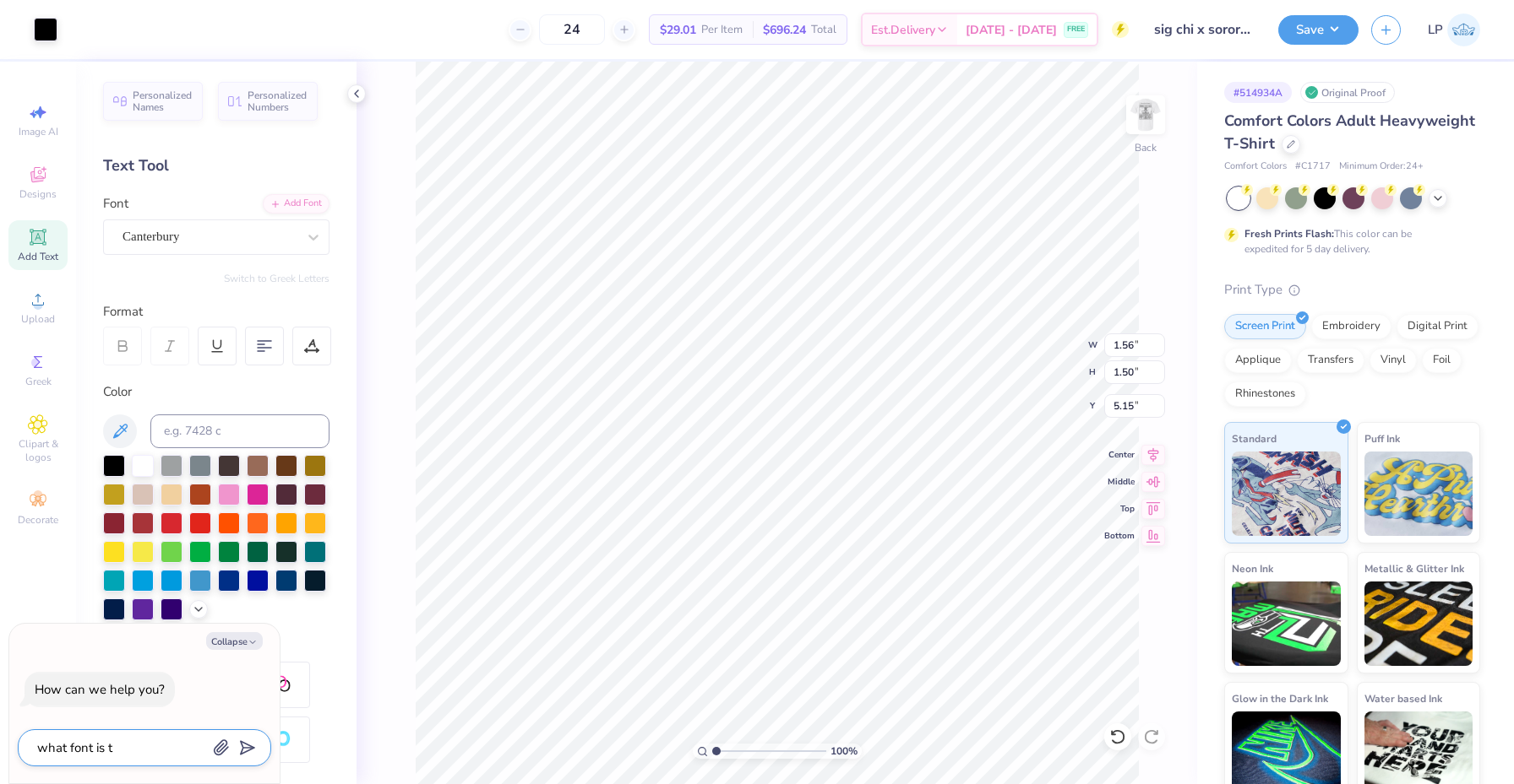
type textarea "what font is th"
type textarea "x"
type textarea "what font is the"
type textarea "x"
type textarea "what font is the"
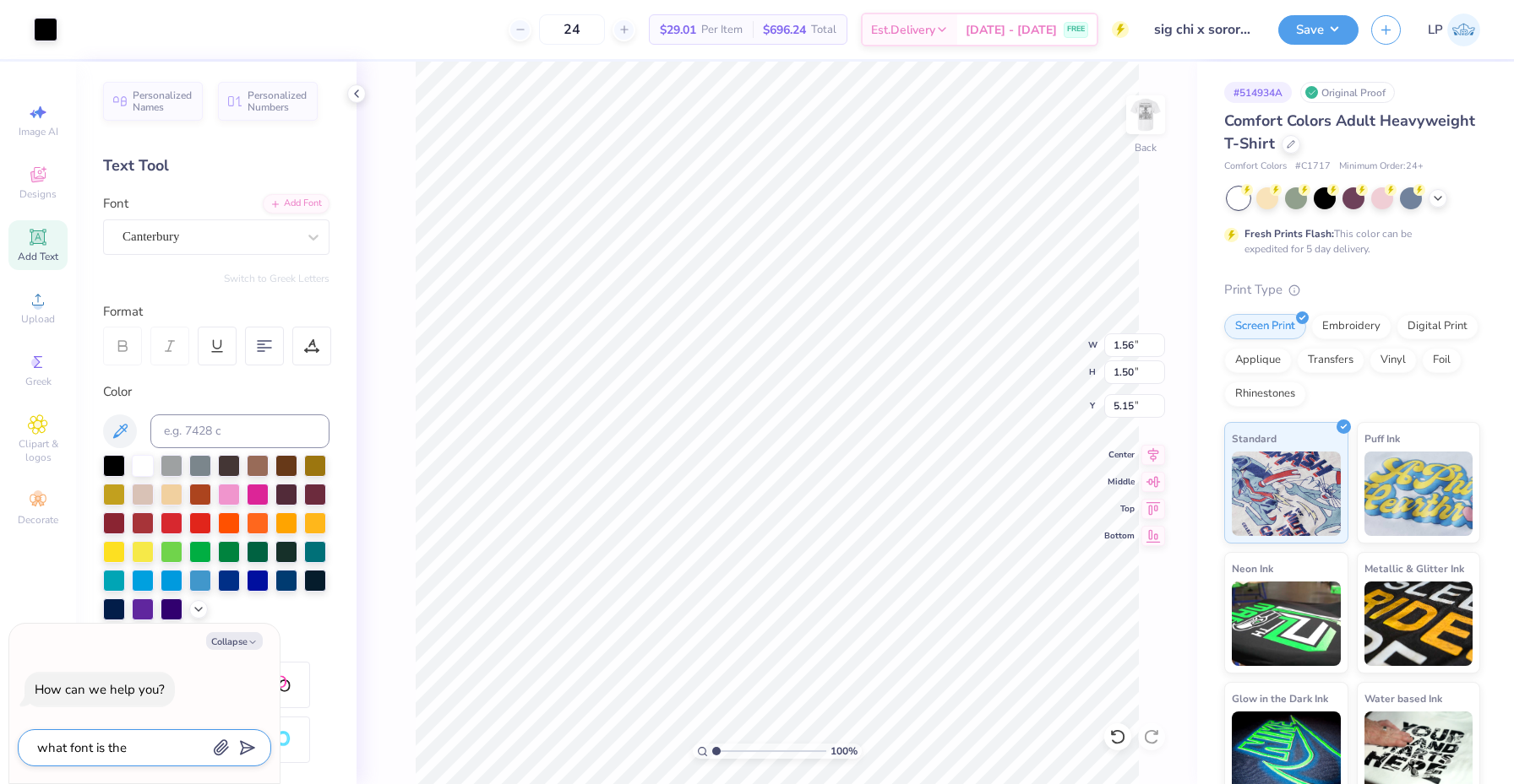
type textarea "x"
type textarea "what font is the A"
type textarea "x"
type textarea "what font is the Ap"
type textarea "x"
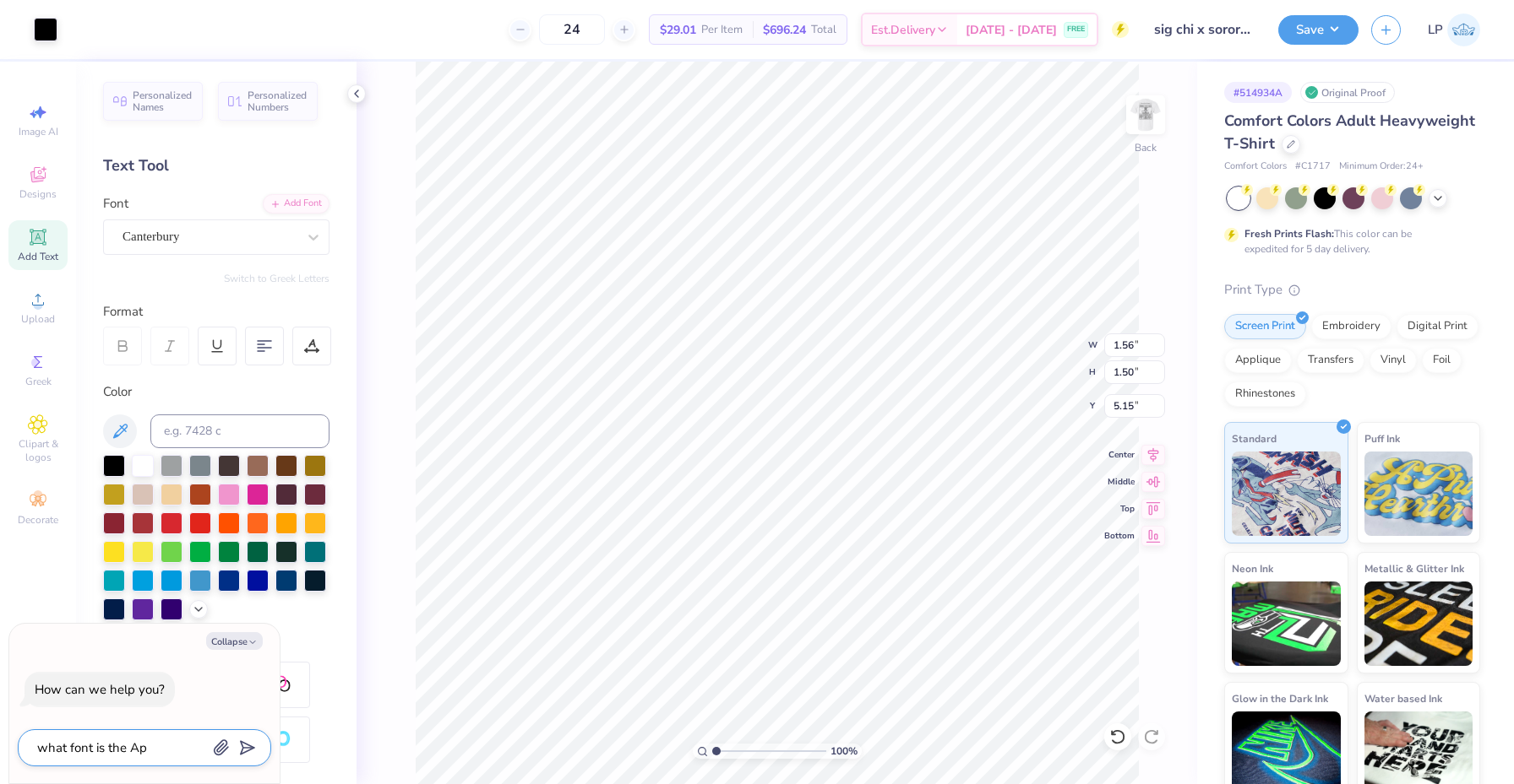
type textarea "what font is the Aph"
type textarea "x"
type textarea "what font is the Aphi"
type textarea "x"
type textarea "what font is the Aphis"
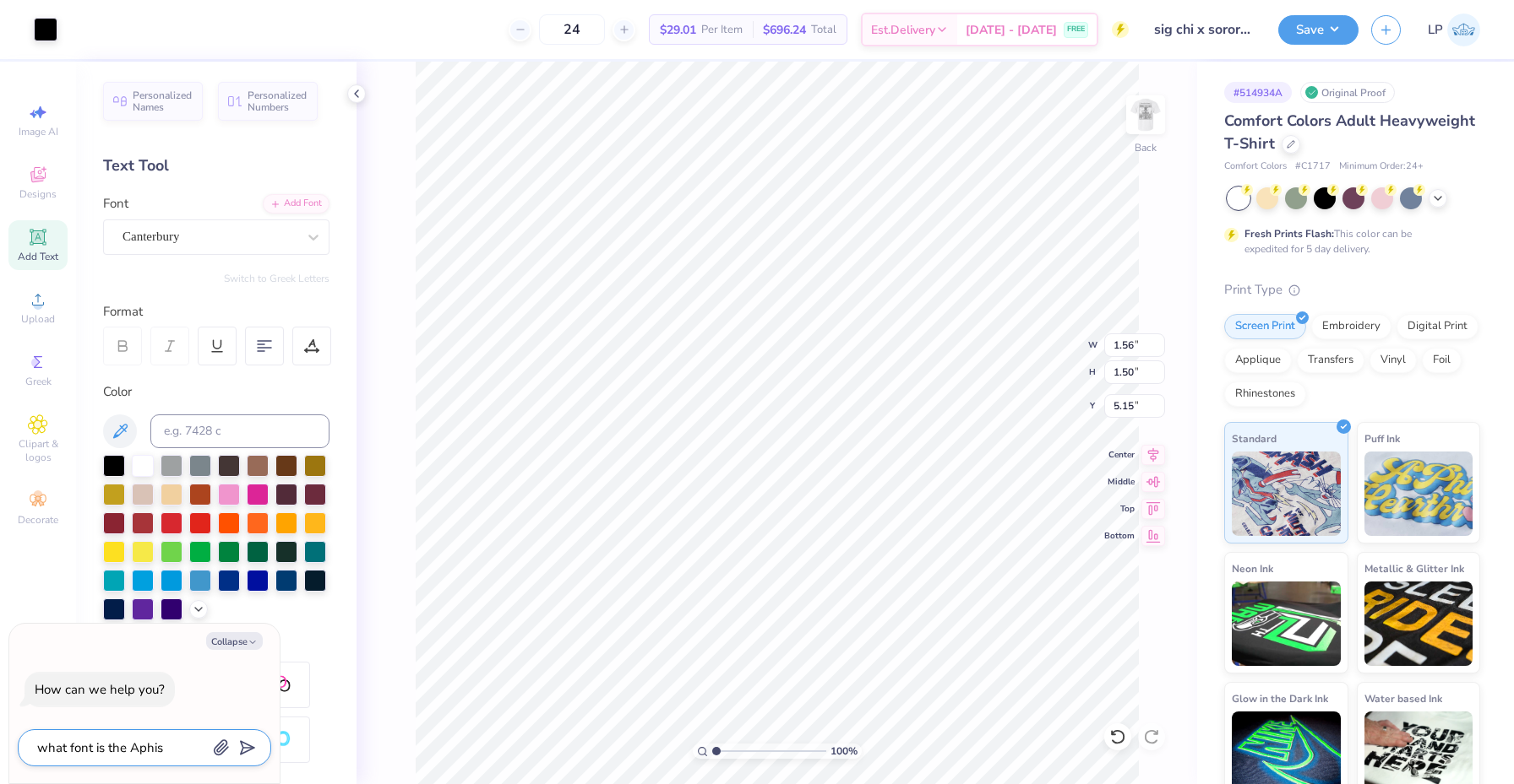
type textarea "x"
type textarea "what font is the Aphis"
type textarea "x"
type textarea "what font is the Aphis l"
type textarea "x"
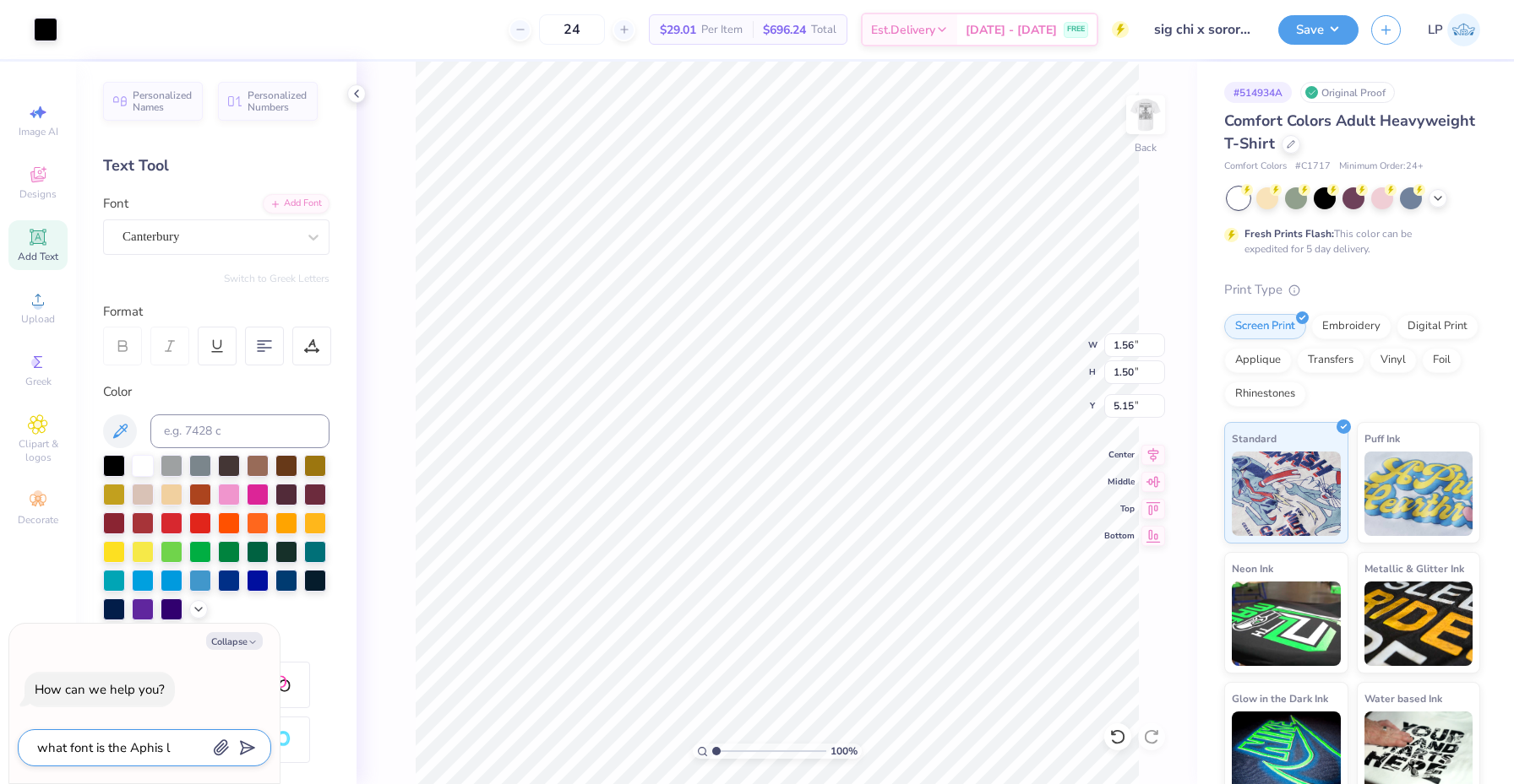
type textarea "what font is the Aphis lo"
type textarea "x"
type textarea "what font is the Aphis lov"
type textarea "x"
type textarea "what font is the Aphis love"
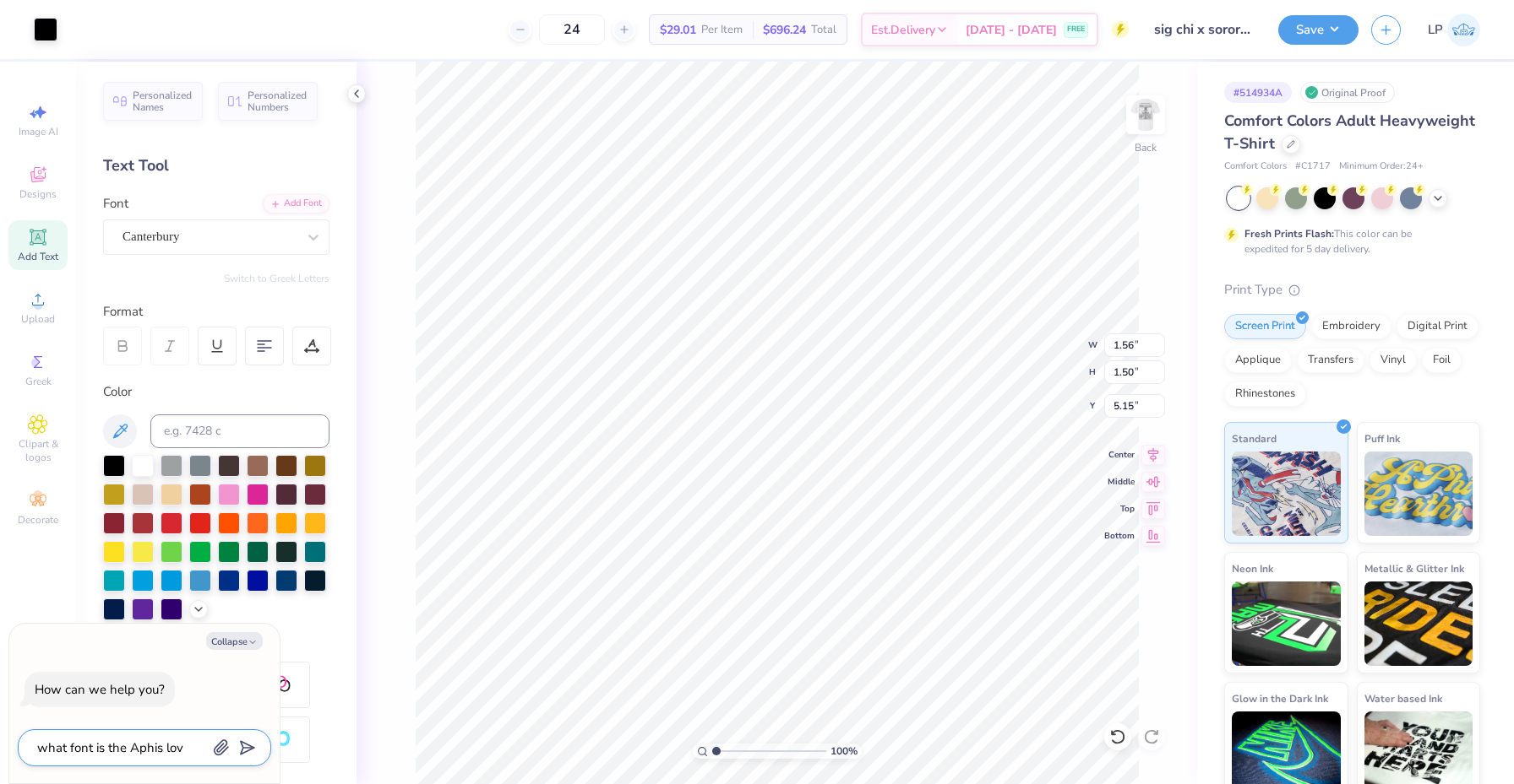
type textarea "x"
type textarea "what font is the Aphis love"
type textarea "x"
type textarea "what font is the Aphis love s"
type textarea "x"
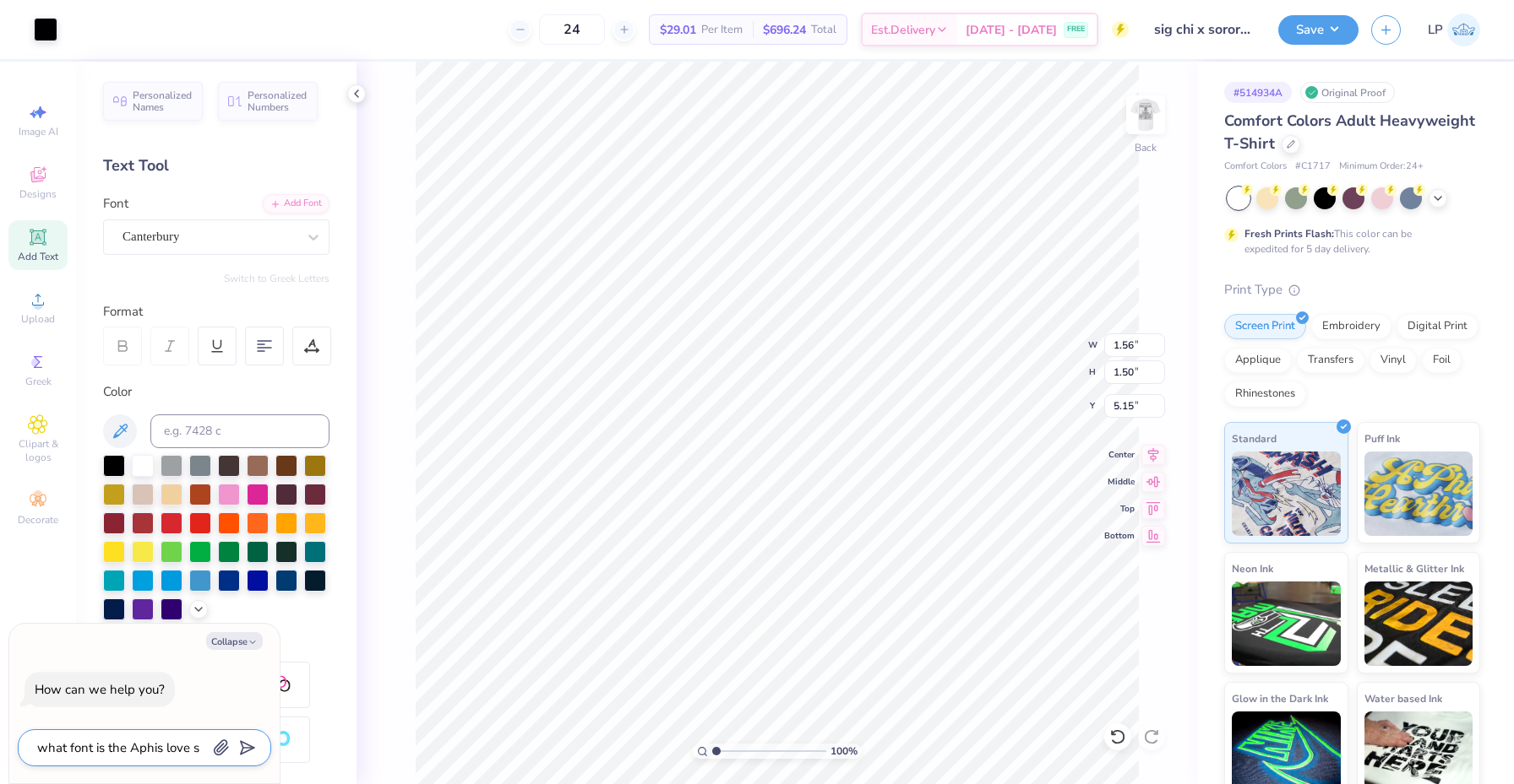
type textarea "what font is the Aphis love si"
type textarea "x"
type textarea "what font is the Aphis love sig"
type textarea "x"
type textarea "what font is the Aphis love sigs"
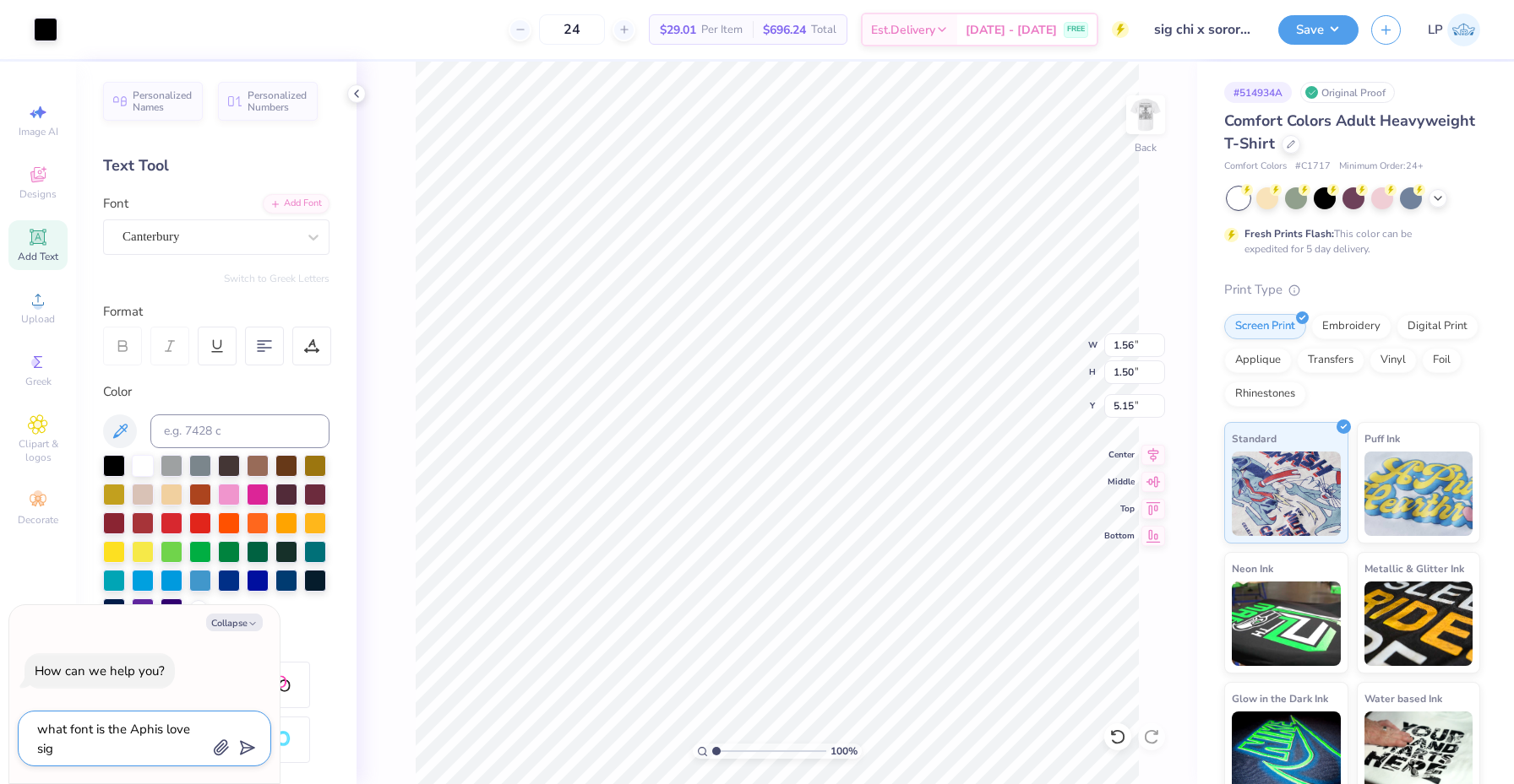
type textarea "x"
type textarea "what font is the Aphis love sigs"
type textarea "x"
type textarea "what font is the Aphis love sigs o"
type textarea "x"
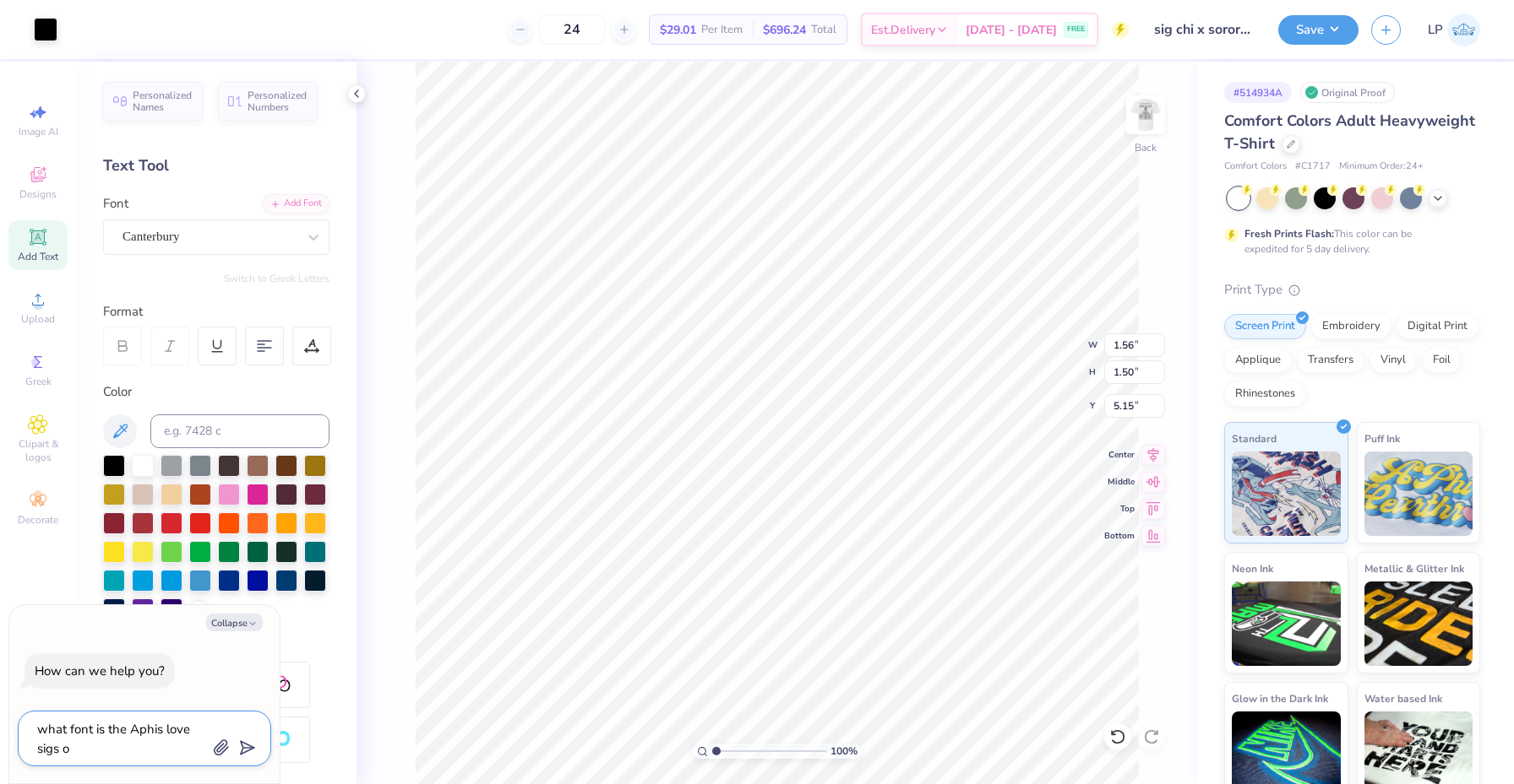
type textarea "what font is the Aphis love sigs on"
type textarea "x"
type textarea "what font is the Aphis love sigs on"
type textarea "x"
type textarea "what font is the Aphis love sigs on t"
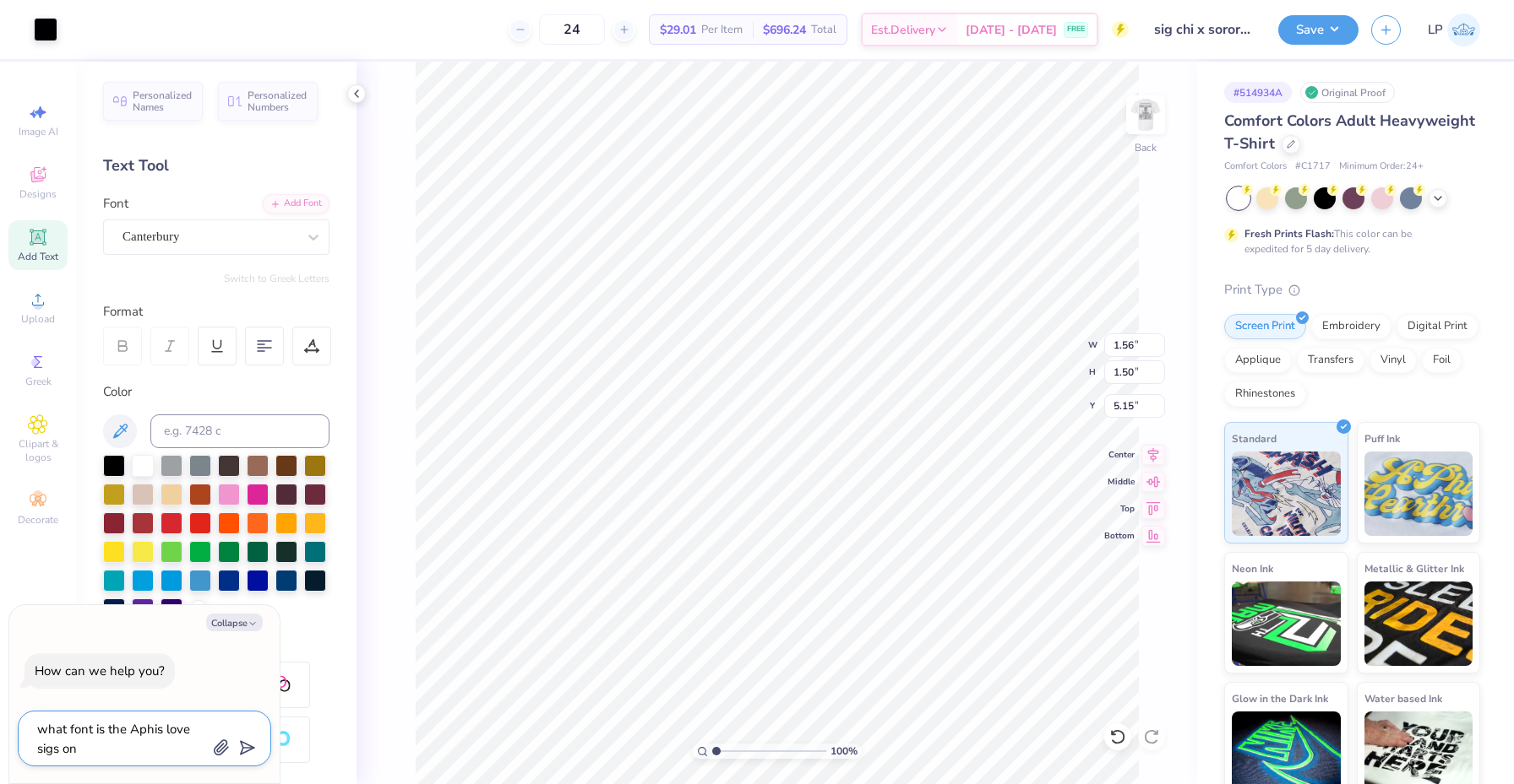
type textarea "x"
type textarea "what font is the Aphis love sigs on th"
type textarea "x"
type textarea "what font is the Aphis love sigs on the"
type textarea "x"
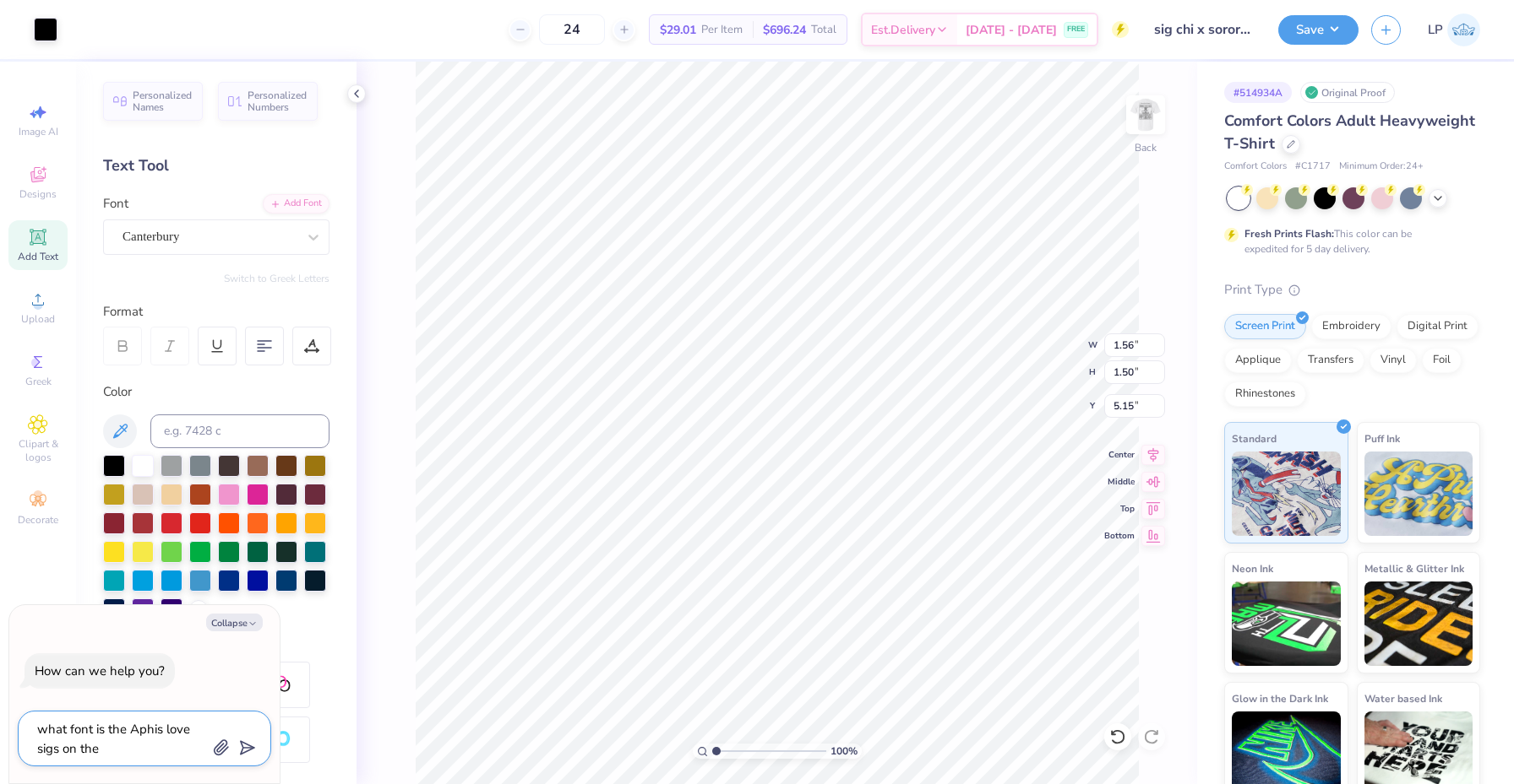
type textarea "what font is the Aphis love sigs on the"
type textarea "x"
type textarea "what font is the Aphis love sigs on the b"
type textarea "x"
type textarea "what font is the Aphis love sigs on the ba"
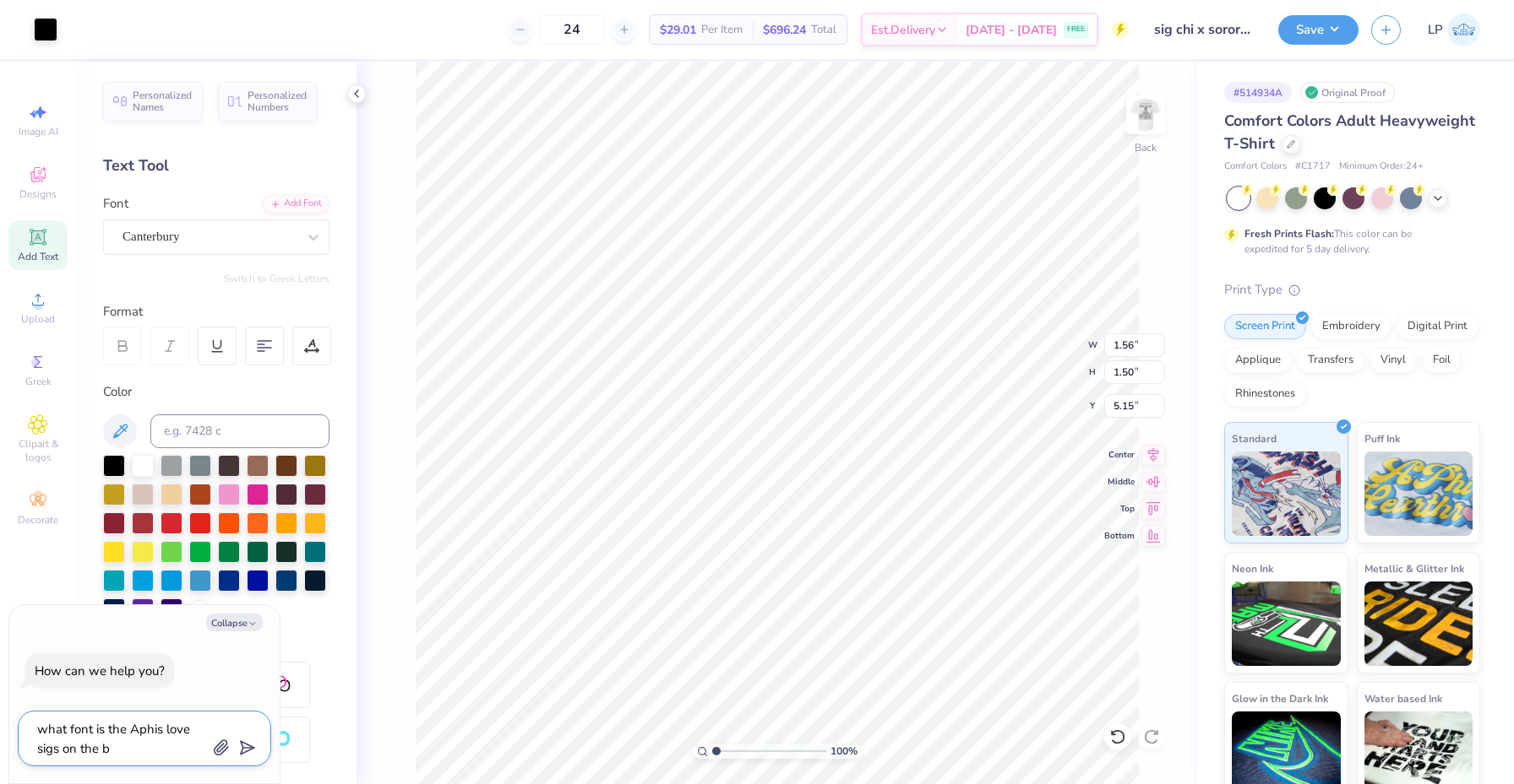
type textarea "x"
type textarea "what font is the Aphis love sigs on the bac"
type textarea "x"
type textarea "what font is the Aphis love sigs on the back"
type textarea "x"
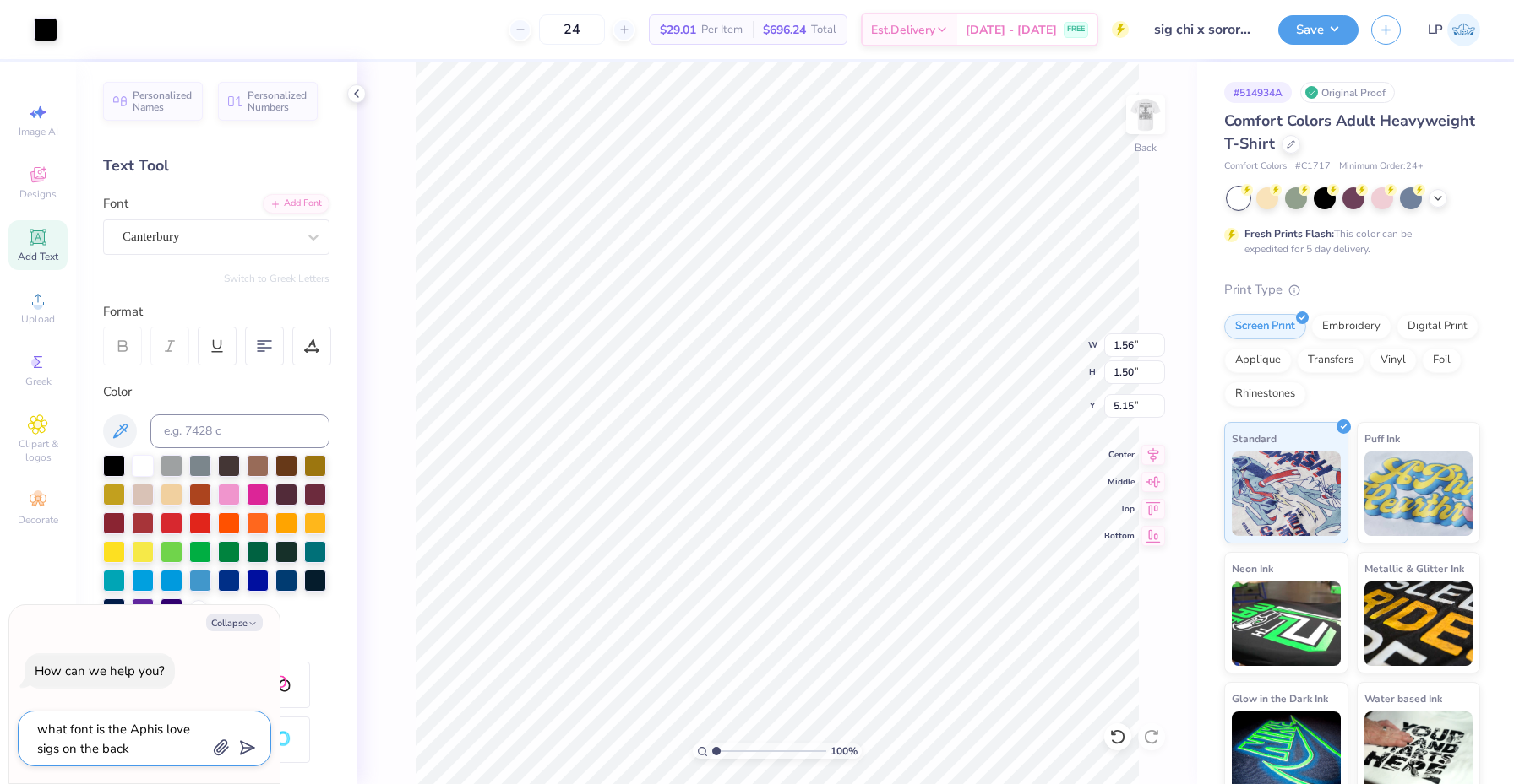
type textarea "what font is the Aphis love sigs on the back"
type textarea "x"
type textarea "what font is the Aphis love sigs on the back o"
type textarea "x"
type textarea "what font is the Aphis love sigs on the back of"
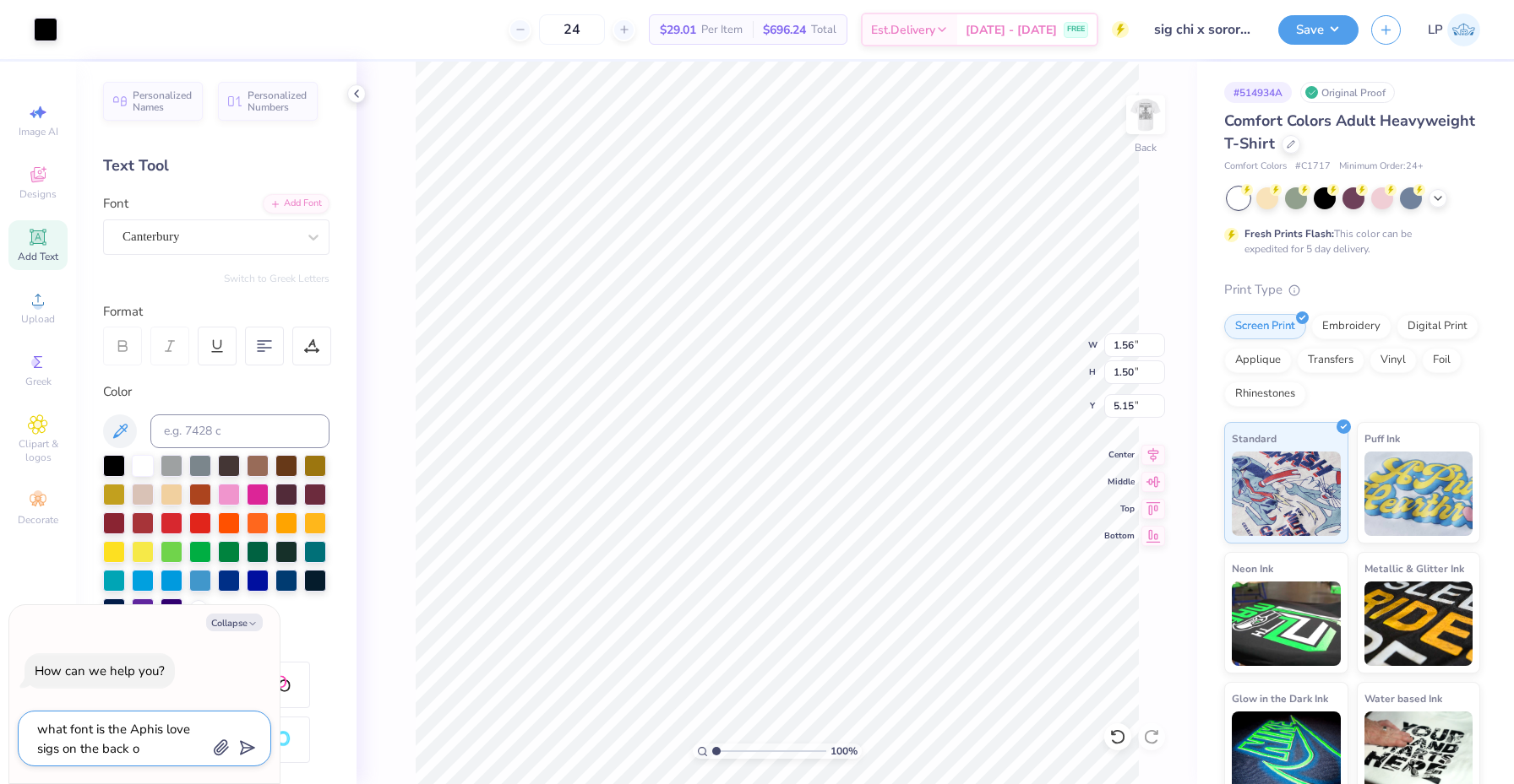
type textarea "x"
type textarea "what font is the Aphis love sigs on the back of"
type textarea "x"
type textarea "what font is the Aphis love sigs on the back of t"
type textarea "x"
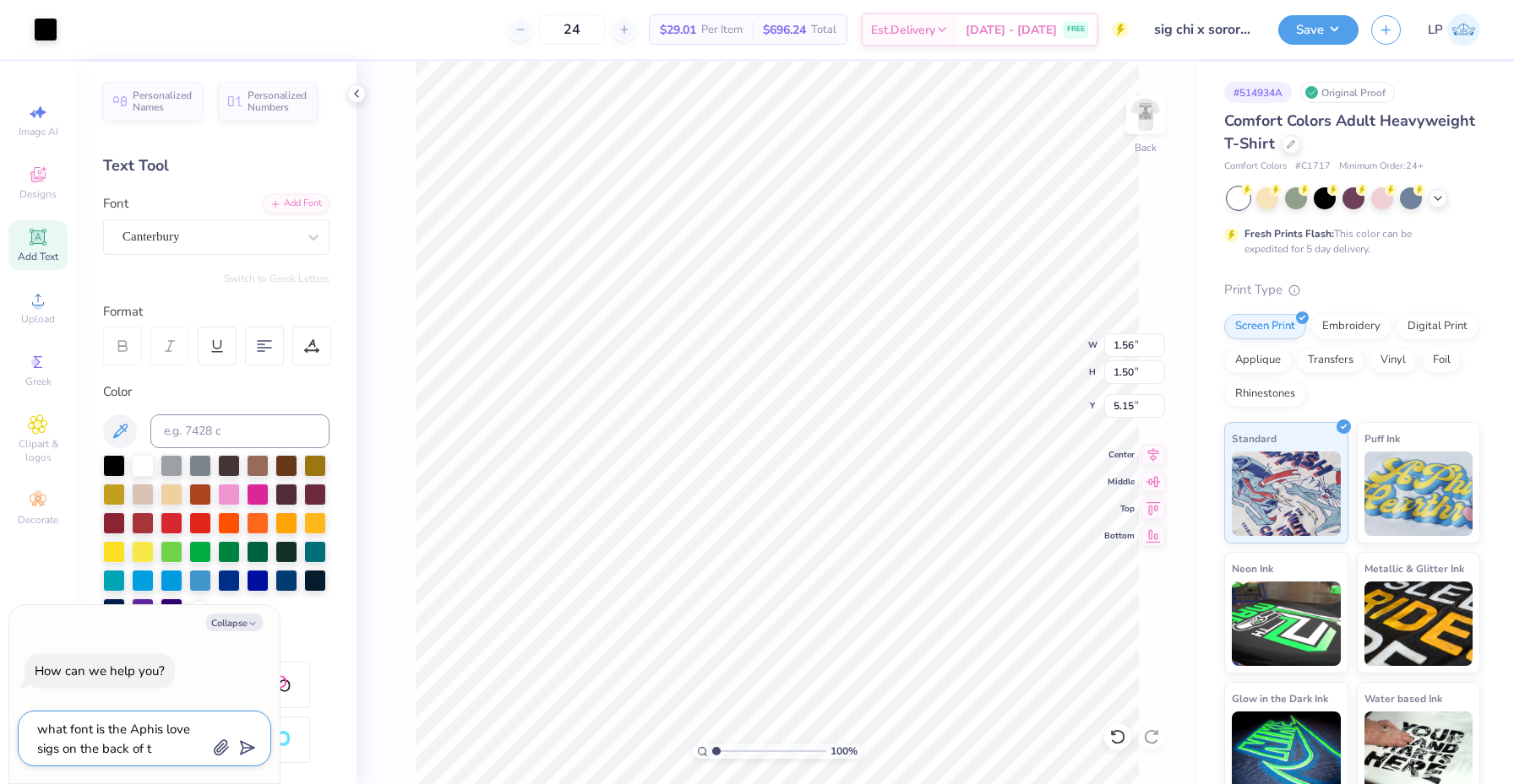
type textarea "what font is the Aphis love sigs on the back of th"
type textarea "x"
type textarea "what font is the Aphis love sigs on the back of the"
type textarea "x"
type textarea "what font is the Aphis love sigs on the back of the"
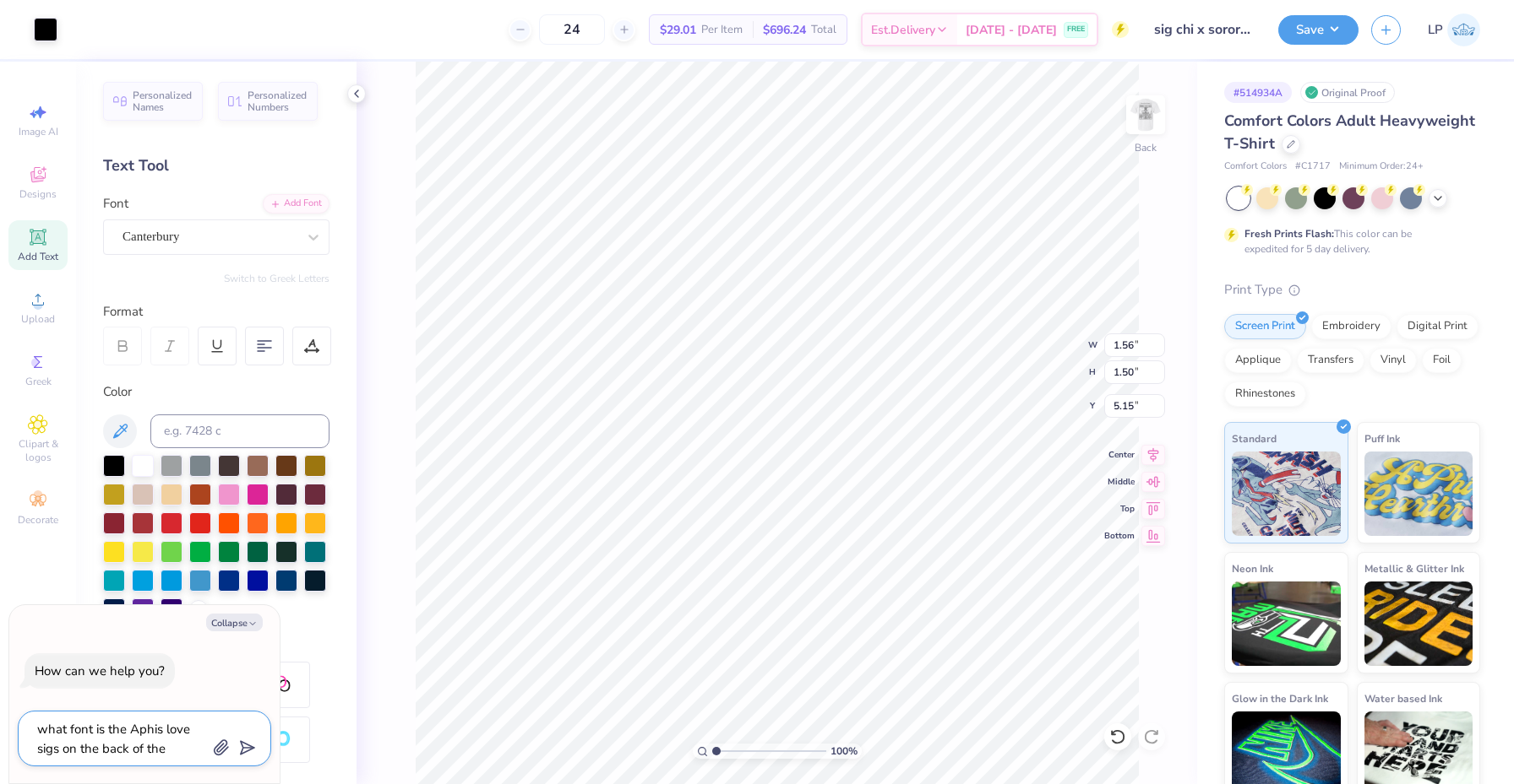
type textarea "x"
type textarea "what font is the Aphis love sigs on the back of the s"
type textarea "x"
type textarea "what font is the Aphis love sigs on the back of the sh"
type textarea "x"
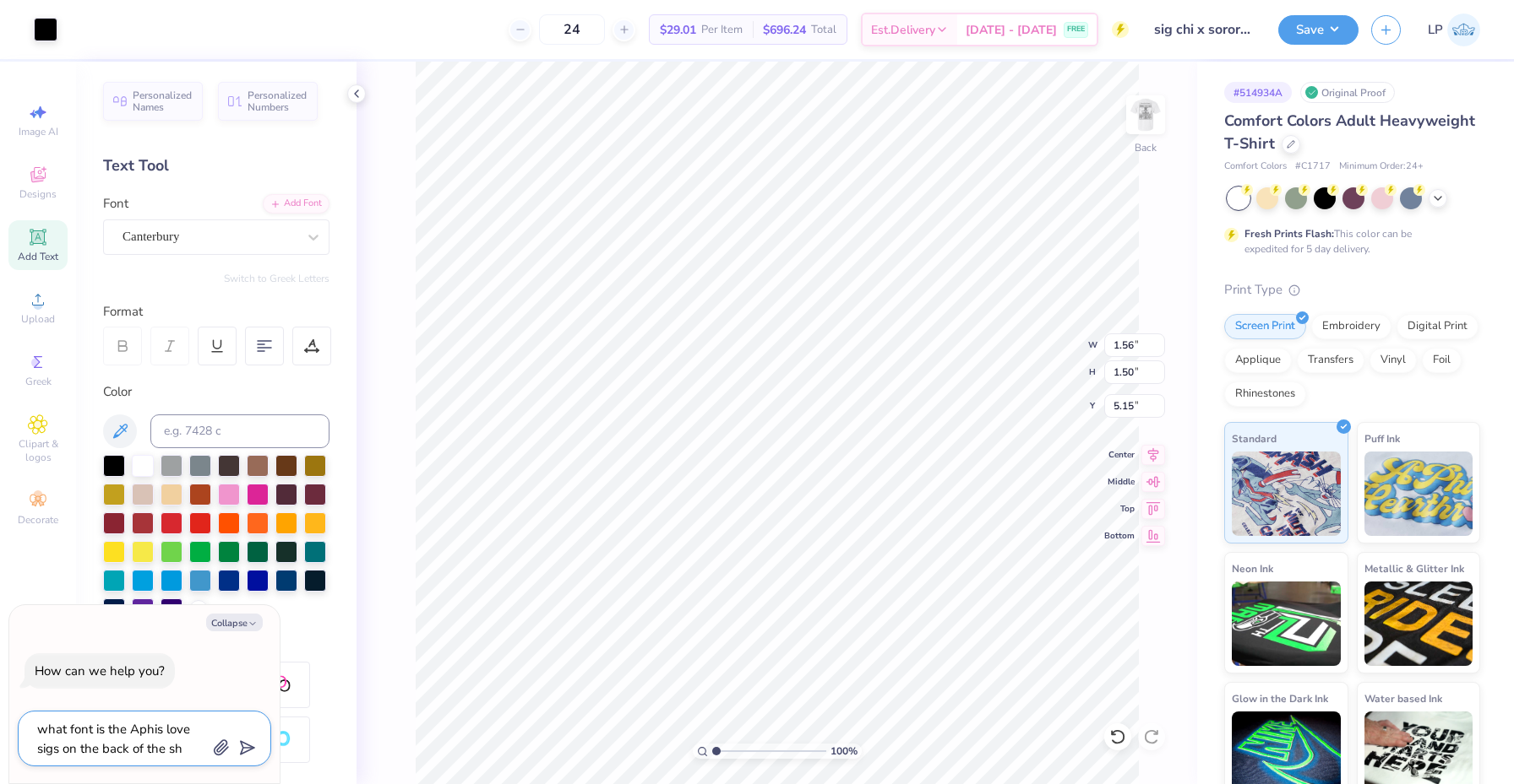
type textarea "what font is the Aphis love sigs on the back of the shi"
type textarea "x"
type textarea "what font is the Aphis love sigs on the back of the shir"
type textarea "x"
type textarea "what font is the Aphis love sigs on the back of the shirt"
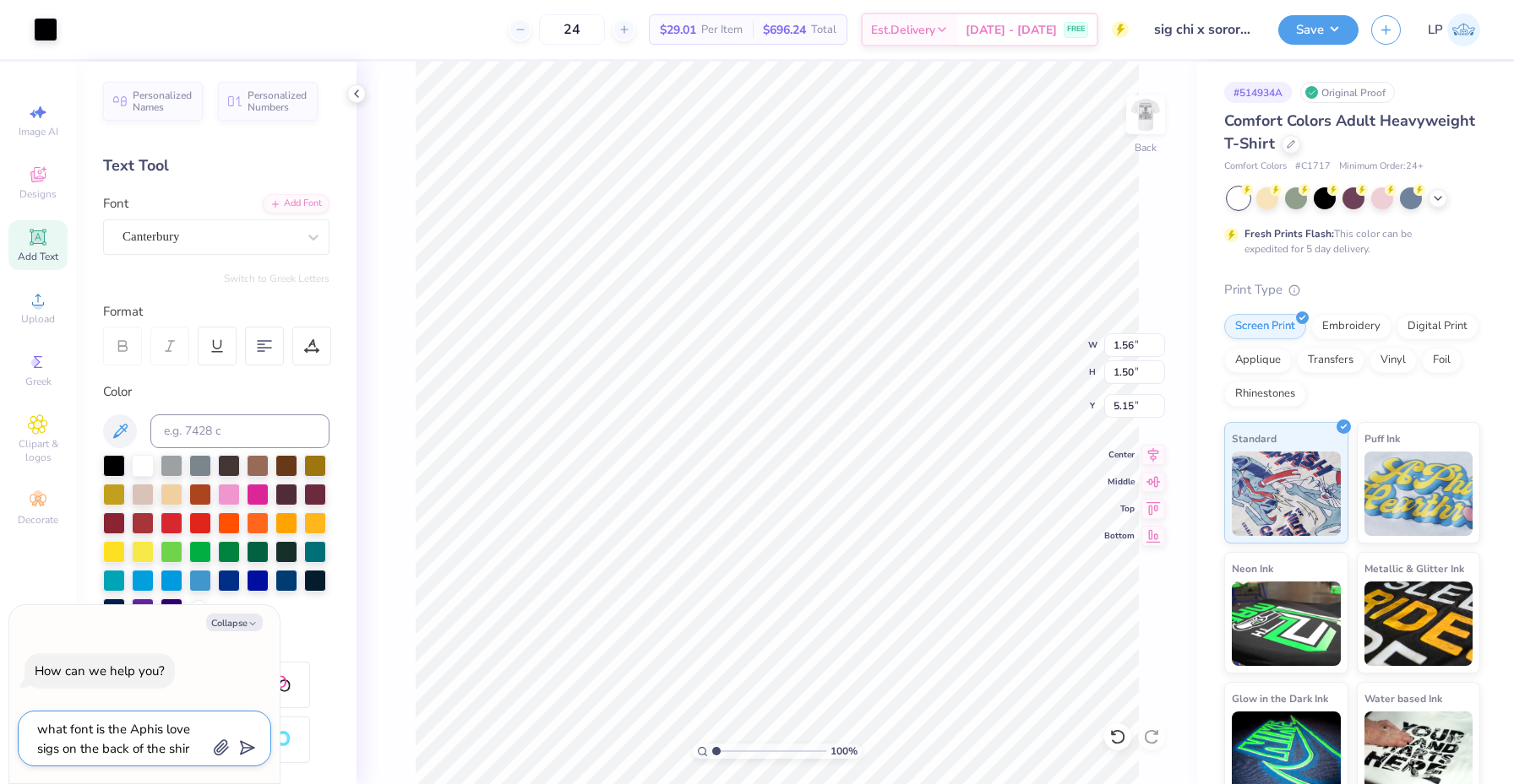
type textarea "x"
type textarea "what font is the Aphis love sigs on the back of the shirt?"
type textarea "x"
type textarea "what font is the Aphis love sigs on the back of the shirt?"
type textarea "x"
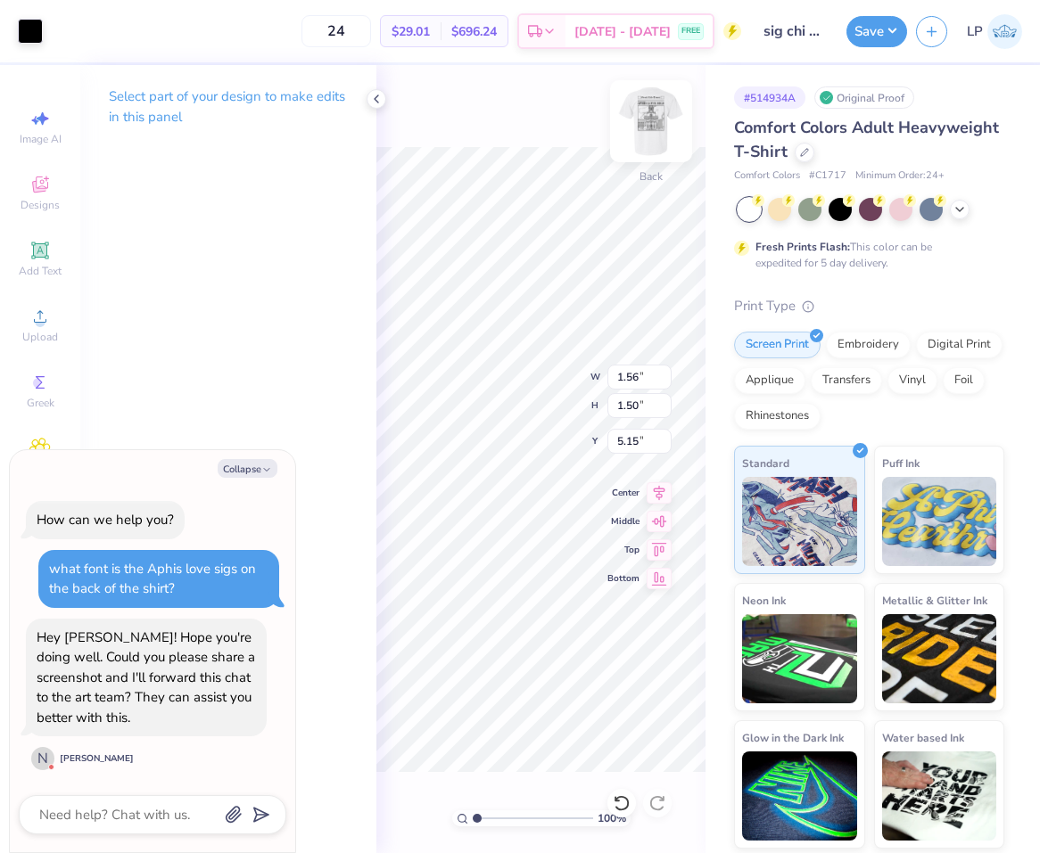
click at [646, 120] on img at bounding box center [650, 121] width 71 height 71
click at [225, 819] on icon "button" at bounding box center [234, 815] width 18 height 18
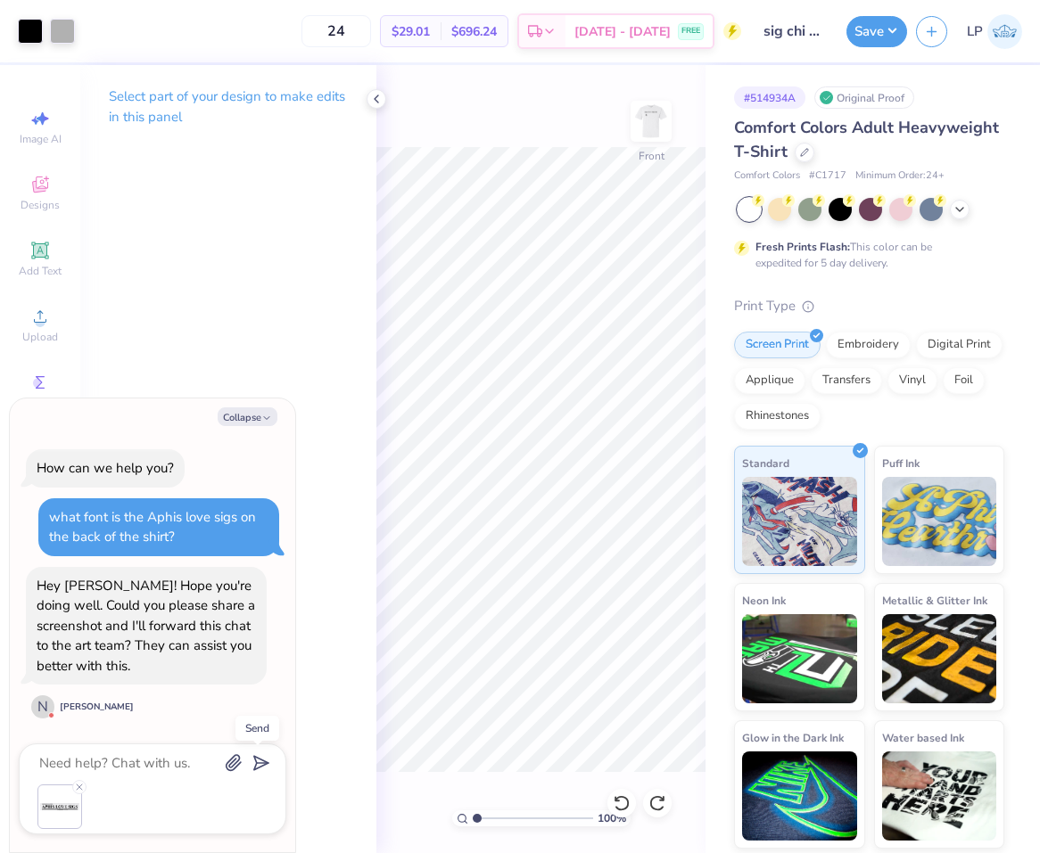
click at [265, 762] on polygon "submit" at bounding box center [257, 763] width 21 height 21
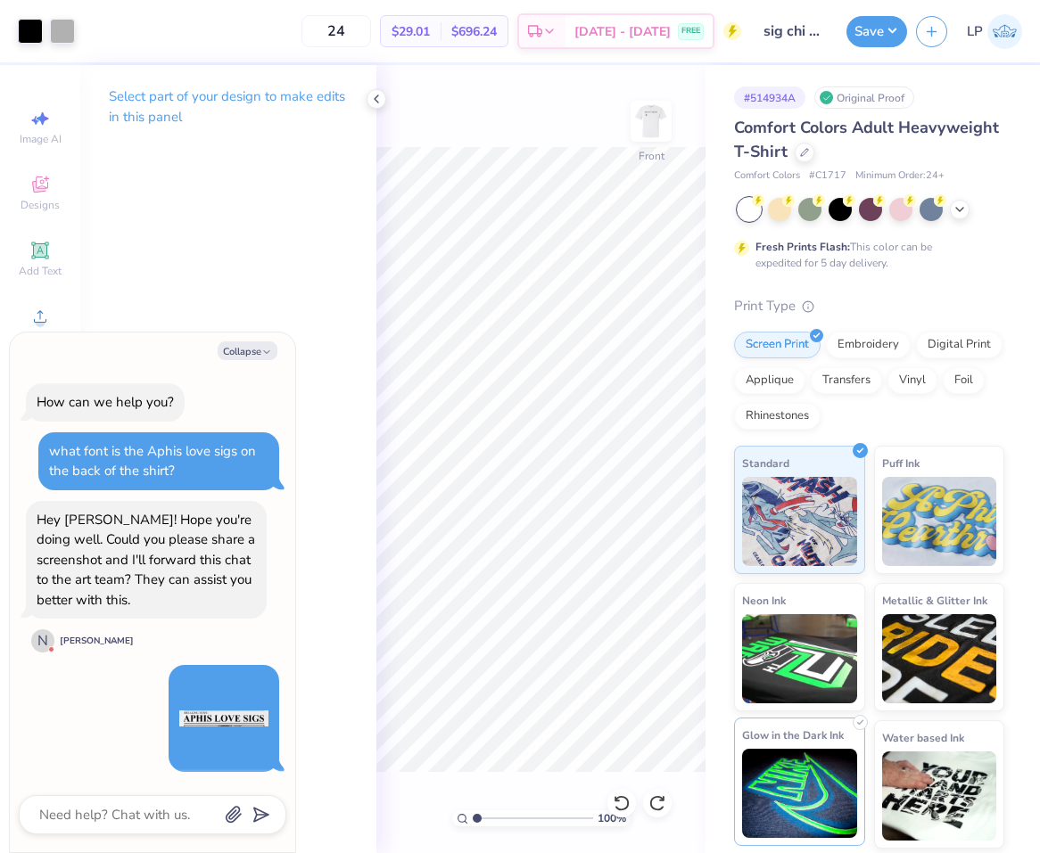
scroll to position [104, 0]
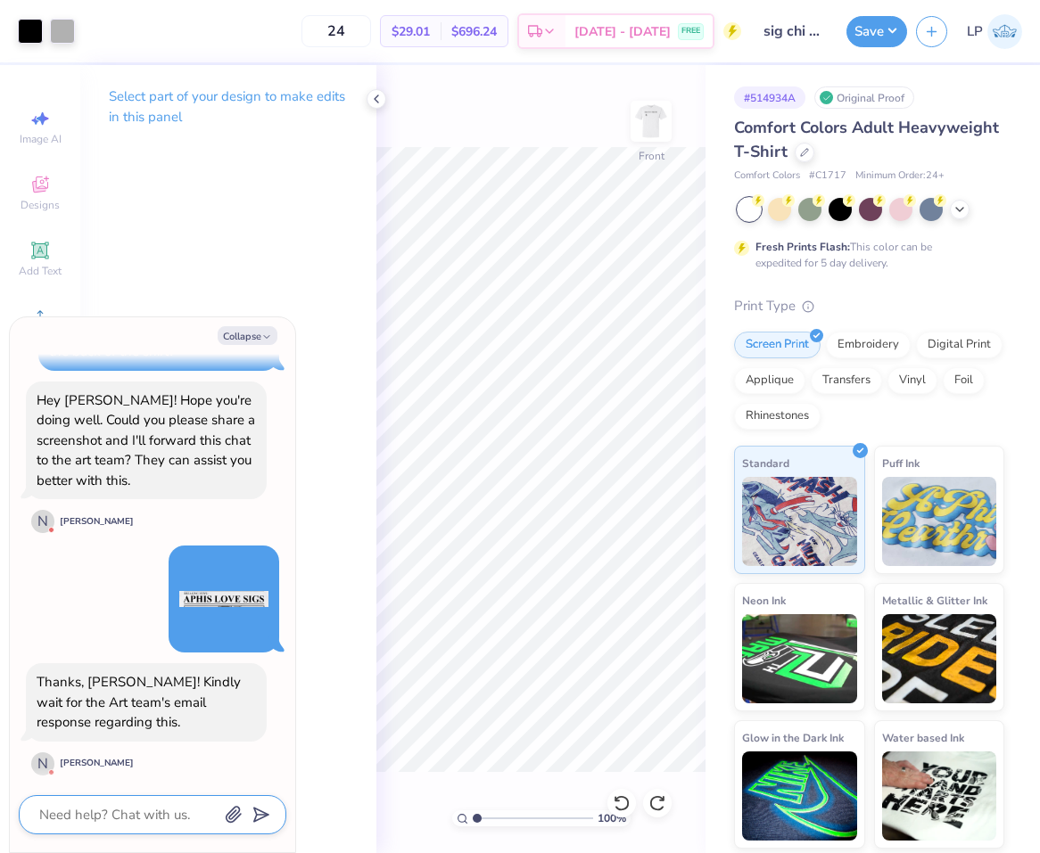
click at [136, 816] on textarea at bounding box center [127, 814] width 181 height 23
type textarea "x"
type textarea "a"
type textarea "x"
type textarea "aw"
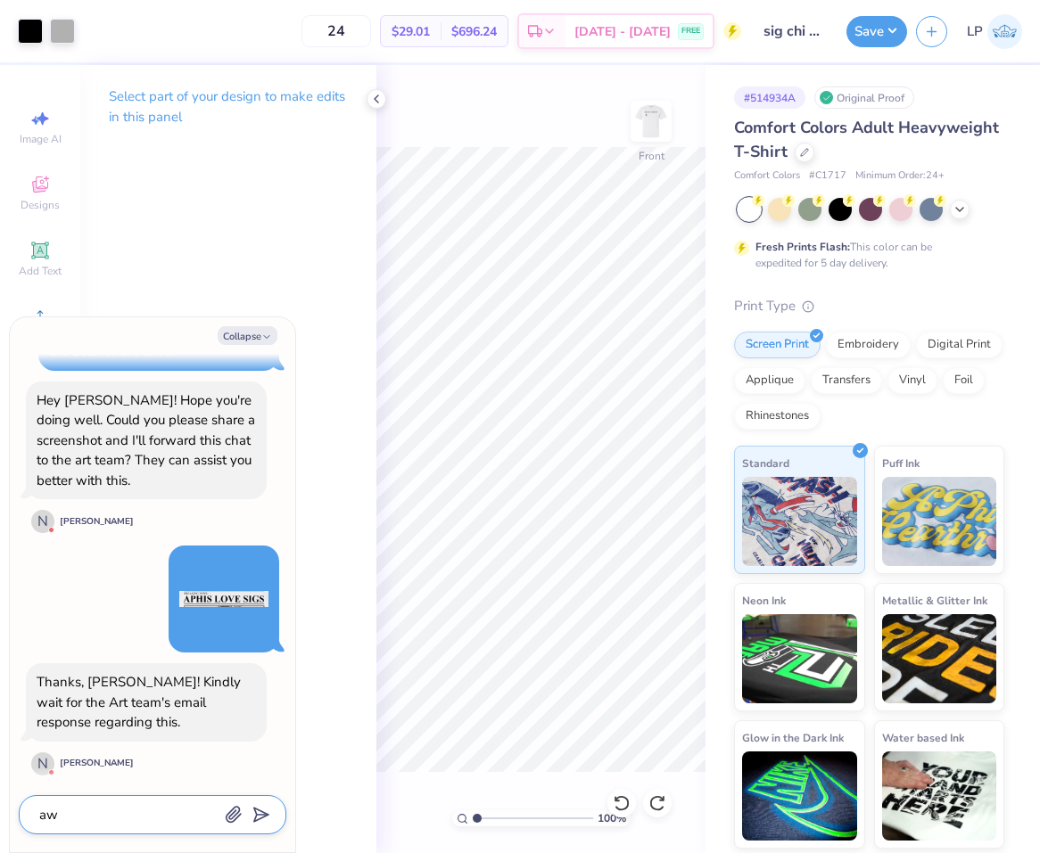
type textarea "x"
type textarea "awe"
type textarea "x"
type textarea "awes"
type textarea "x"
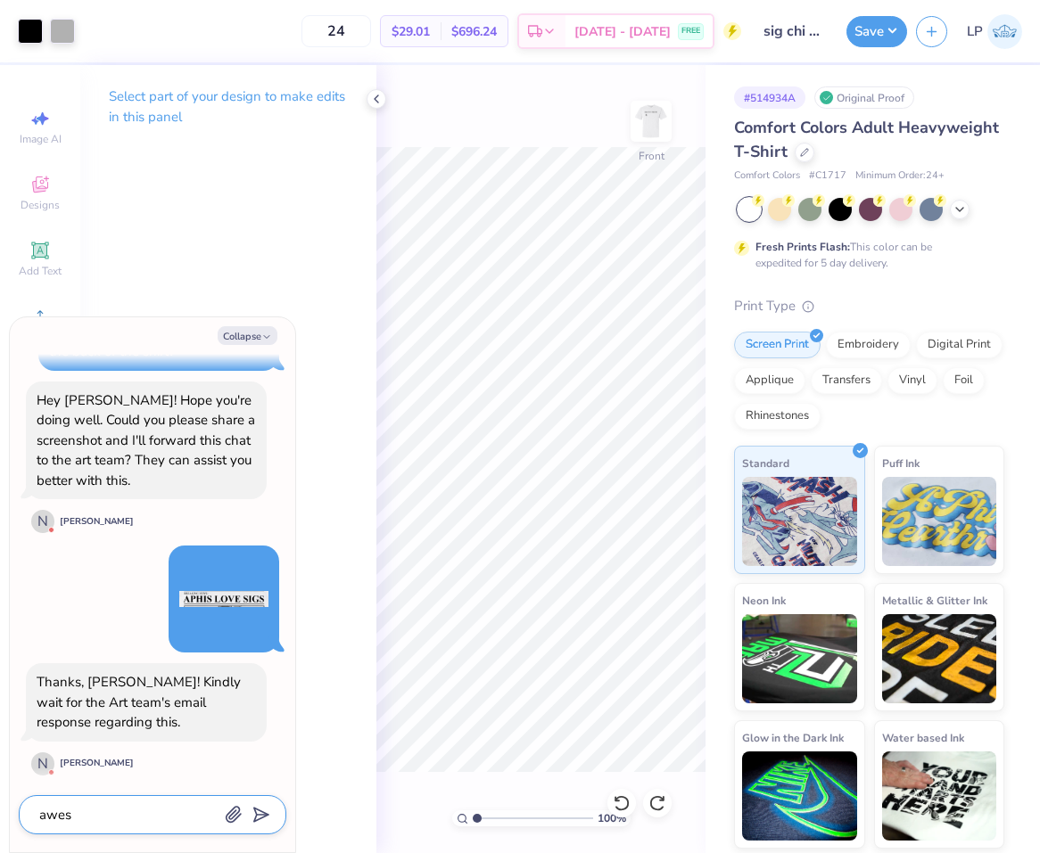
type textarea "aweso"
type textarea "x"
type textarea "awesom"
type textarea "x"
type textarea "awesome"
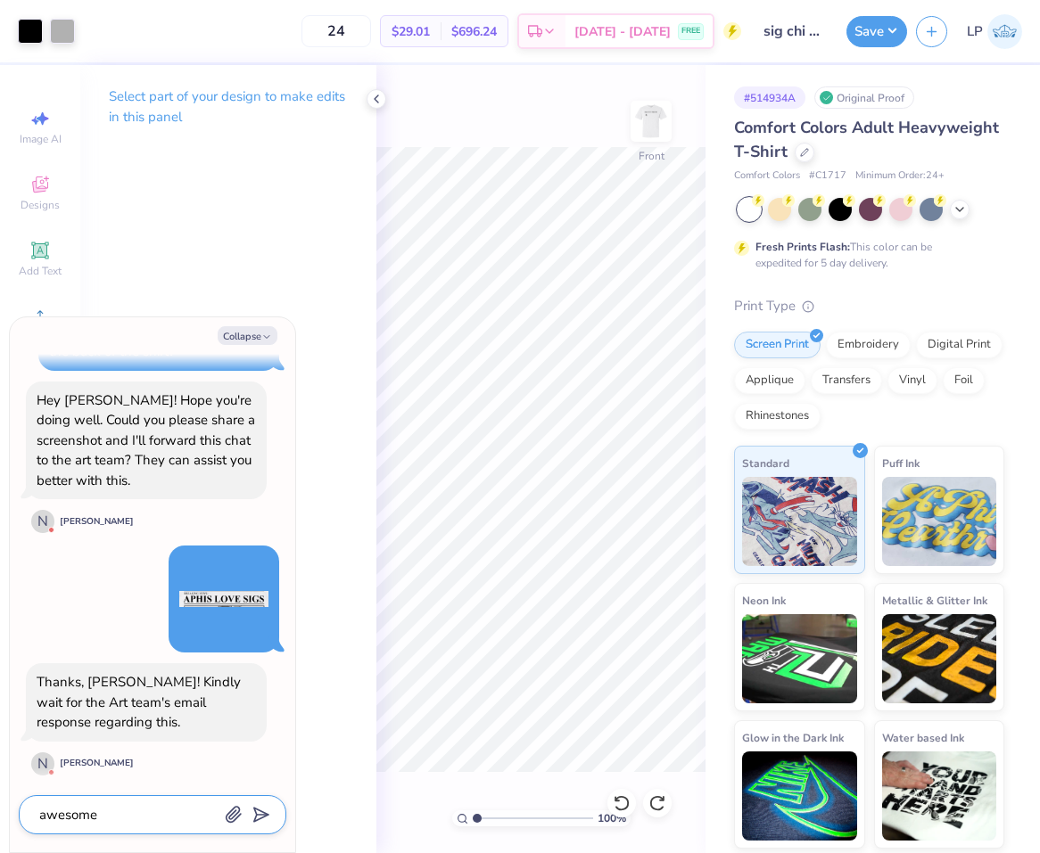
type textarea "x"
type textarea "awesome"
type textarea "x"
type textarea "awesome t"
type textarea "x"
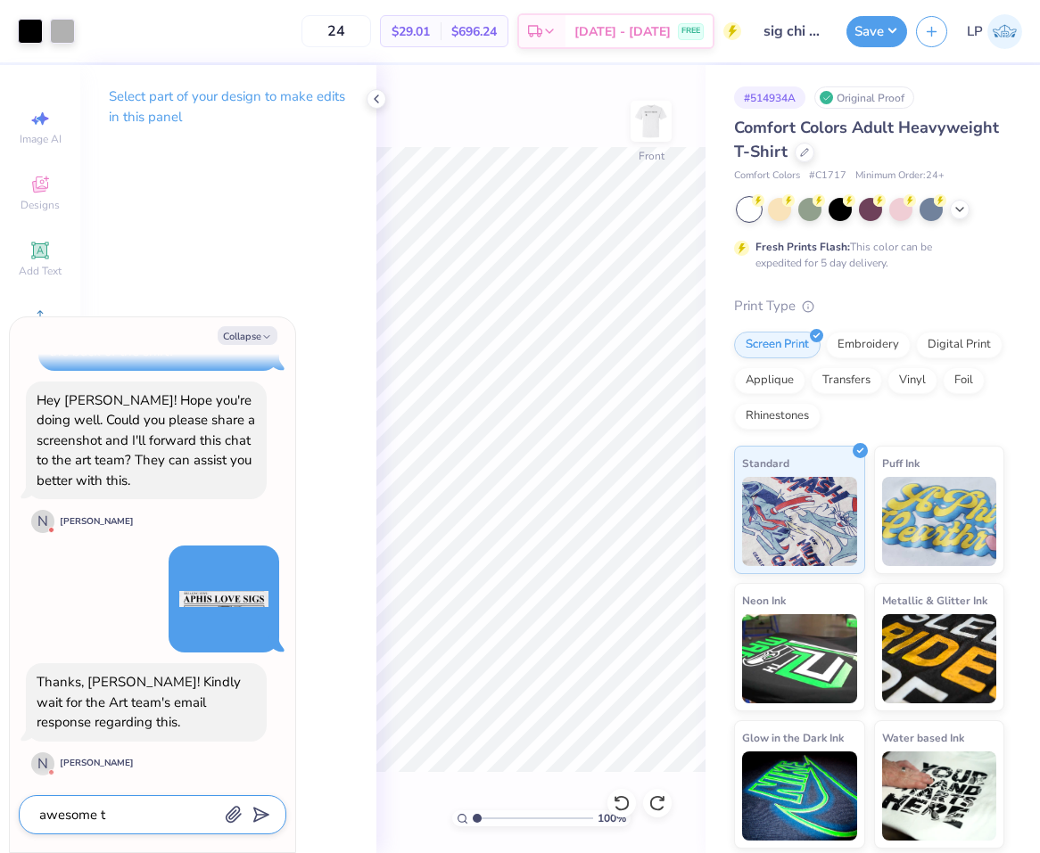
type textarea "awesome th"
type textarea "x"
type textarea "awesome thi"
type textarea "x"
type textarea "awesome th"
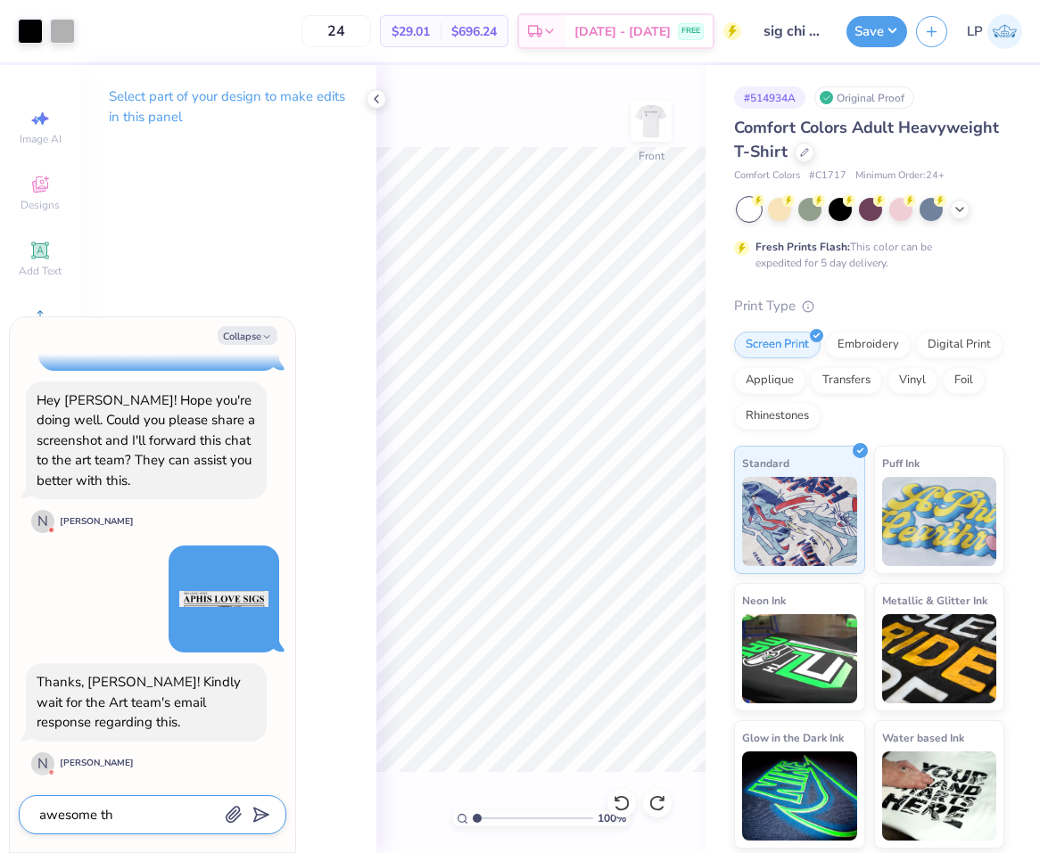
type textarea "x"
type textarea "awesome tha"
type textarea "x"
type textarea "awesome than"
type textarea "x"
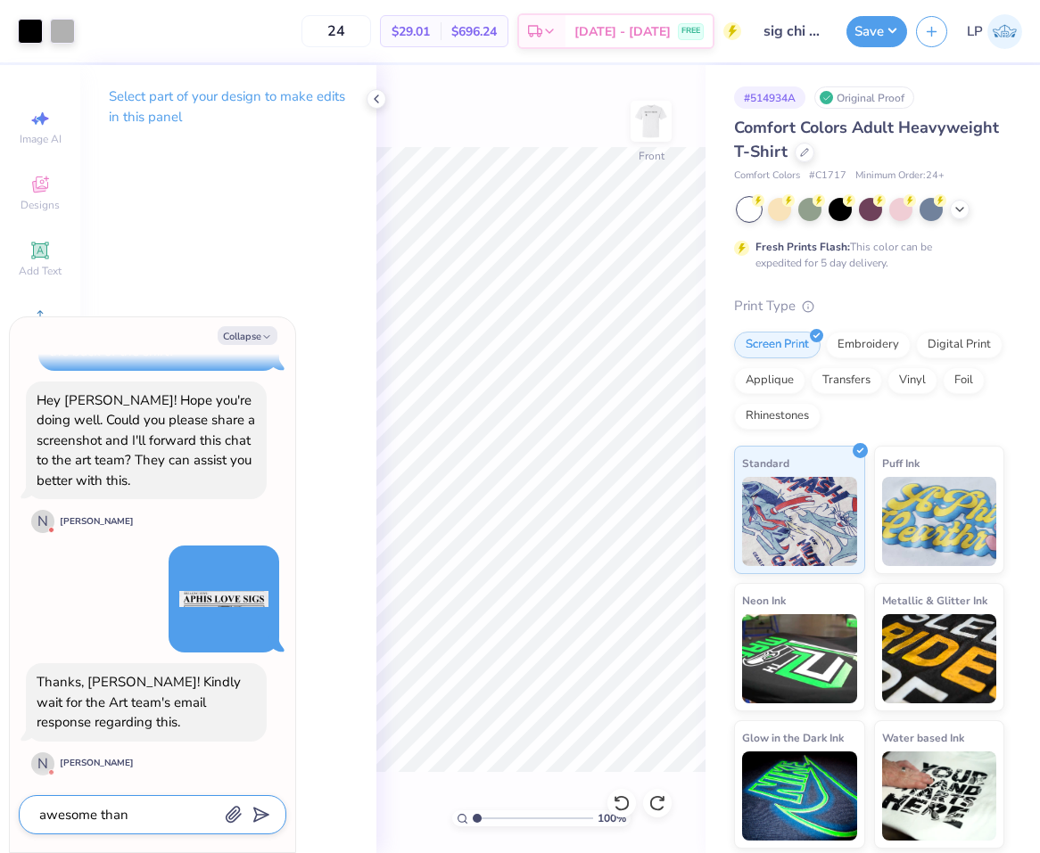
type textarea "awesome thank"
type textarea "x"
type textarea "awesome thank"
type textarea "x"
type textarea "awesome thank y"
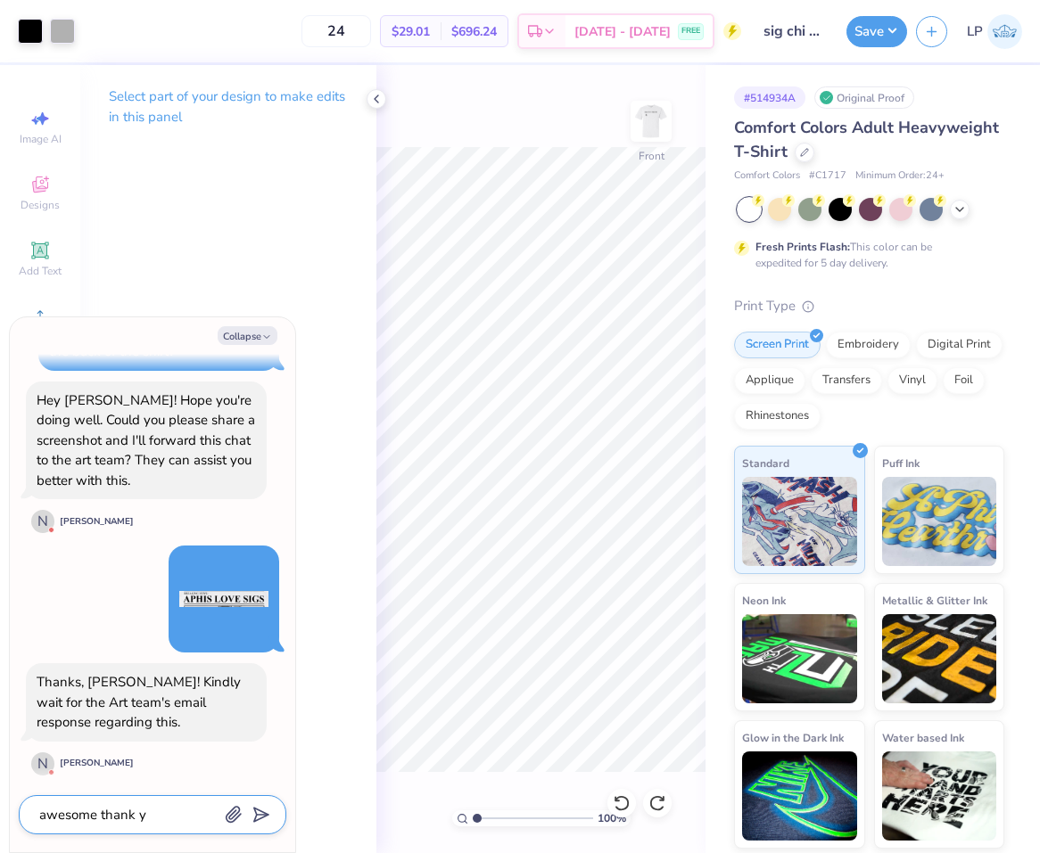
type textarea "x"
type textarea "awesome thank yo"
type textarea "x"
type textarea "awesome thank you"
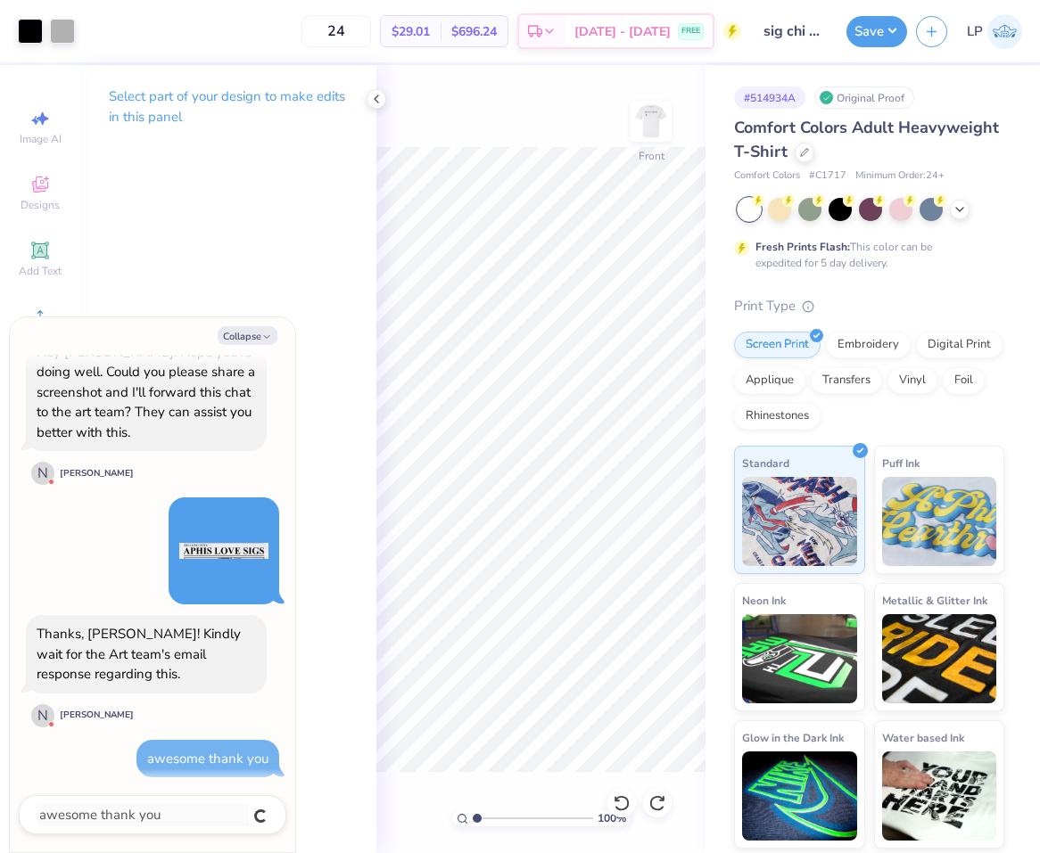
type textarea "x"
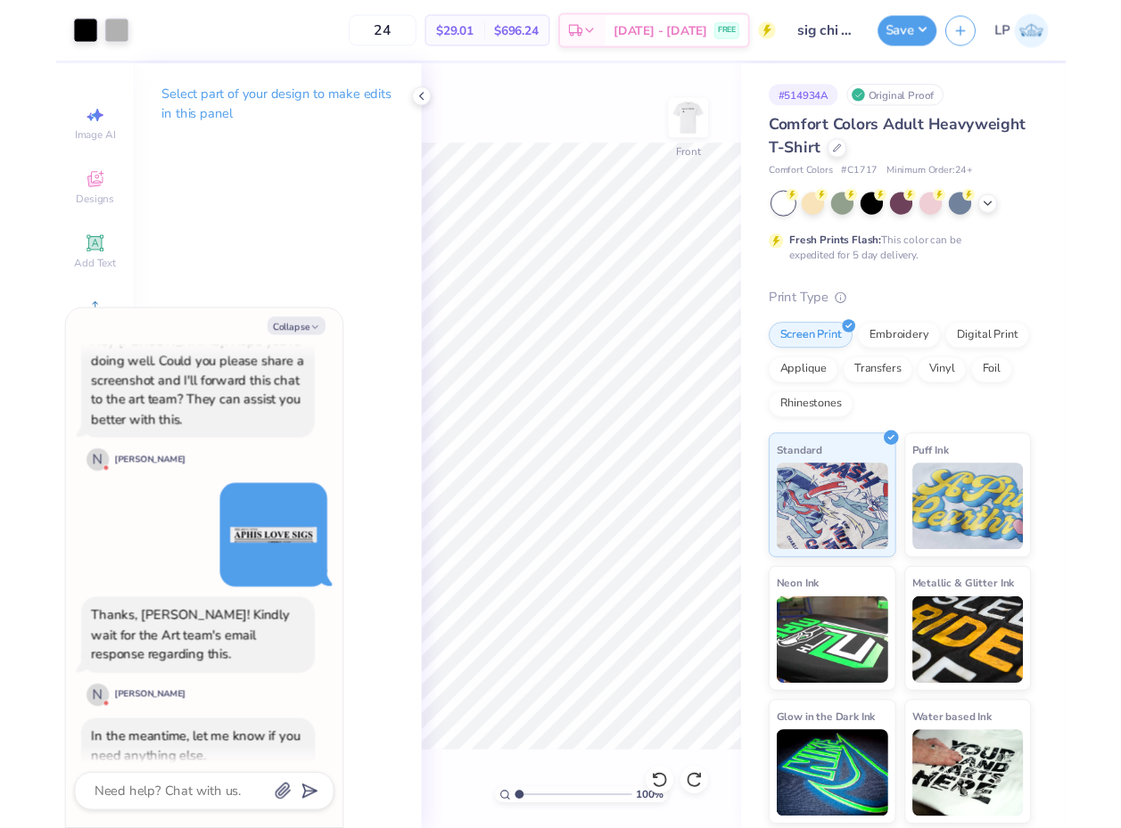
scroll to position [256, 0]
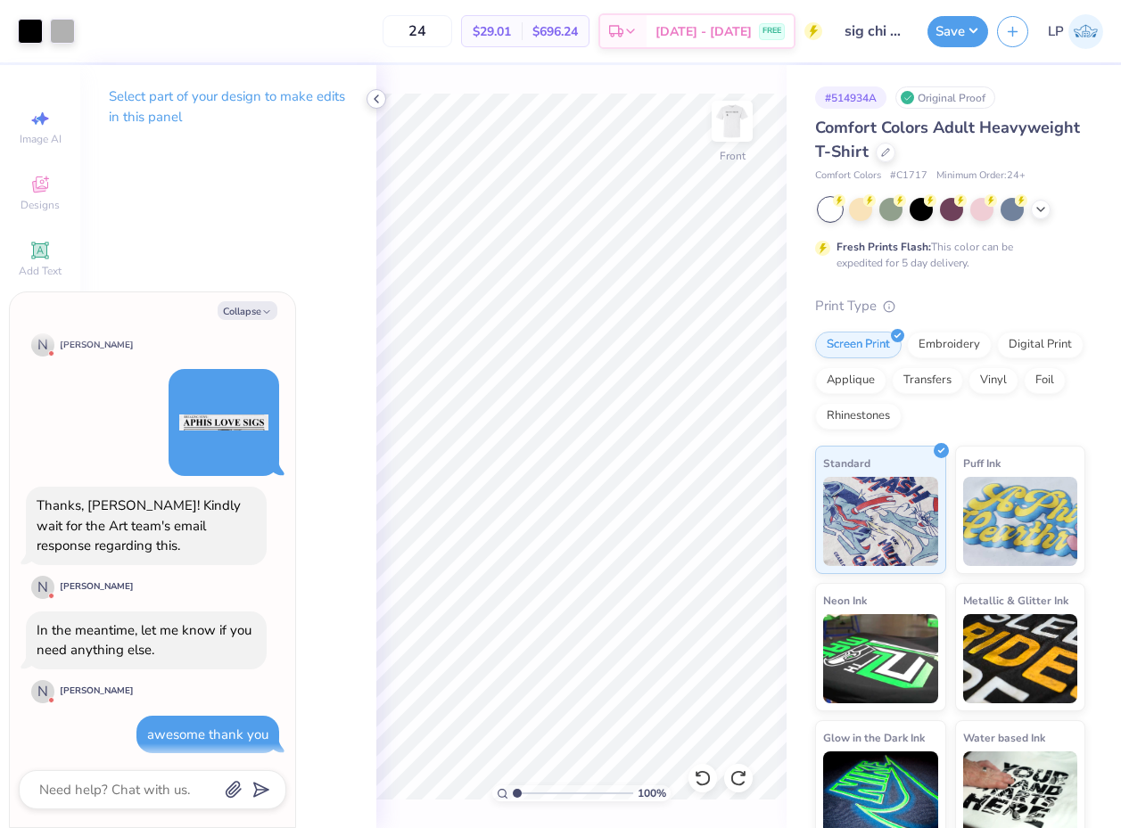
click at [375, 95] on icon at bounding box center [376, 99] width 14 height 14
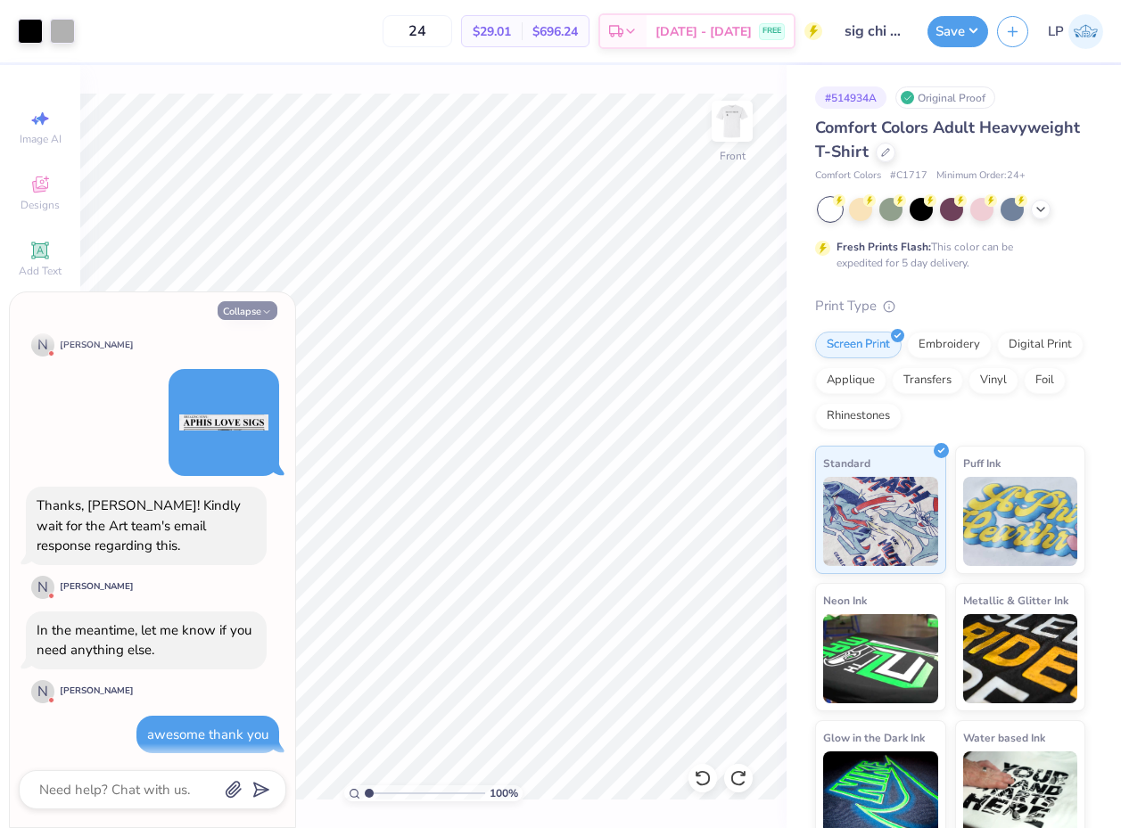
click at [249, 314] on button "Collapse" at bounding box center [248, 310] width 60 height 19
type textarea "x"
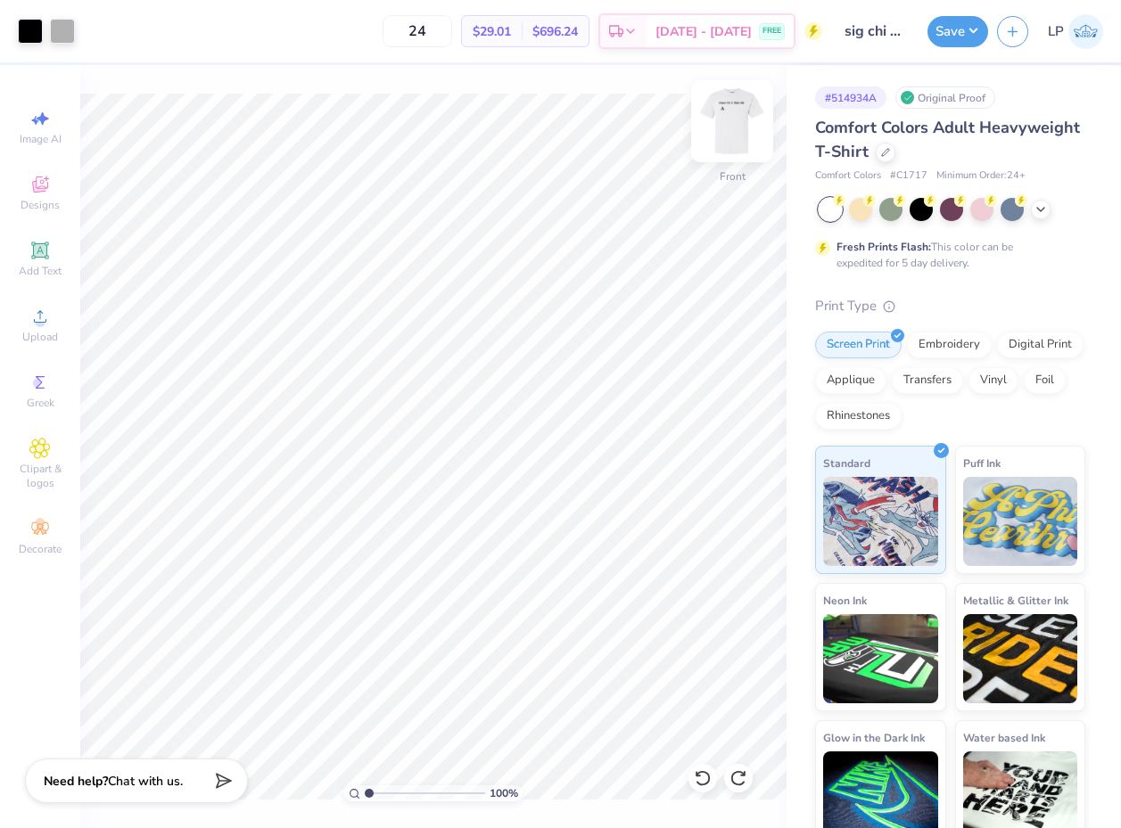
click at [722, 156] on div at bounding box center [732, 121] width 82 height 82
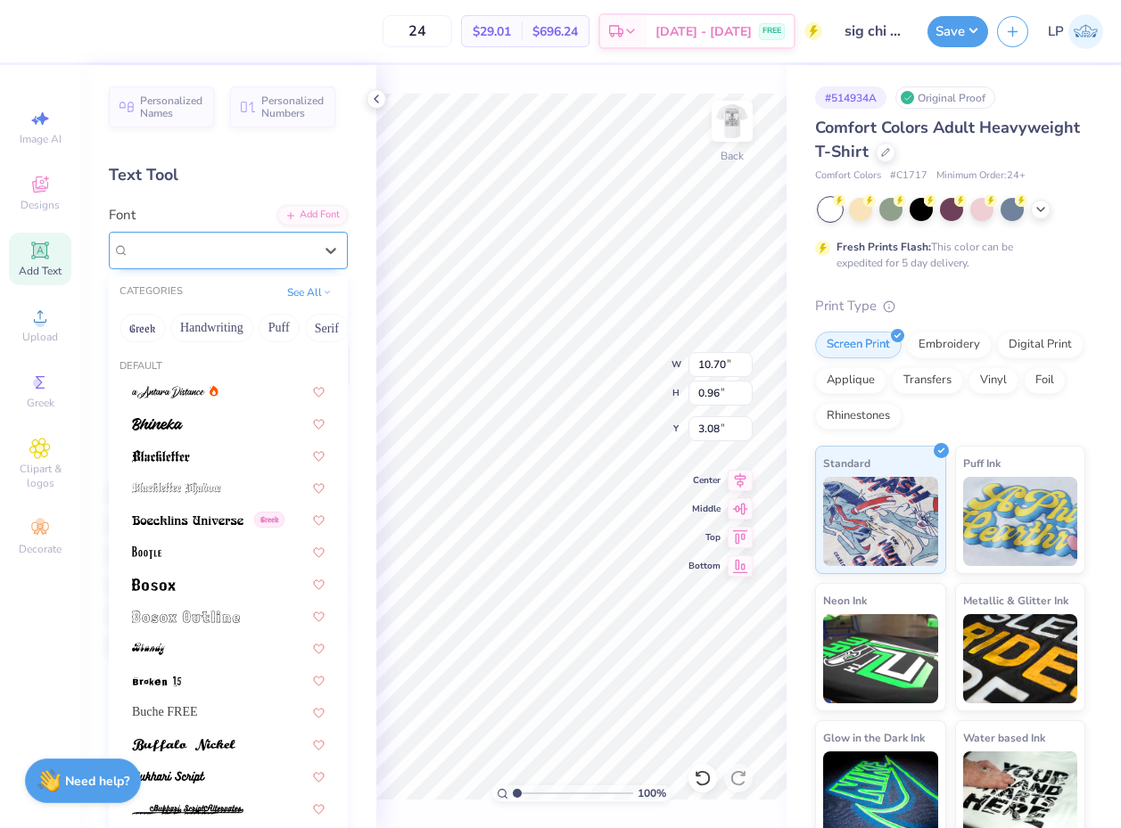
click at [248, 252] on div "Canterbury" at bounding box center [221, 250] width 187 height 28
click at [326, 330] on button "Serif" at bounding box center [327, 328] width 44 height 29
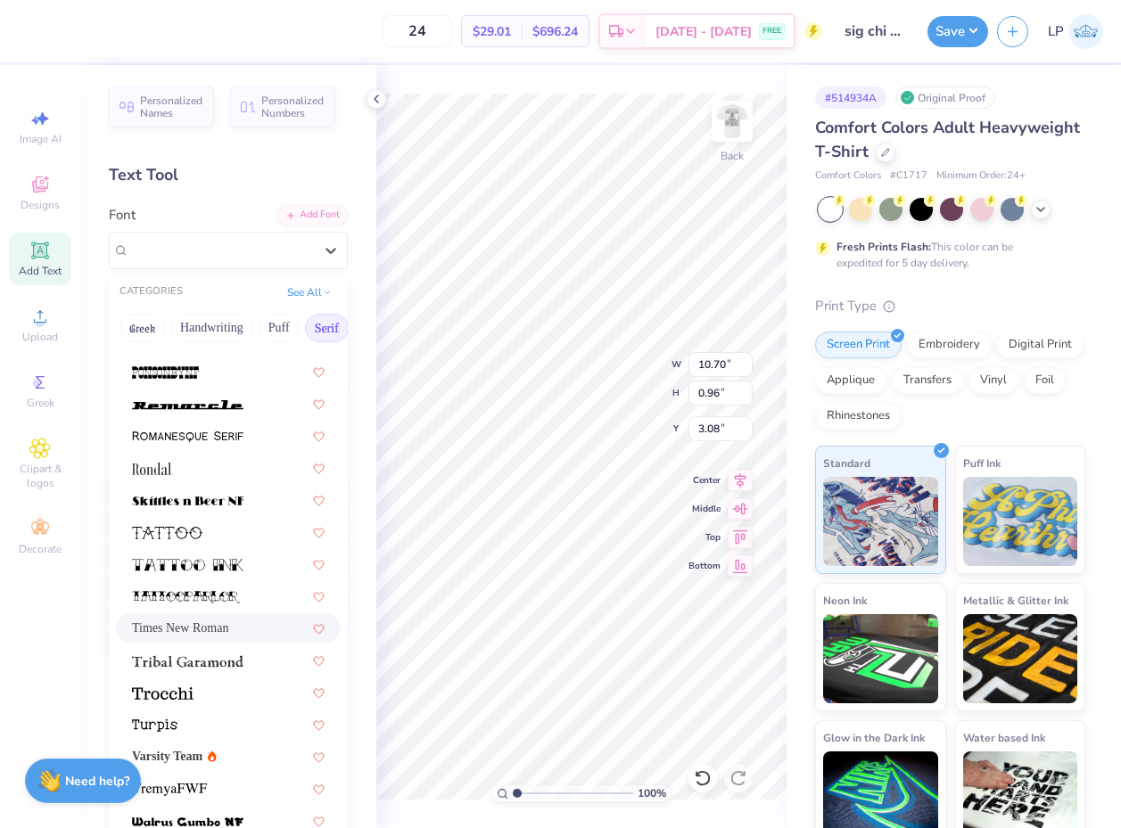
scroll to position [2041, 0]
click at [185, 632] on span "Times New Roman" at bounding box center [180, 629] width 96 height 19
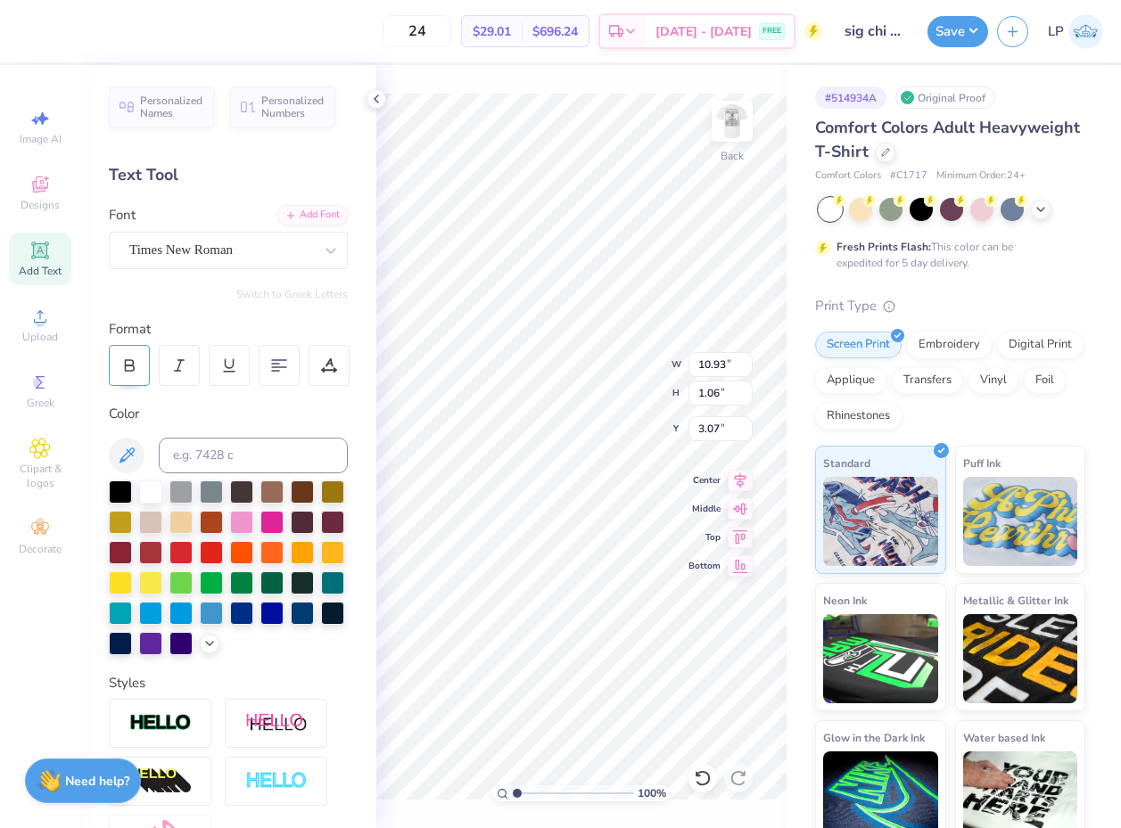
click at [130, 358] on icon at bounding box center [129, 366] width 16 height 16
click at [132, 361] on icon at bounding box center [129, 366] width 16 height 16
click at [141, 367] on div at bounding box center [129, 365] width 41 height 41
click at [737, 116] on img at bounding box center [731, 121] width 71 height 71
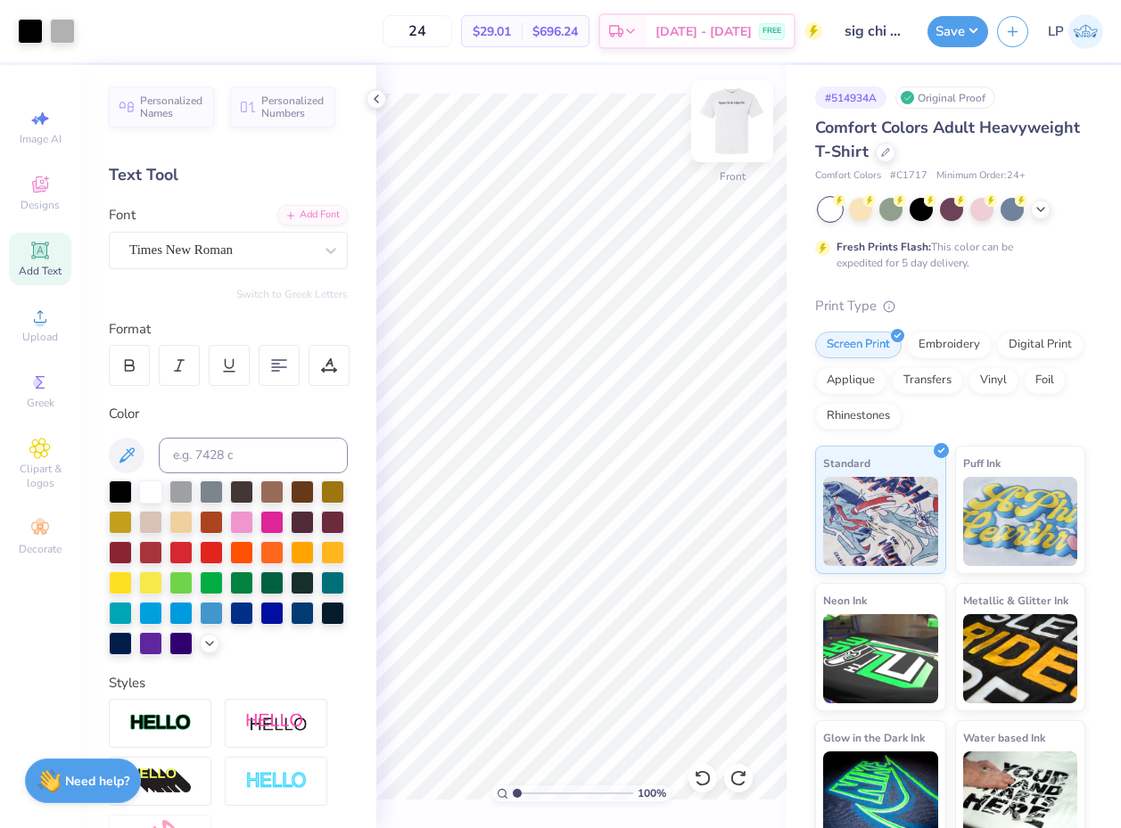
click at [737, 118] on img at bounding box center [731, 121] width 71 height 71
click at [313, 255] on div "Times New Roman" at bounding box center [221, 250] width 187 height 28
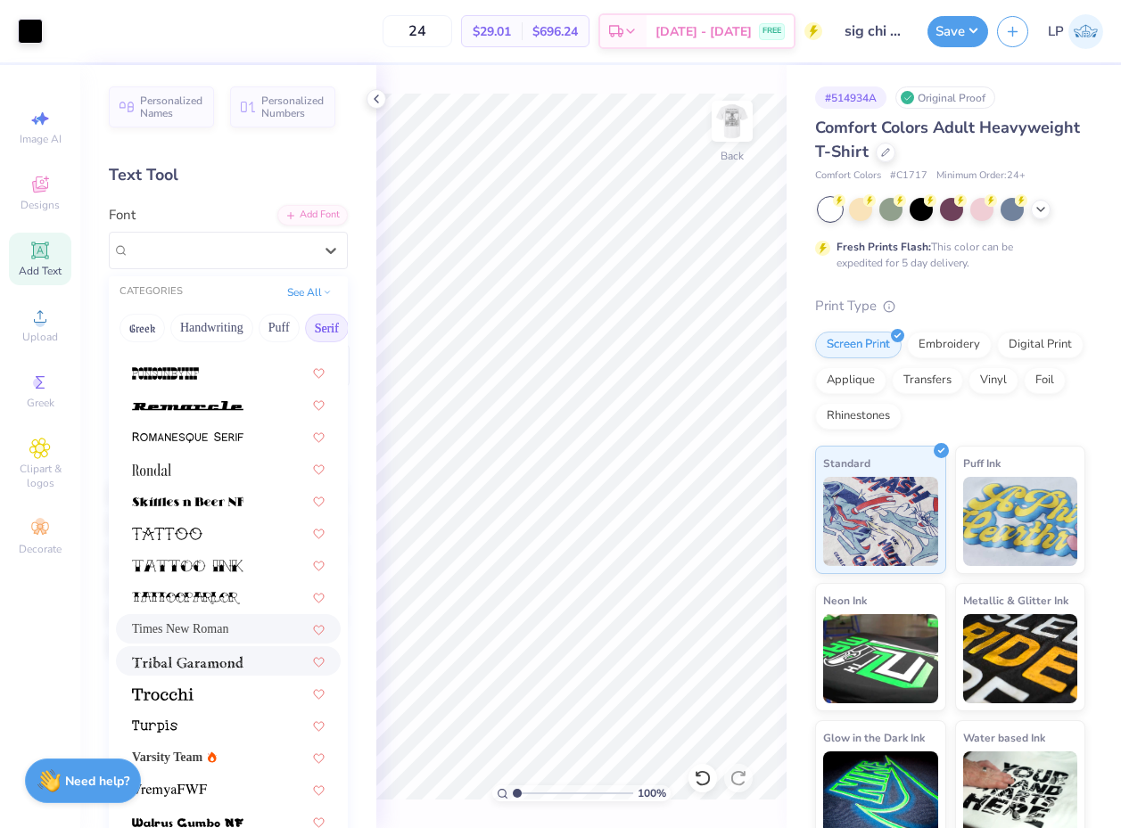
click at [202, 665] on img at bounding box center [187, 662] width 111 height 12
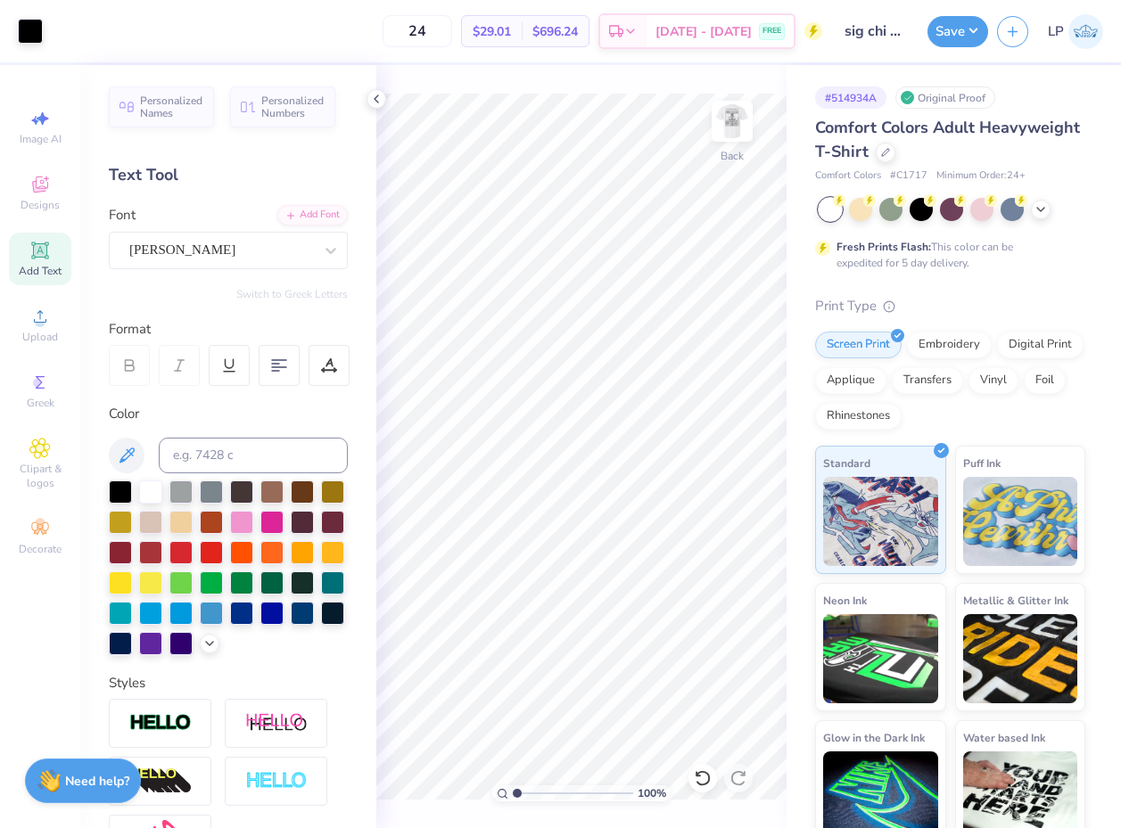
click at [128, 367] on icon at bounding box center [129, 366] width 16 height 16
click at [374, 99] on polyline at bounding box center [376, 98] width 4 height 7
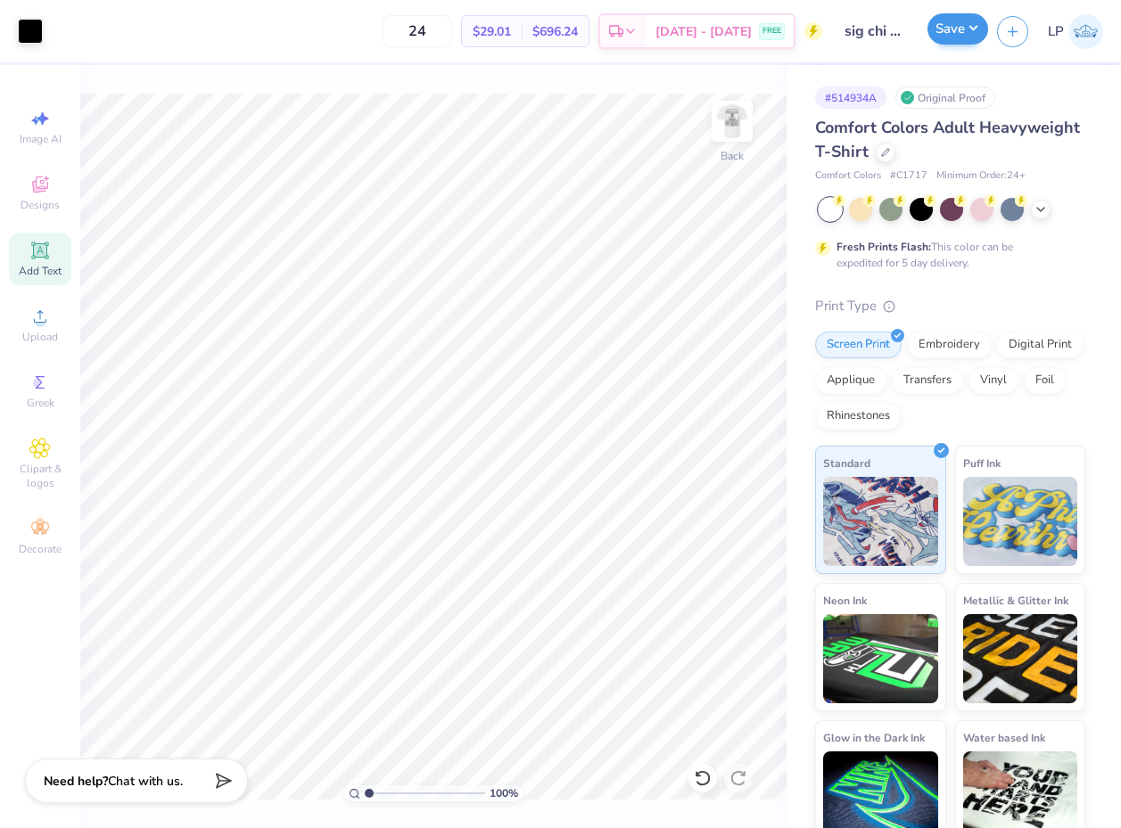
click at [949, 31] on button "Save" at bounding box center [957, 28] width 61 height 31
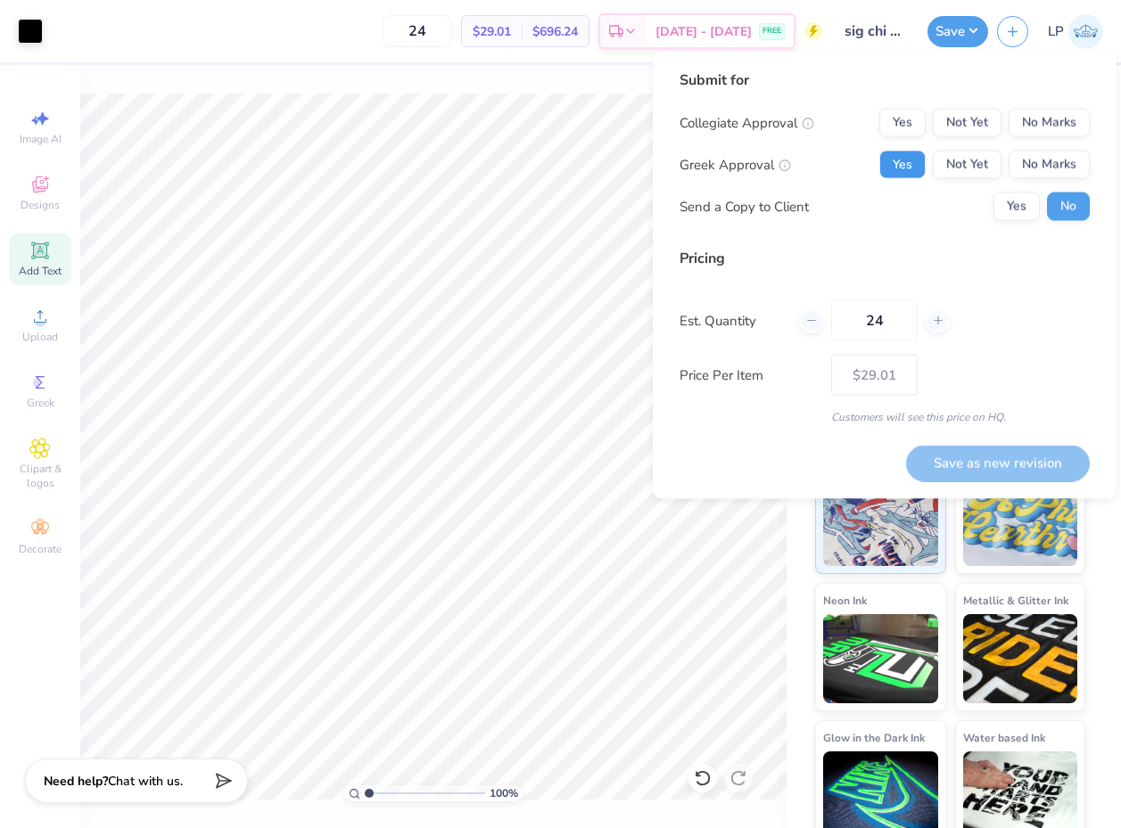
click at [902, 167] on button "Yes" at bounding box center [902, 165] width 46 height 29
drag, startPoint x: 971, startPoint y: 466, endPoint x: 980, endPoint y: 325, distance: 141.2
click at [980, 325] on div "Submit for Collegiate Approval Yes Not Yet No Marks Greek Approval Yes Not Yet …" at bounding box center [884, 276] width 410 height 412
click at [980, 326] on div "Est. Quantity 24" at bounding box center [884, 320] width 410 height 41
click at [974, 476] on div "Save as new revision" at bounding box center [998, 463] width 184 height 37
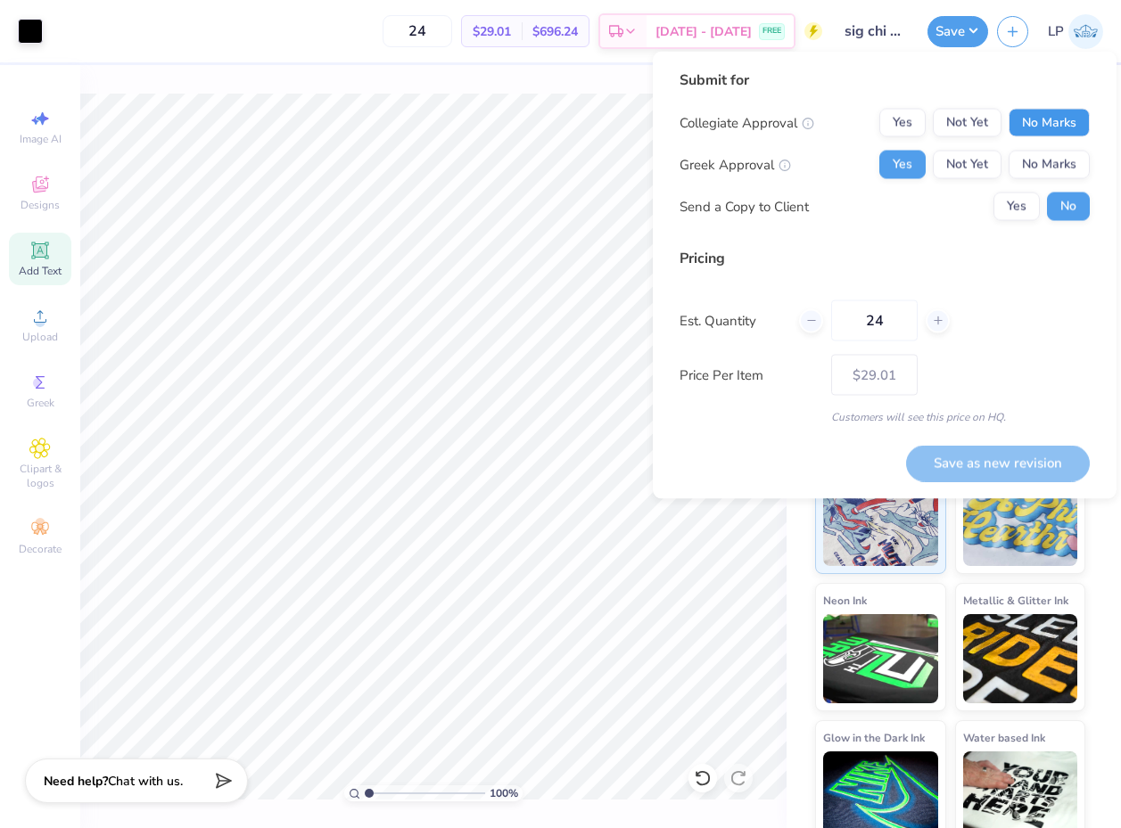
click at [1073, 119] on button "No Marks" at bounding box center [1048, 123] width 81 height 29
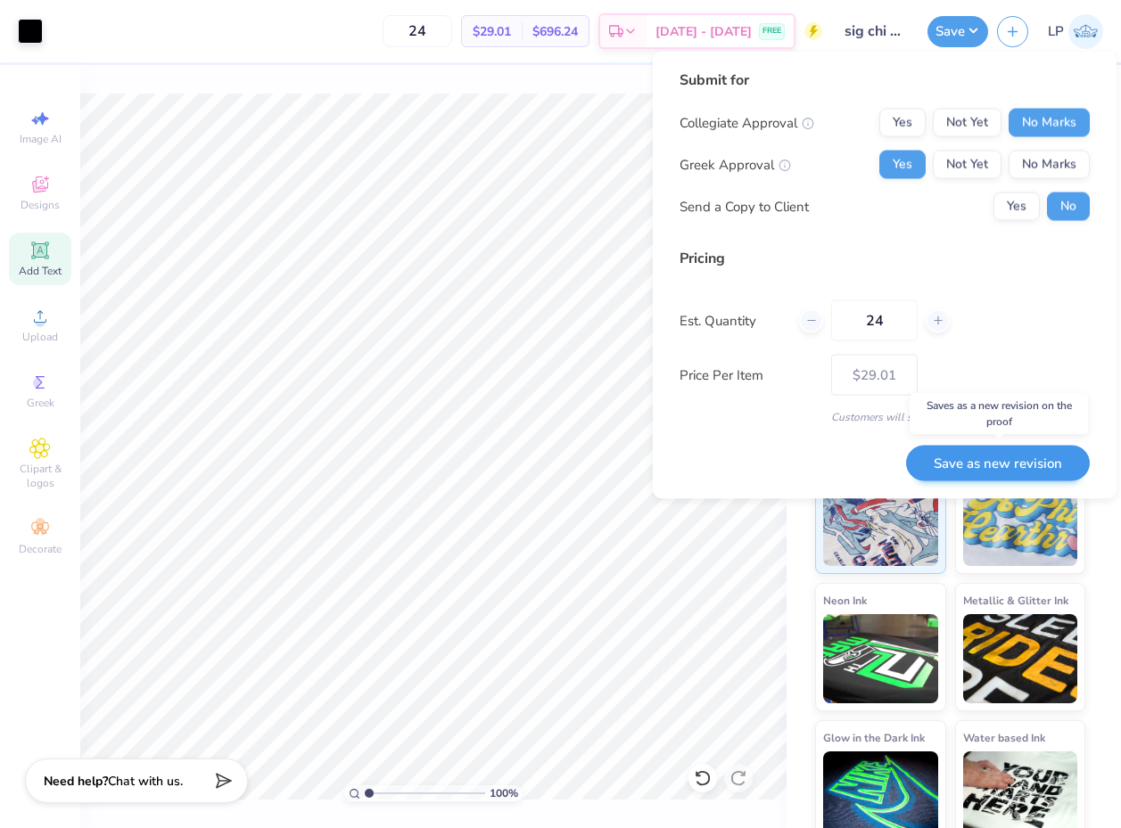
click at [1014, 467] on button "Save as new revision" at bounding box center [998, 463] width 184 height 37
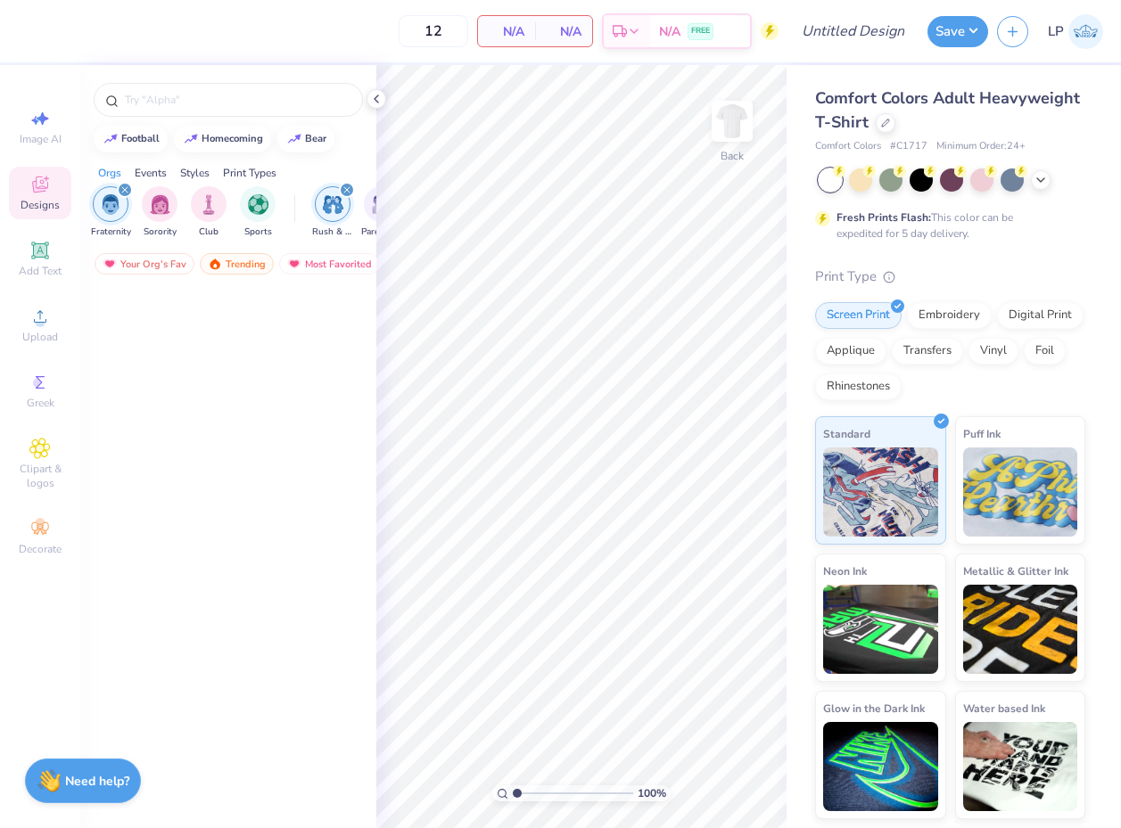
scroll to position [4742, 0]
